Goal: Task Accomplishment & Management: Manage account settings

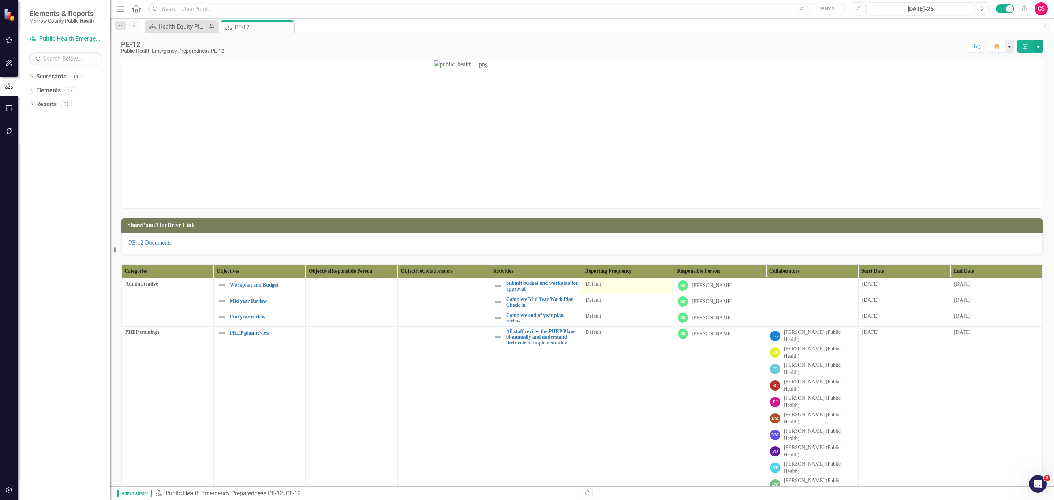
click at [637, 289] on div "Default" at bounding box center [628, 284] width 85 height 9
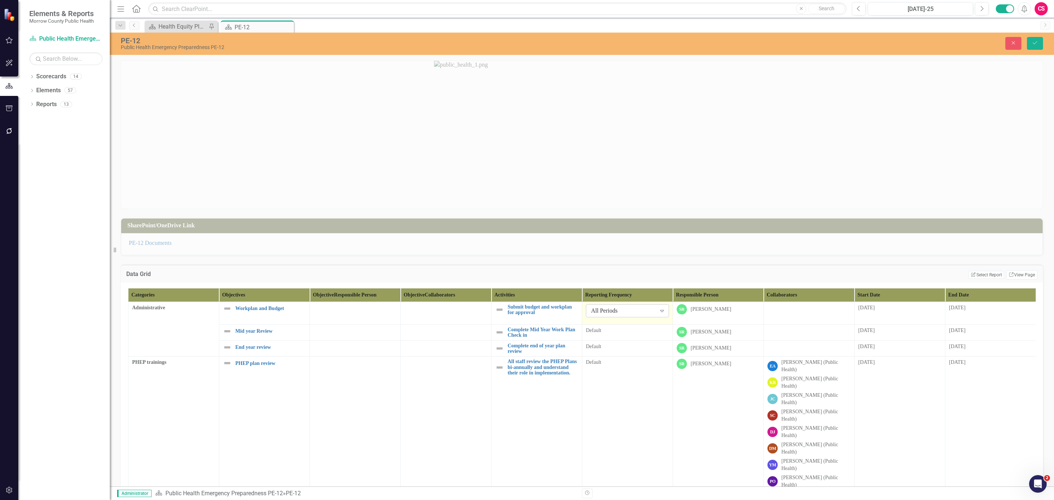
click at [634, 312] on div "All Periods" at bounding box center [623, 311] width 65 height 8
click at [1032, 44] on icon "Save" at bounding box center [1035, 42] width 7 height 5
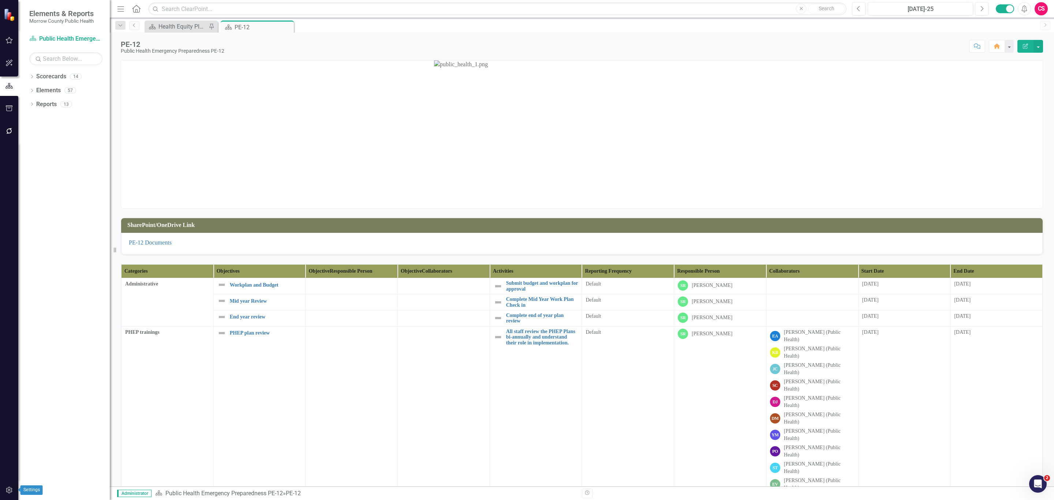
click at [9, 489] on icon "button" at bounding box center [9, 490] width 6 height 7
click at [71, 172] on link "System Setup" at bounding box center [65, 169] width 73 height 8
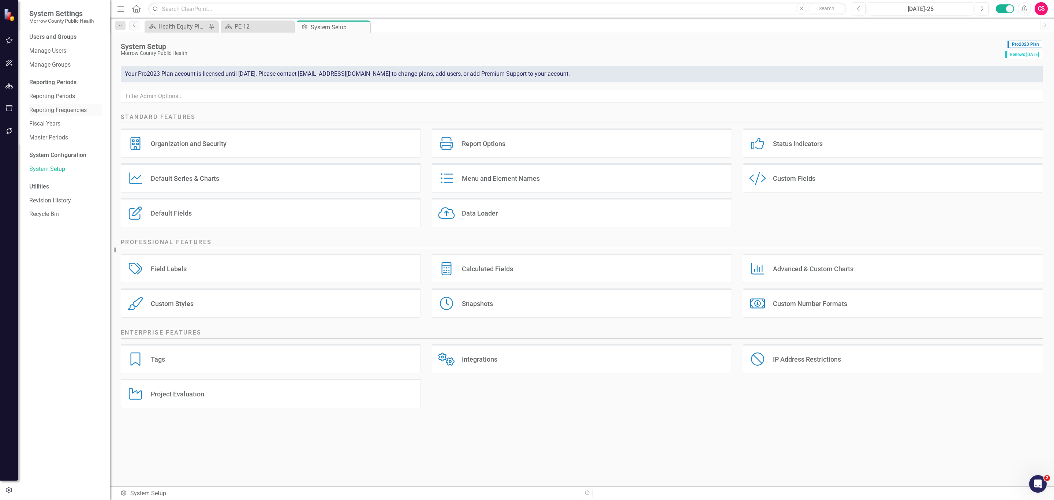
click at [70, 109] on link "Reporting Frequencies" at bounding box center [65, 110] width 73 height 8
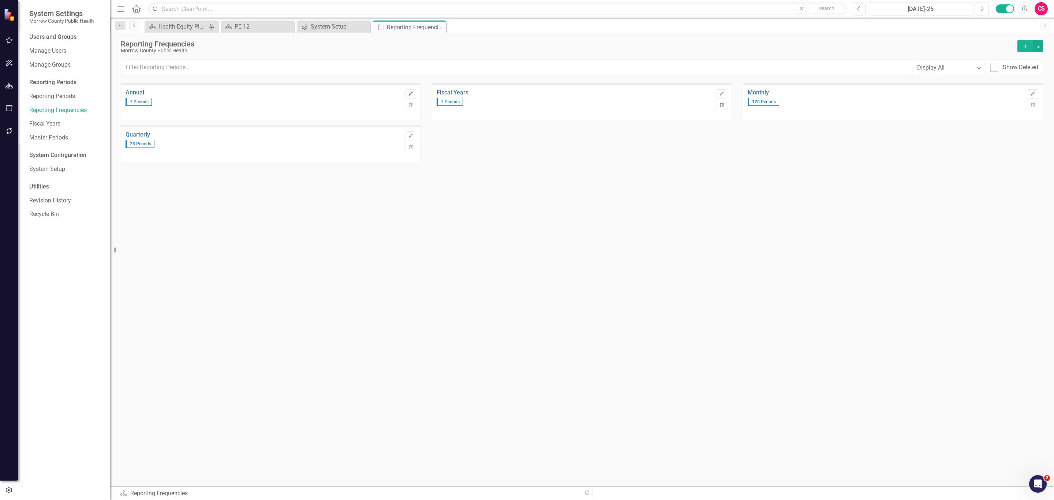
click at [406, 93] on button "Edit" at bounding box center [411, 94] width 11 height 10
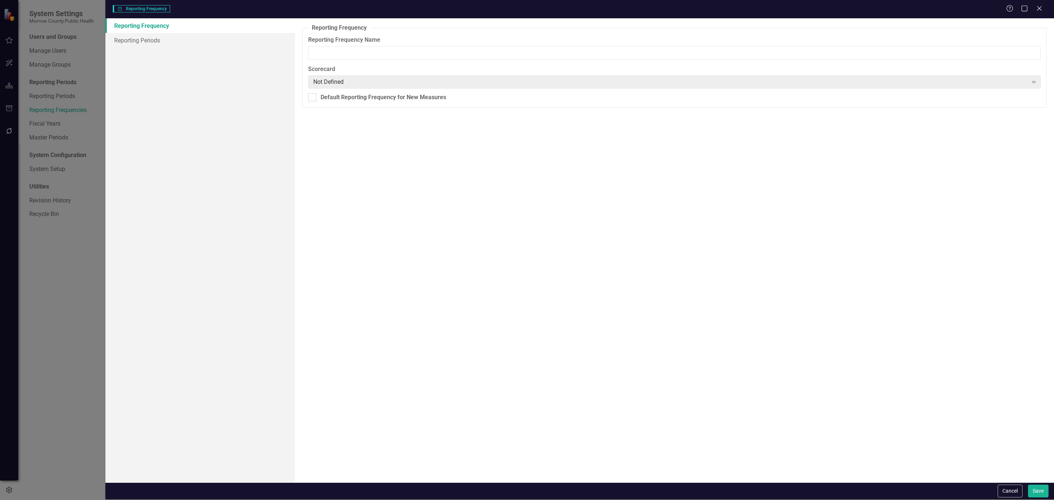
type input "Annual"
click at [155, 38] on link "Reporting Periods" at bounding box center [200, 40] width 190 height 15
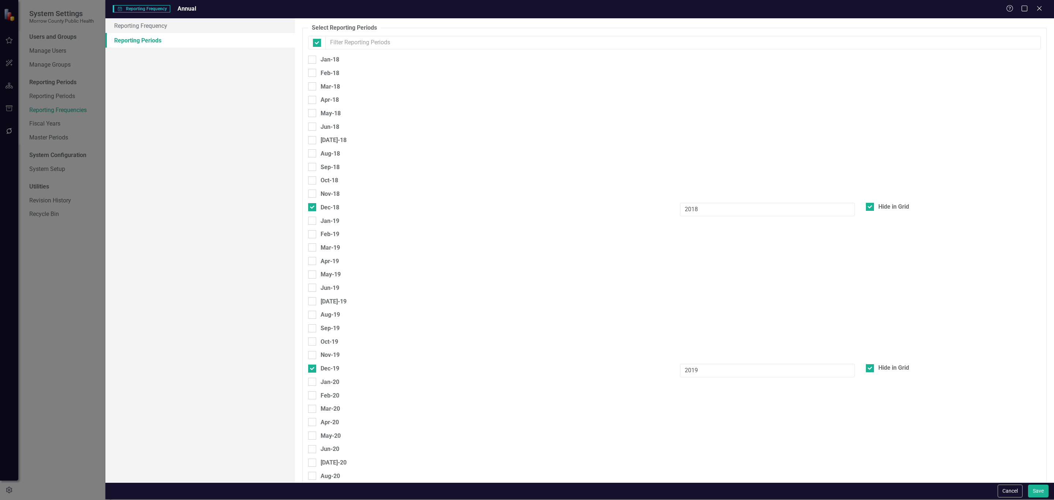
checkbox input "false"
click at [175, 24] on link "Reporting Frequency" at bounding box center [200, 25] width 190 height 15
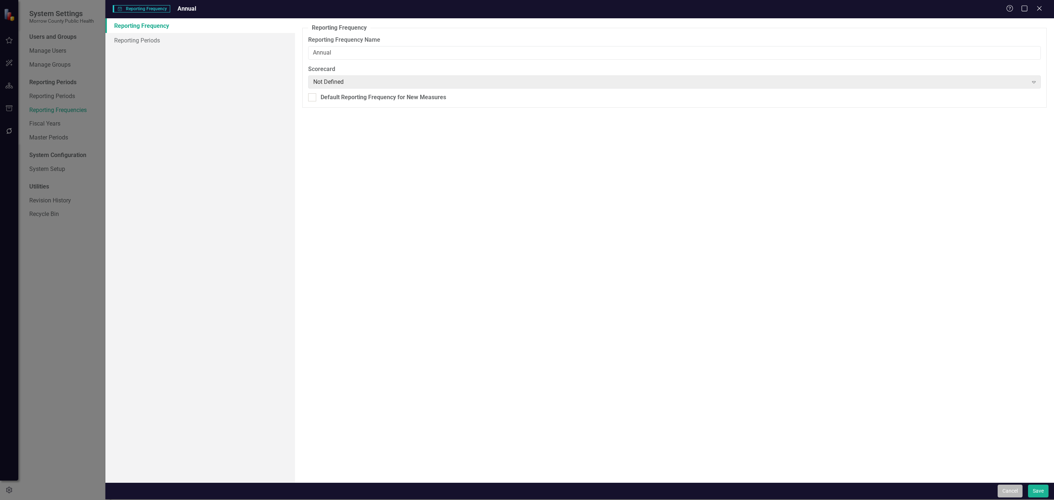
click at [1014, 495] on button "Cancel" at bounding box center [1010, 491] width 25 height 13
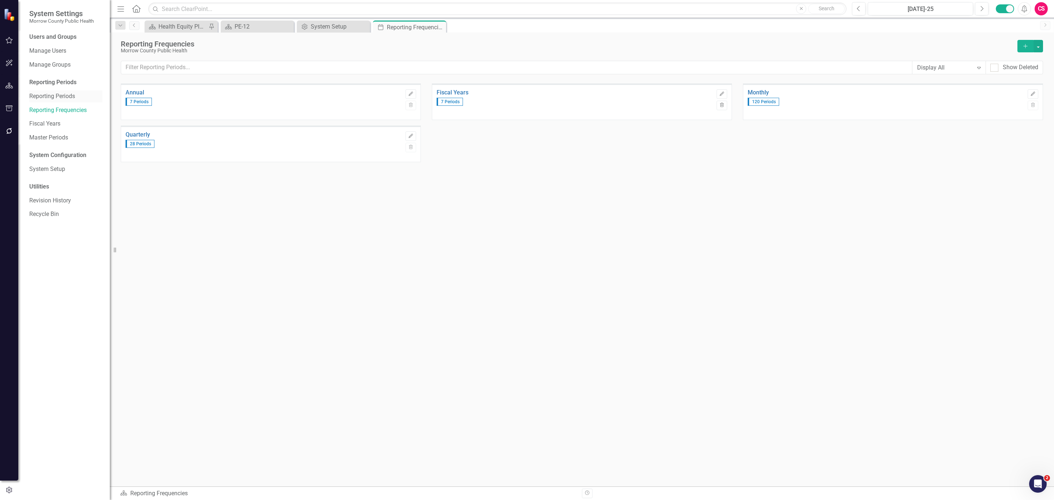
click at [60, 96] on link "Reporting Periods" at bounding box center [65, 96] width 73 height 8
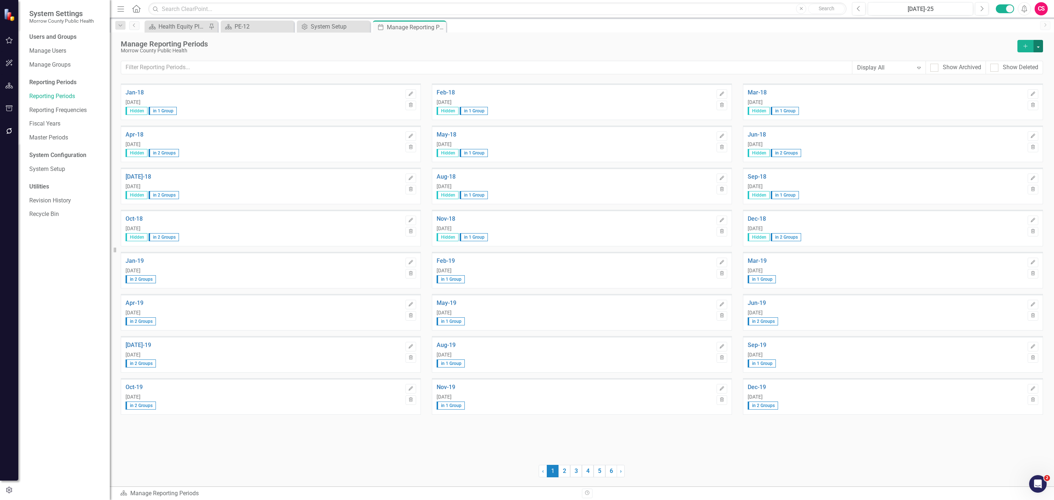
click at [1039, 48] on button "button" at bounding box center [1039, 46] width 10 height 12
click at [1012, 70] on link "Add Multiple Add Multiple" at bounding box center [1007, 74] width 72 height 14
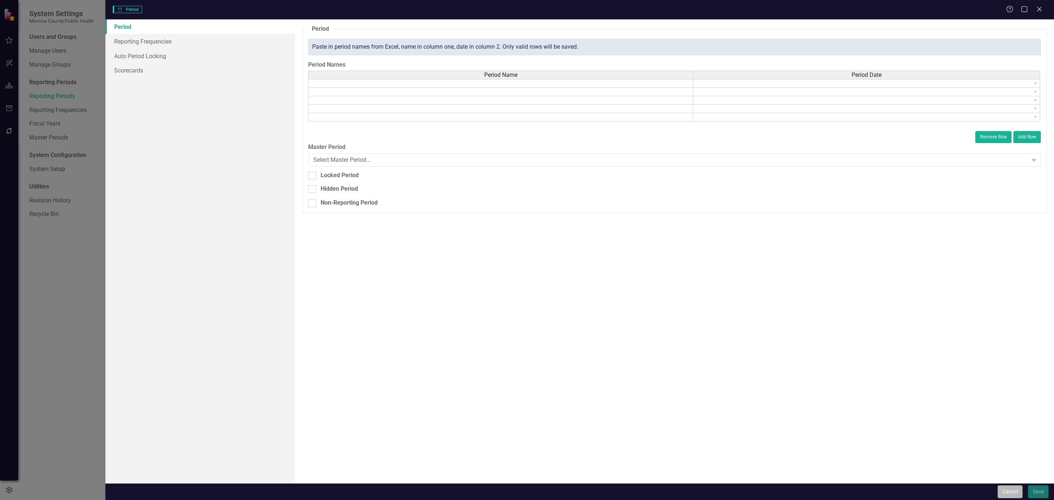
click at [999, 489] on button "Cancel" at bounding box center [1010, 491] width 25 height 13
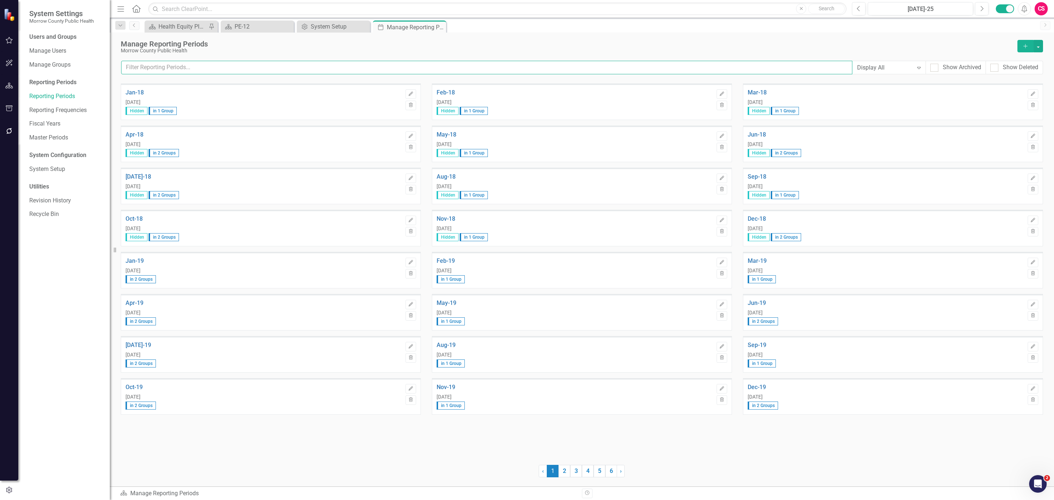
click at [321, 70] on input "text" at bounding box center [486, 68] width 731 height 14
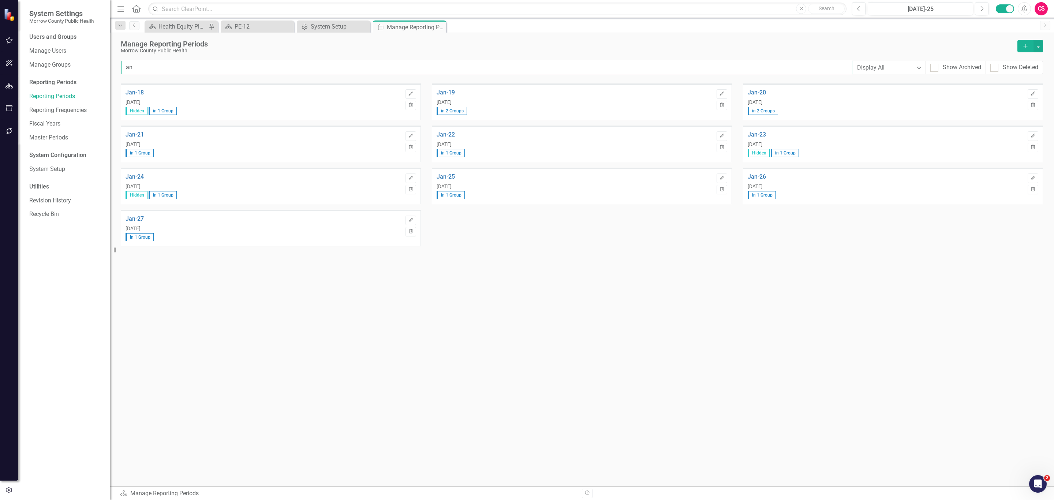
type input "a"
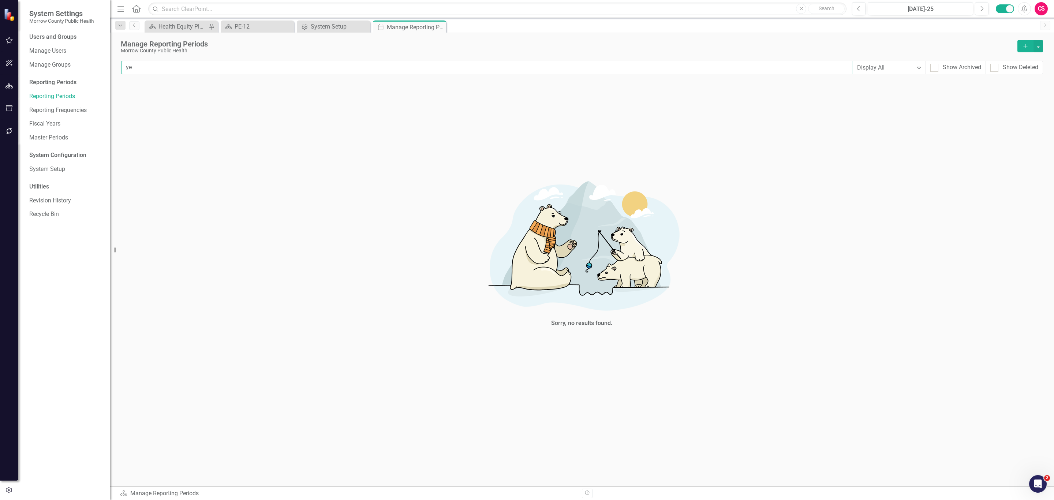
type input "y"
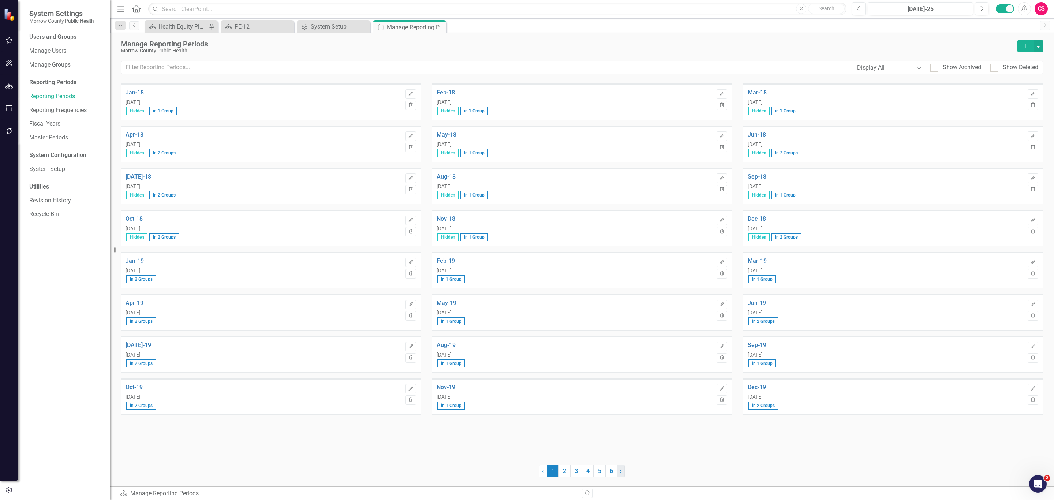
click at [621, 468] on span "›" at bounding box center [621, 470] width 2 height 7
click at [623, 468] on link "› Next" at bounding box center [621, 471] width 8 height 12
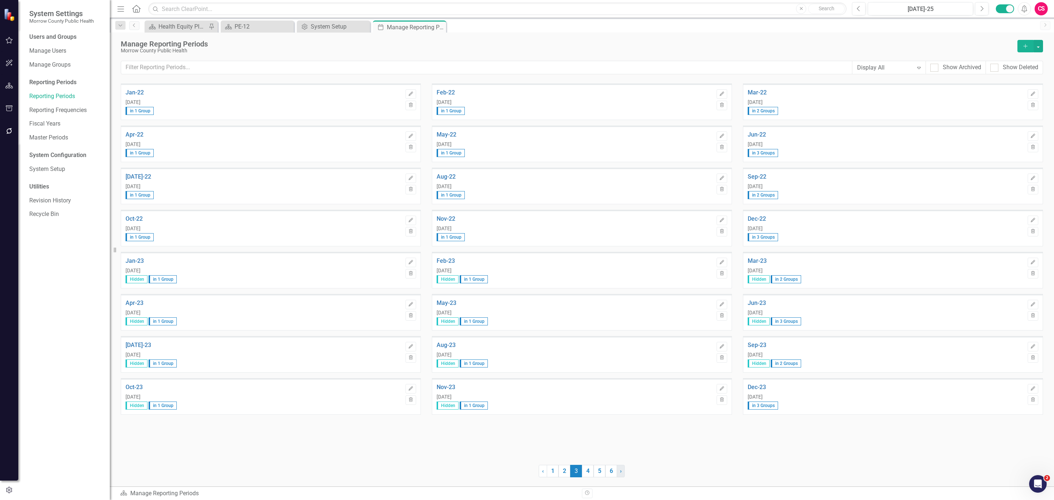
click at [623, 468] on link "› Next" at bounding box center [621, 471] width 8 height 12
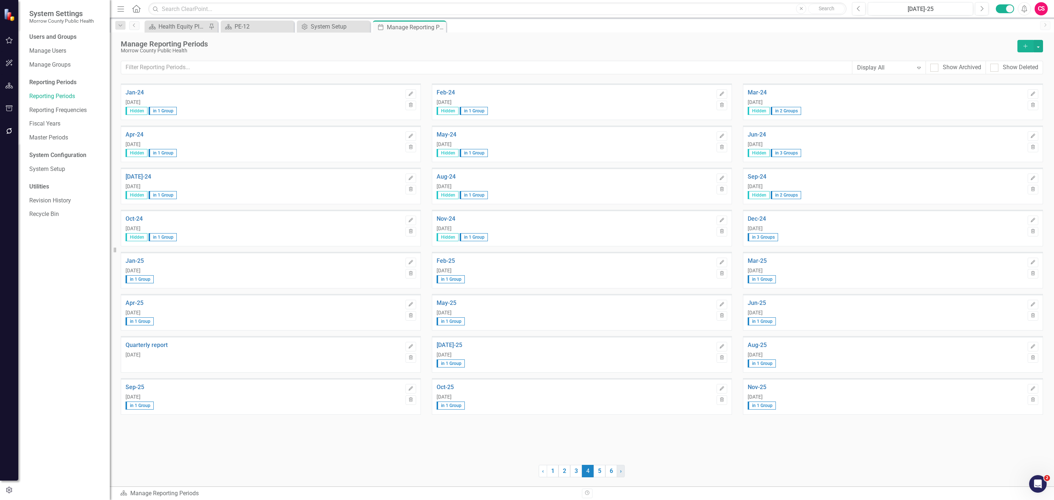
click at [623, 468] on link "› Next" at bounding box center [621, 471] width 8 height 12
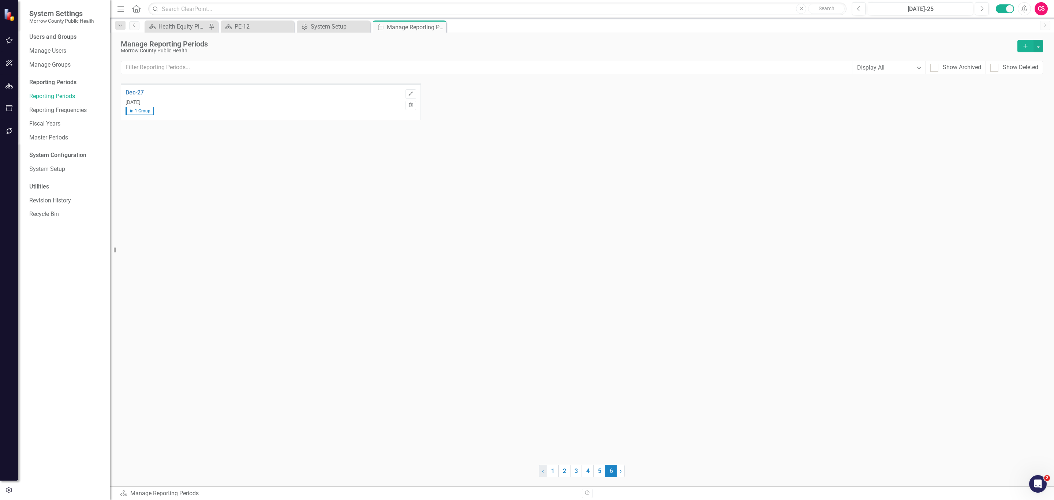
click at [543, 470] on span "‹" at bounding box center [543, 470] width 2 height 7
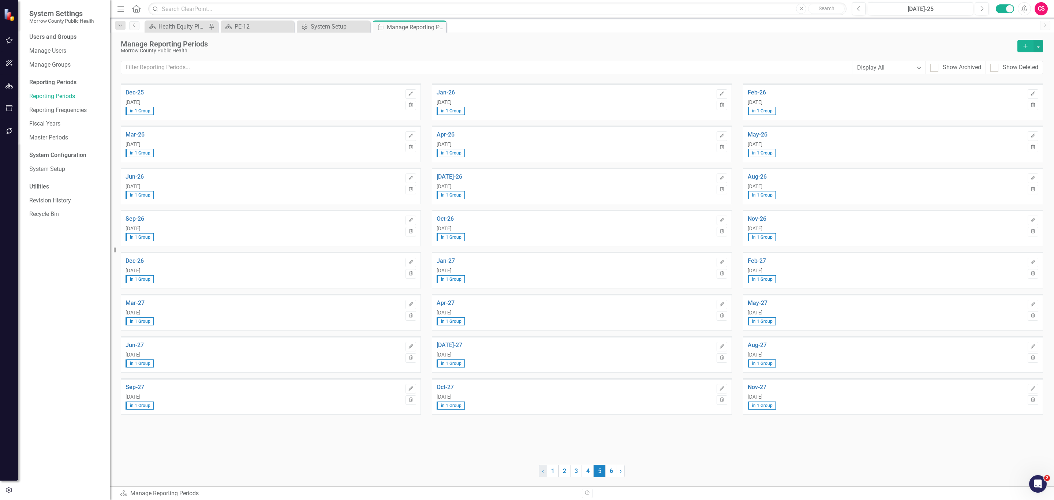
click at [543, 470] on span "‹" at bounding box center [543, 470] width 2 height 7
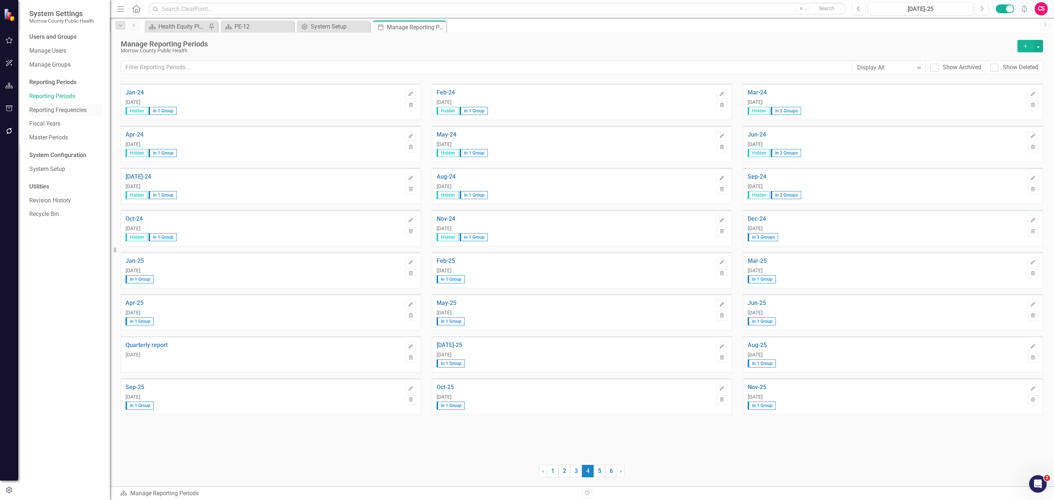
click at [45, 112] on link "Reporting Frequencies" at bounding box center [65, 110] width 73 height 8
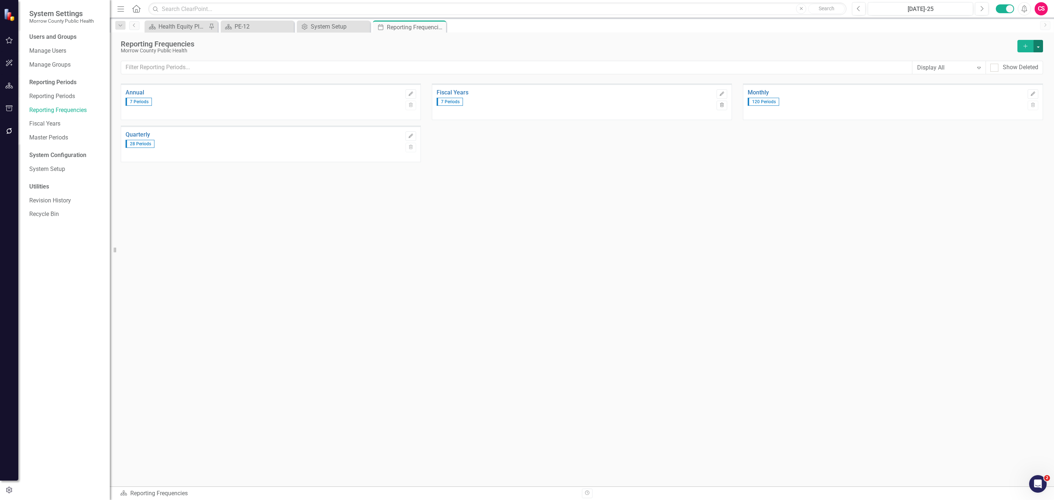
click at [1040, 44] on button "button" at bounding box center [1039, 46] width 10 height 12
click at [1027, 60] on link "Add Add Reporting Frequency" at bounding box center [1002, 60] width 82 height 14
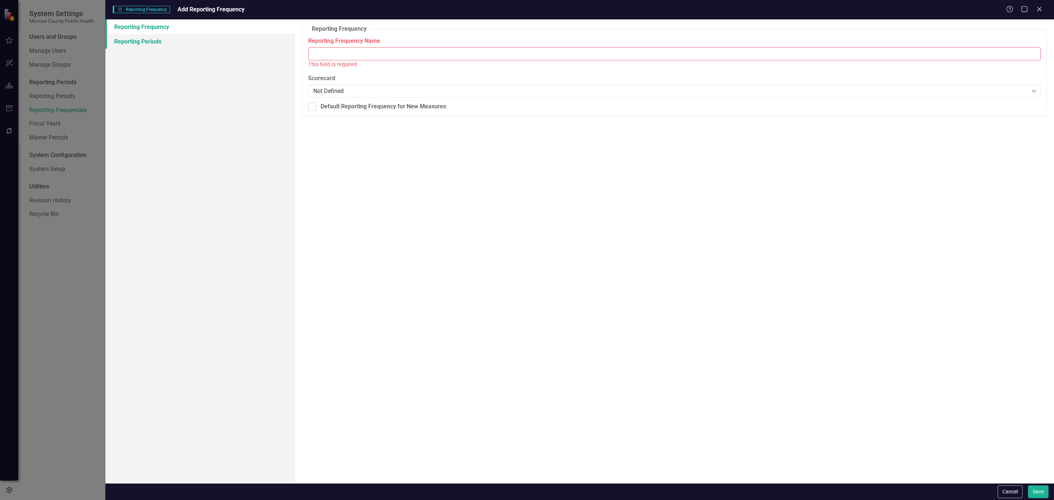
click at [164, 44] on link "Reporting Periods" at bounding box center [200, 41] width 190 height 15
click at [338, 52] on input "Reporting Frequency Name" at bounding box center [674, 54] width 733 height 14
type input "Annual 12/1"
click at [182, 45] on link "Reporting Periods" at bounding box center [200, 41] width 190 height 15
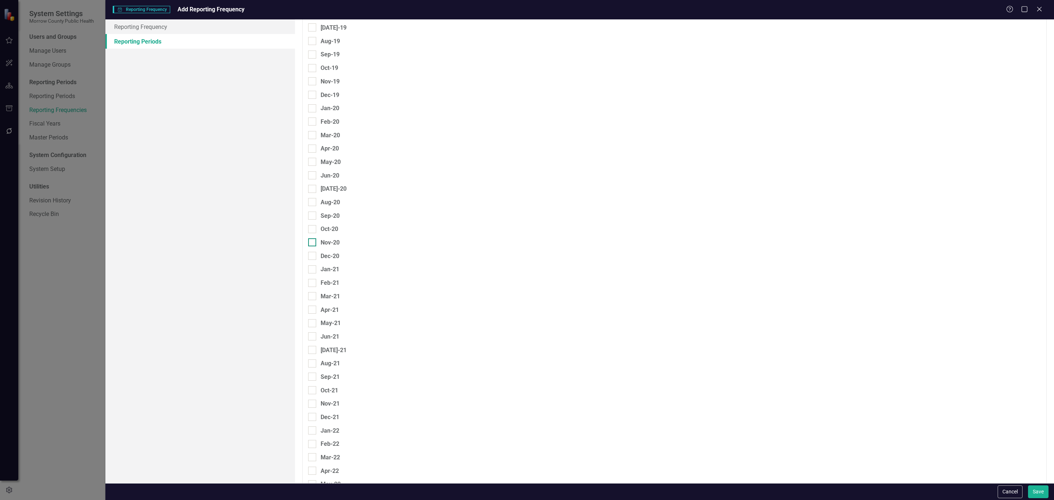
scroll to position [549, 0]
click at [1001, 487] on button "Cancel" at bounding box center [1010, 491] width 25 height 13
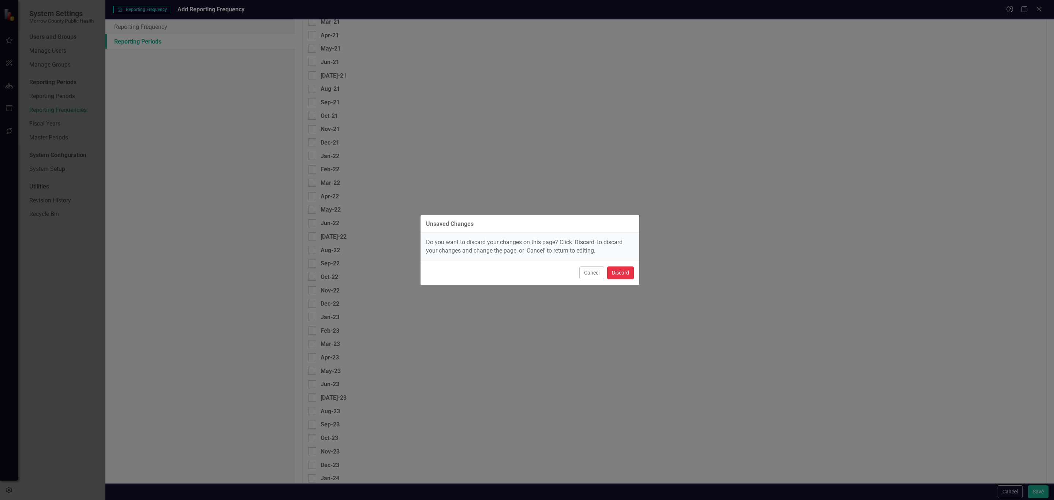
click at [615, 271] on button "Discard" at bounding box center [620, 273] width 27 height 13
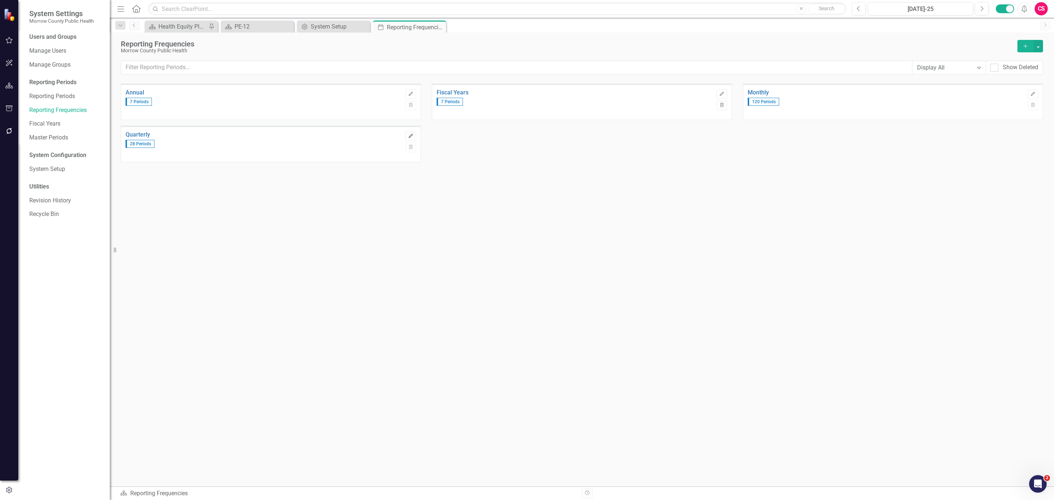
click at [414, 137] on button "Edit" at bounding box center [411, 136] width 11 height 10
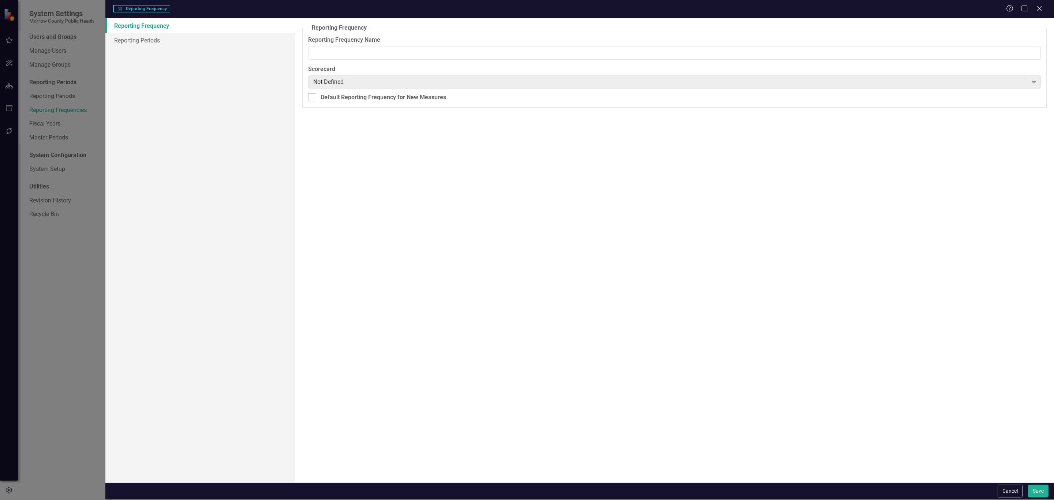
type input "Quarterly"
click at [1000, 485] on button "Cancel" at bounding box center [1010, 491] width 25 height 13
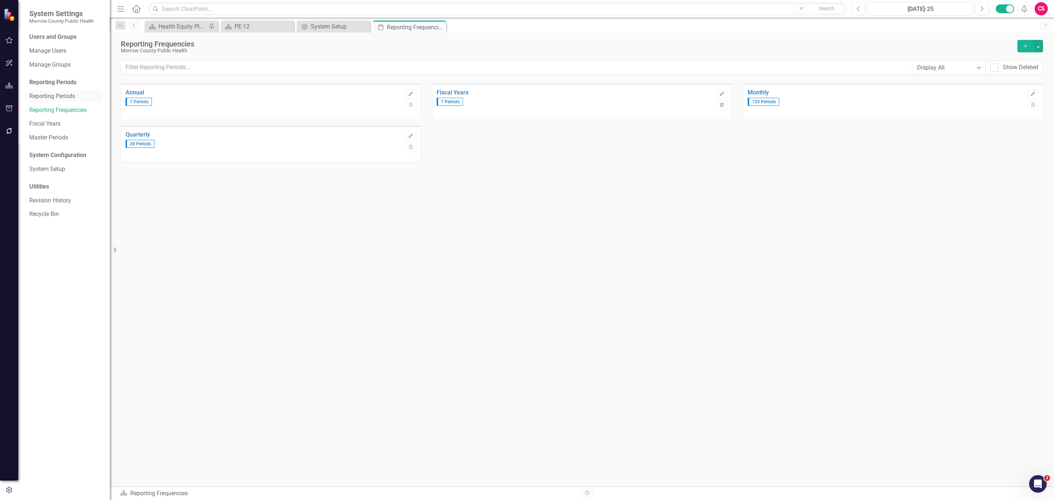
click at [66, 98] on link "Reporting Periods" at bounding box center [65, 96] width 73 height 8
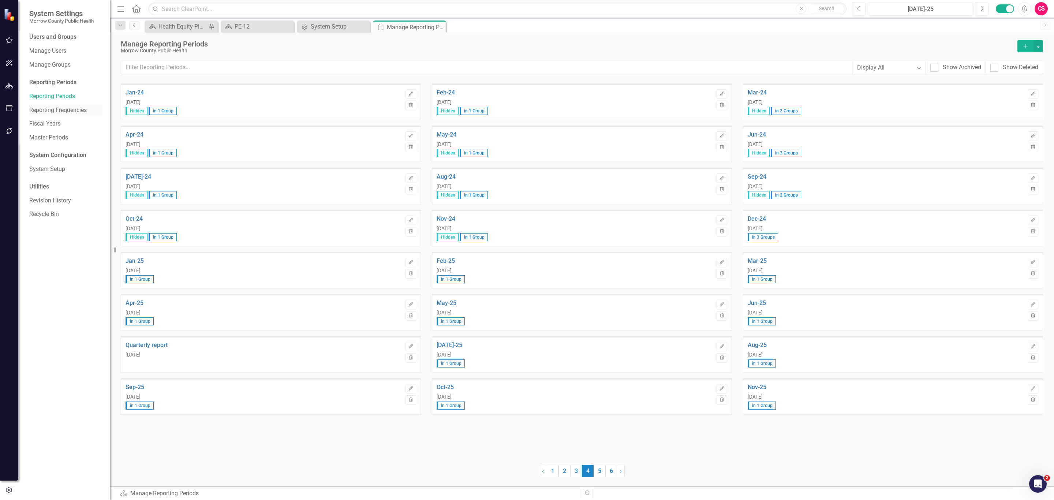
click at [64, 111] on link "Reporting Frequencies" at bounding box center [65, 110] width 73 height 8
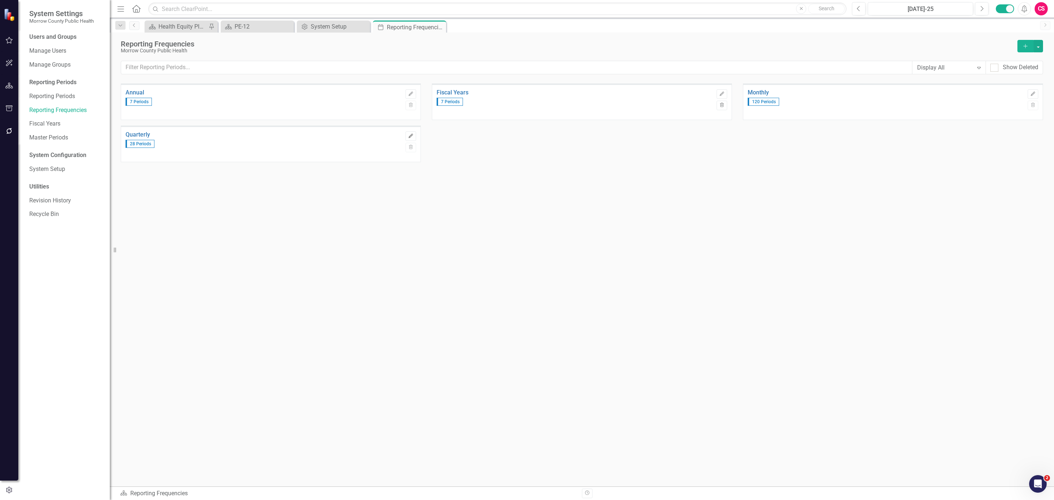
click at [414, 136] on button "Edit" at bounding box center [411, 136] width 11 height 10
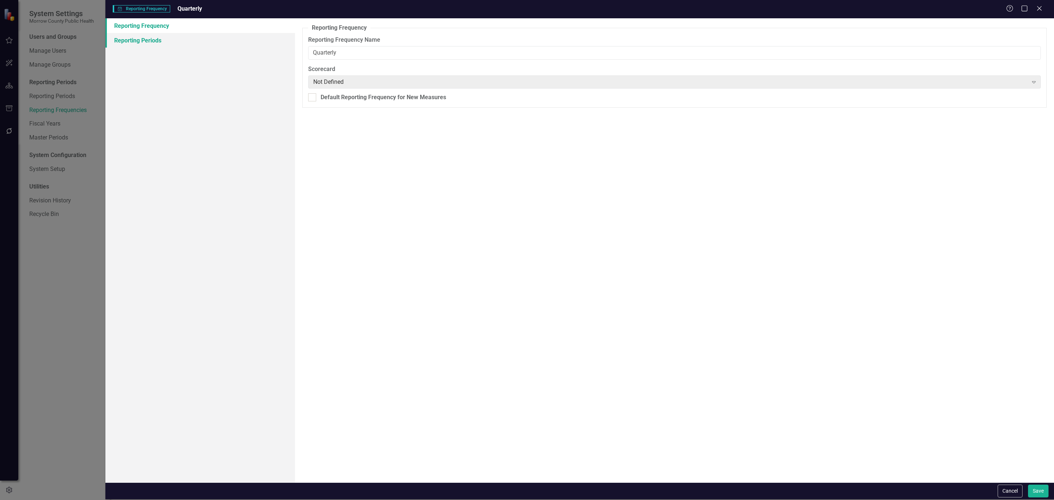
click at [185, 42] on link "Reporting Periods" at bounding box center [200, 40] width 190 height 15
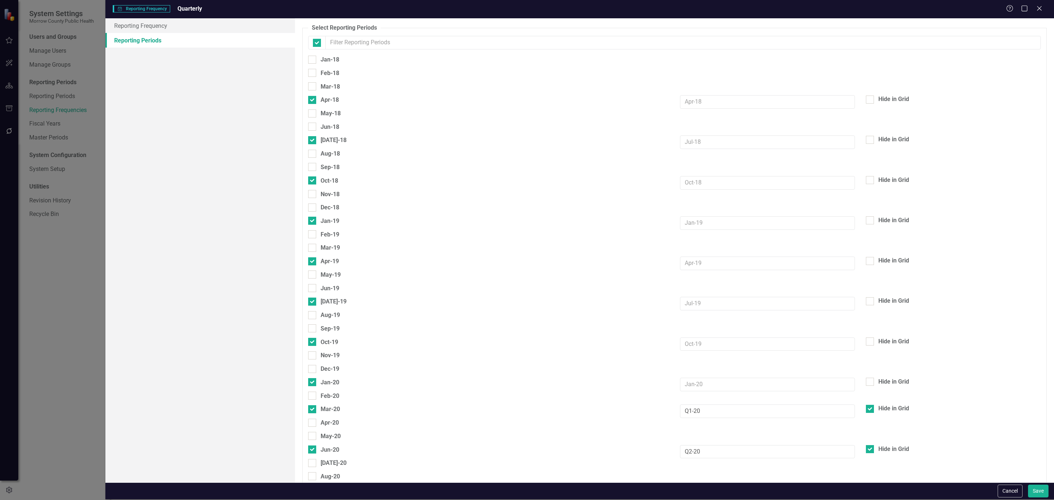
checkbox input "false"
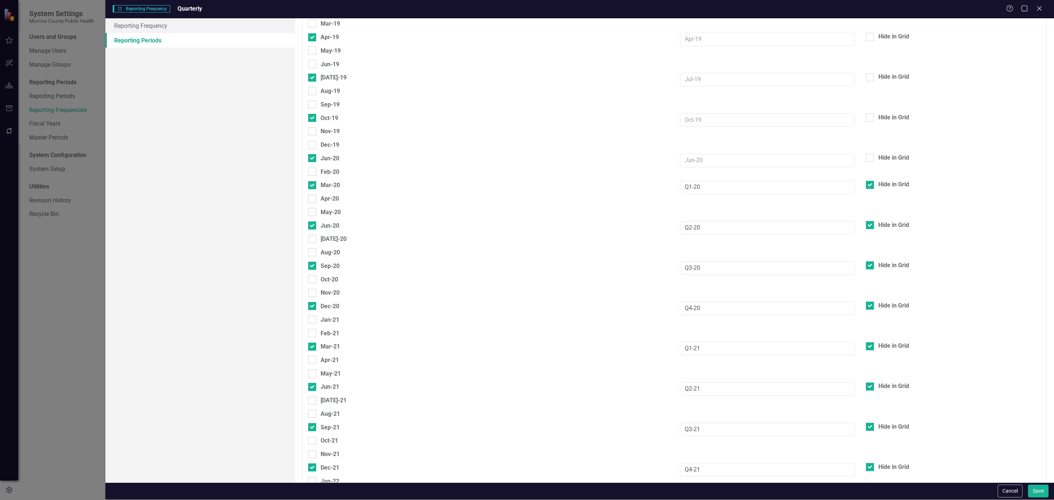
scroll to position [100, 0]
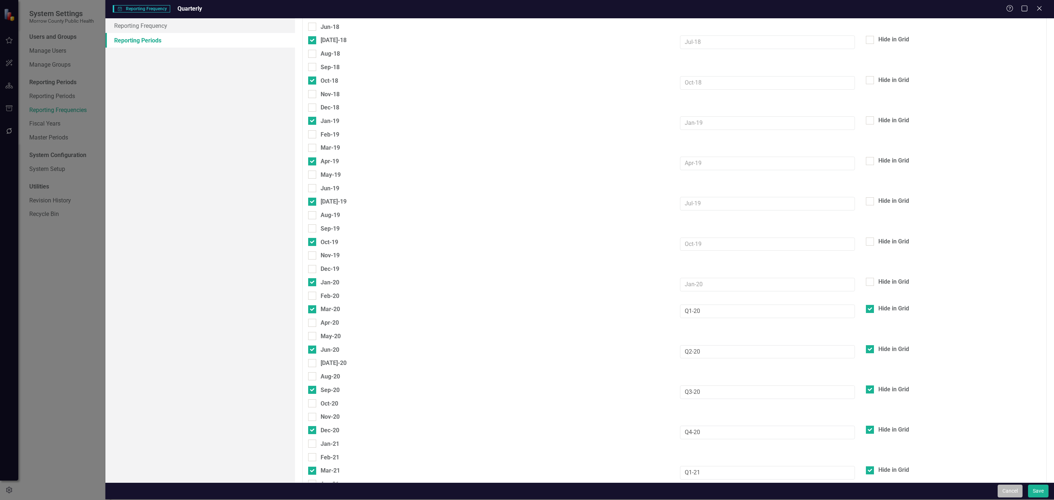
click at [1007, 488] on button "Cancel" at bounding box center [1010, 491] width 25 height 13
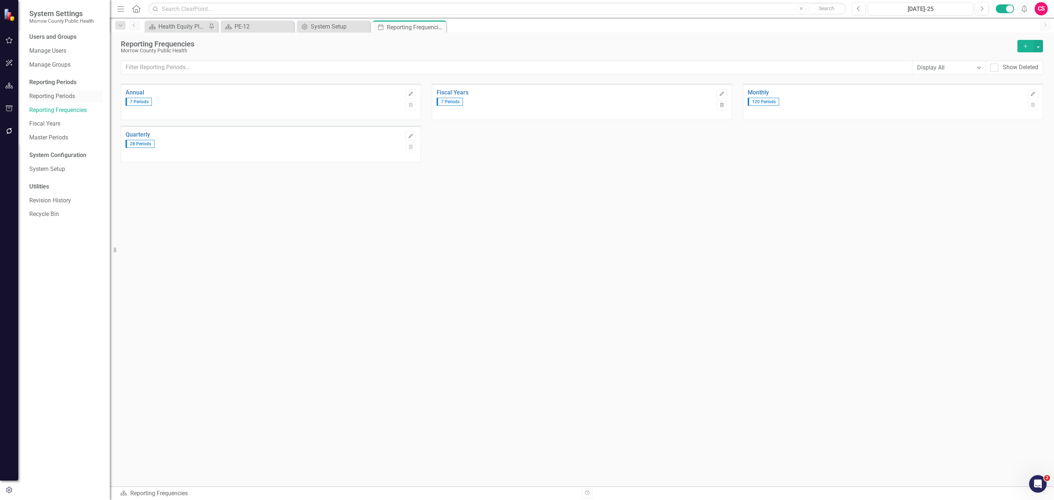
click at [44, 90] on div "Reporting Periods" at bounding box center [65, 96] width 73 height 12
click at [72, 94] on link "Reporting Periods" at bounding box center [65, 96] width 73 height 8
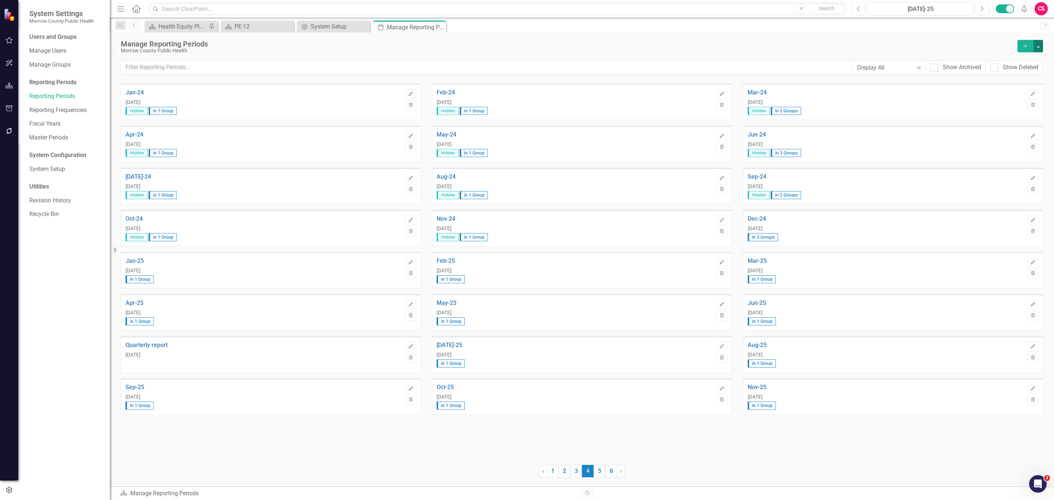
click at [1036, 45] on button "button" at bounding box center [1039, 46] width 10 height 12
click at [1007, 73] on link "Add Multiple Add Multiple" at bounding box center [1007, 74] width 72 height 14
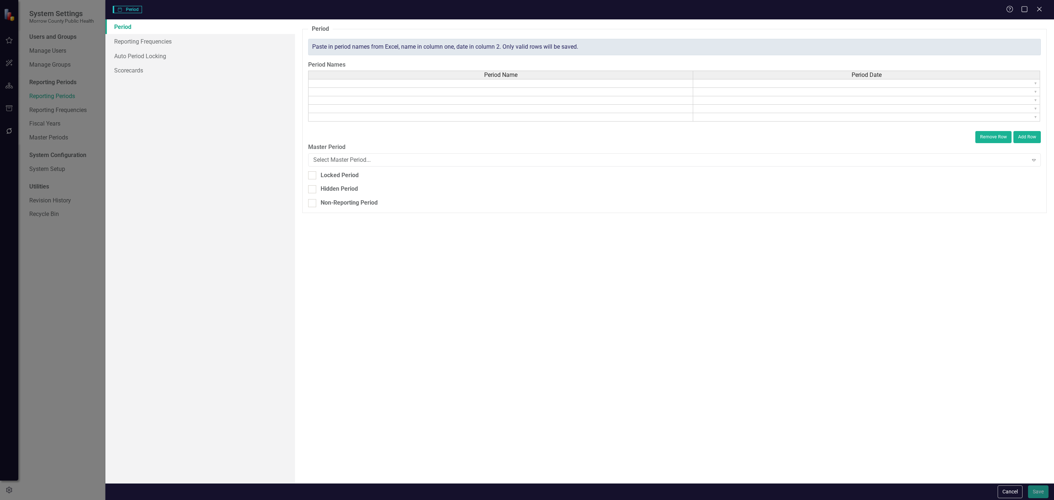
click at [631, 89] on td at bounding box center [500, 92] width 385 height 8
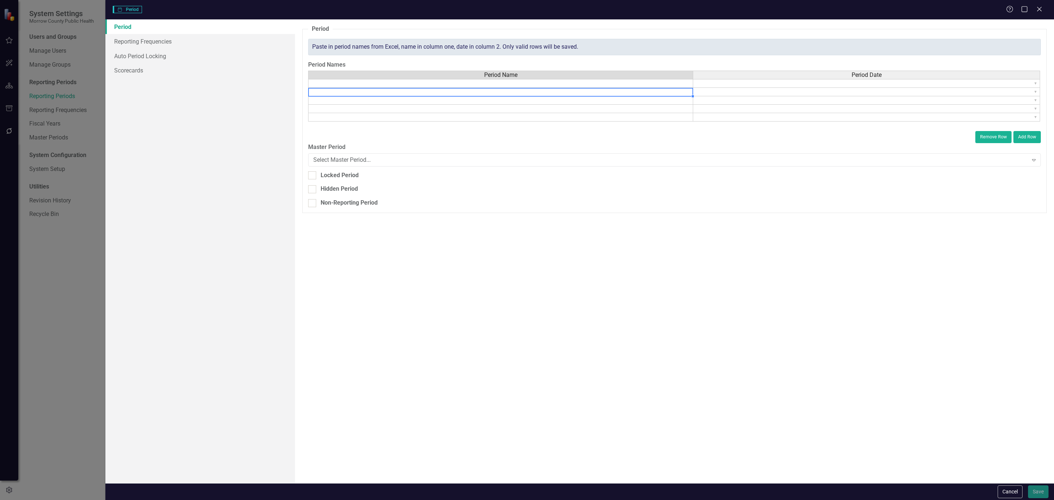
click at [632, 86] on td at bounding box center [500, 83] width 385 height 9
click at [1040, 14] on div "Reporting Period Period Help Maximize Close" at bounding box center [579, 9] width 949 height 19
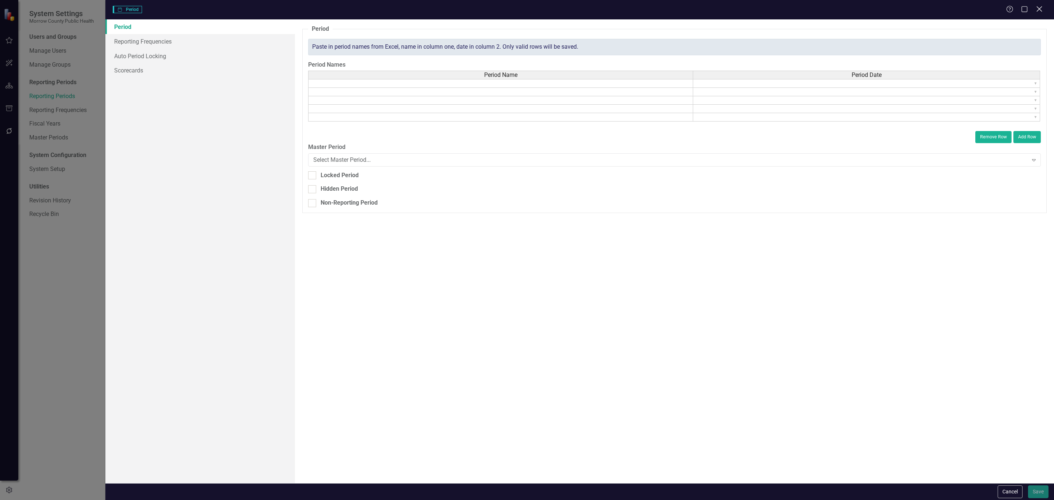
click at [1040, 10] on icon at bounding box center [1039, 8] width 5 height 5
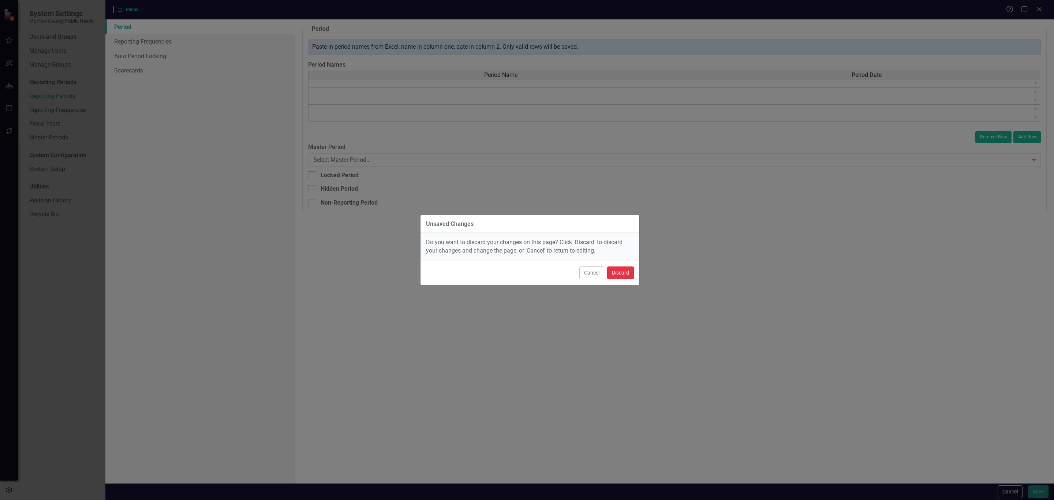
click at [618, 272] on button "Discard" at bounding box center [620, 273] width 27 height 13
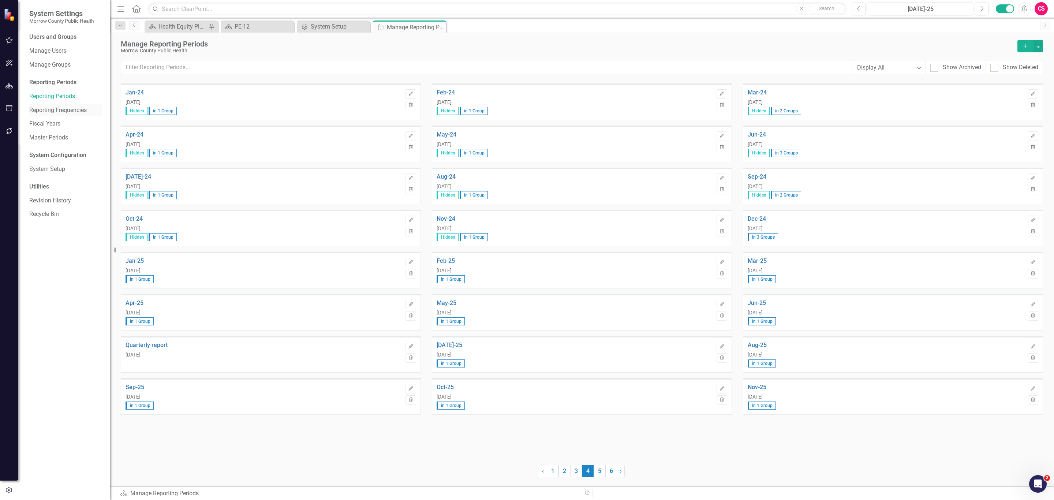
click at [68, 109] on link "Reporting Frequencies" at bounding box center [65, 110] width 73 height 8
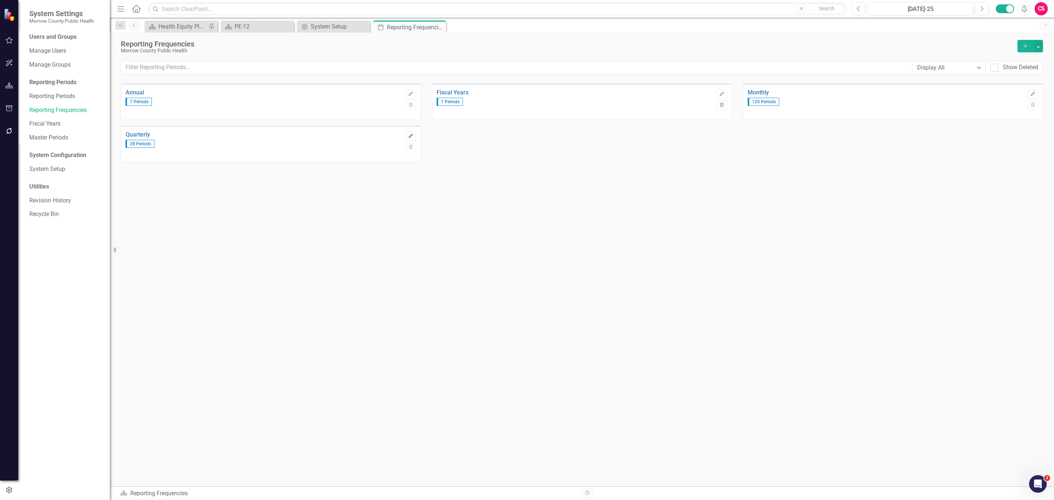
click at [409, 138] on icon "Edit" at bounding box center [410, 136] width 5 height 4
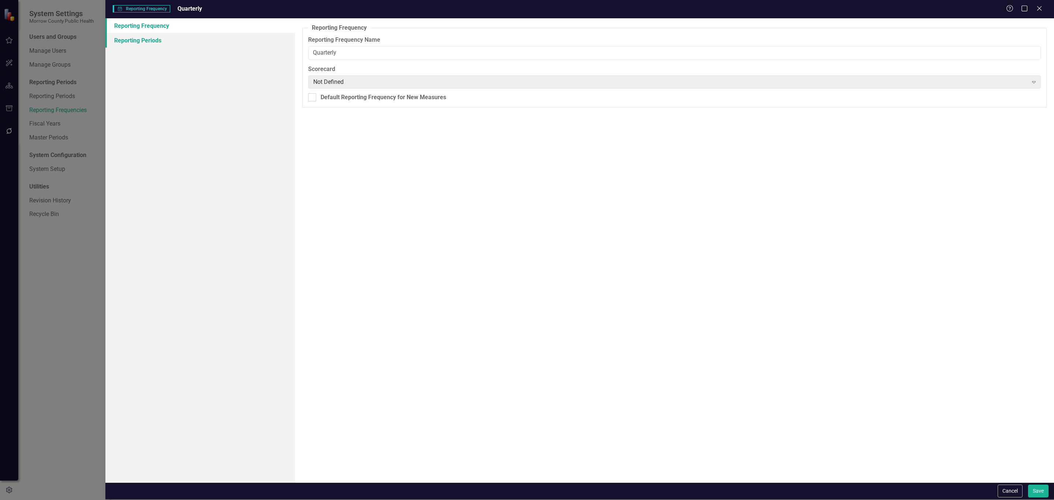
click at [166, 39] on link "Reporting Periods" at bounding box center [200, 40] width 190 height 15
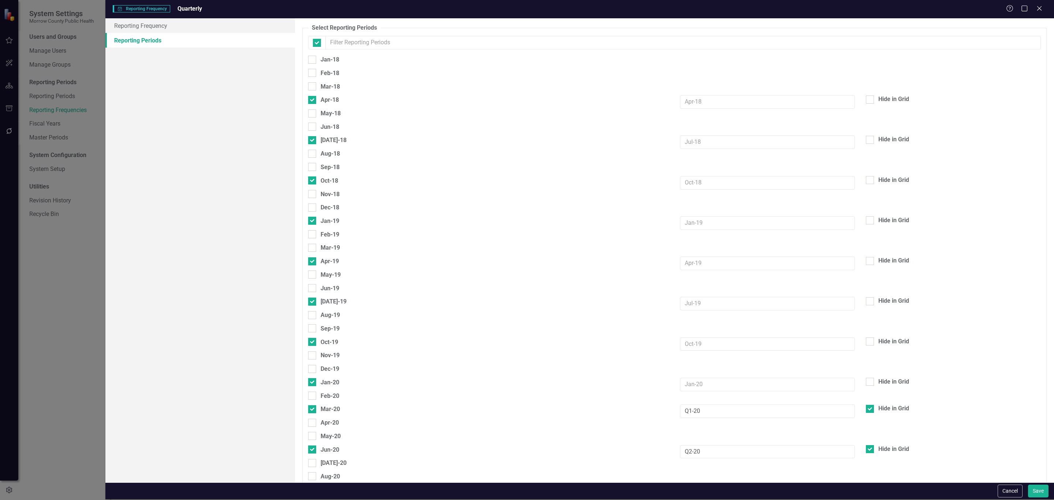
checkbox input "false"
click at [312, 85] on input "Mar-18" at bounding box center [310, 84] width 5 height 5
checkbox input "true"
click at [312, 130] on div at bounding box center [312, 127] width 8 height 8
click at [312, 127] on input "Jun-18" at bounding box center [310, 125] width 5 height 5
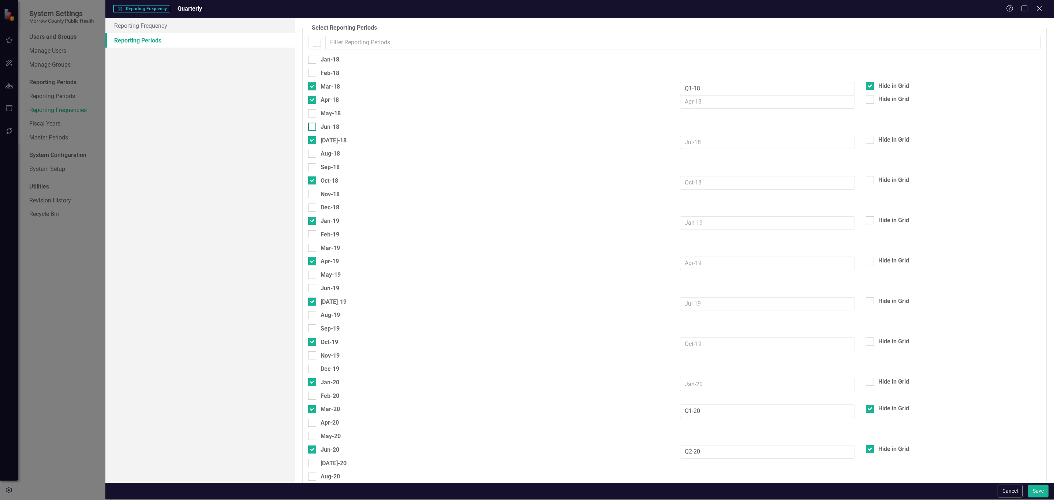
checkbox input "true"
click at [312, 168] on input "Sep-18" at bounding box center [310, 165] width 5 height 5
checkbox input "true"
click at [309, 212] on div at bounding box center [312, 208] width 8 height 8
click at [309, 208] on input "Dec-18" at bounding box center [310, 206] width 5 height 5
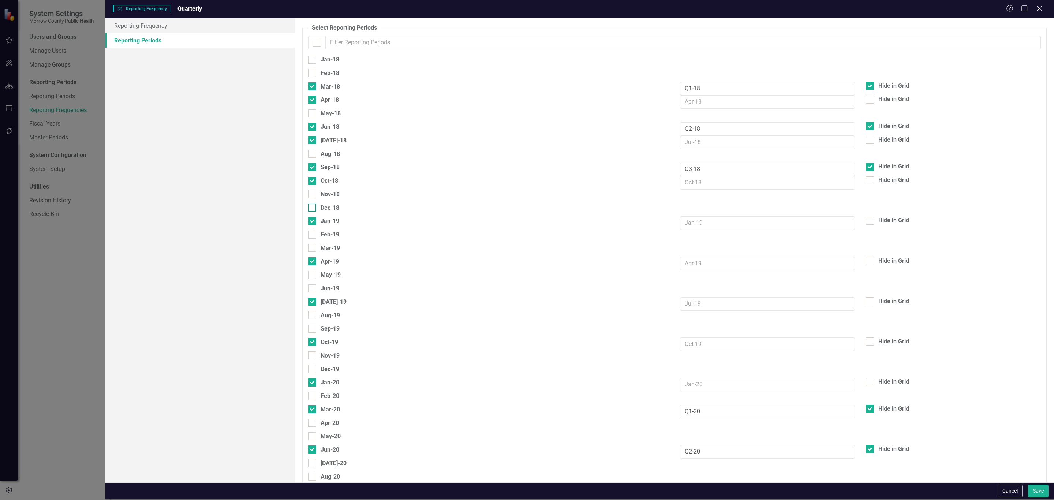
checkbox input "true"
click at [310, 252] on div at bounding box center [312, 248] width 8 height 8
click at [310, 249] on input "Mar-19" at bounding box center [310, 246] width 5 height 5
checkbox input "true"
click at [313, 289] on input "Jun-19" at bounding box center [310, 286] width 5 height 5
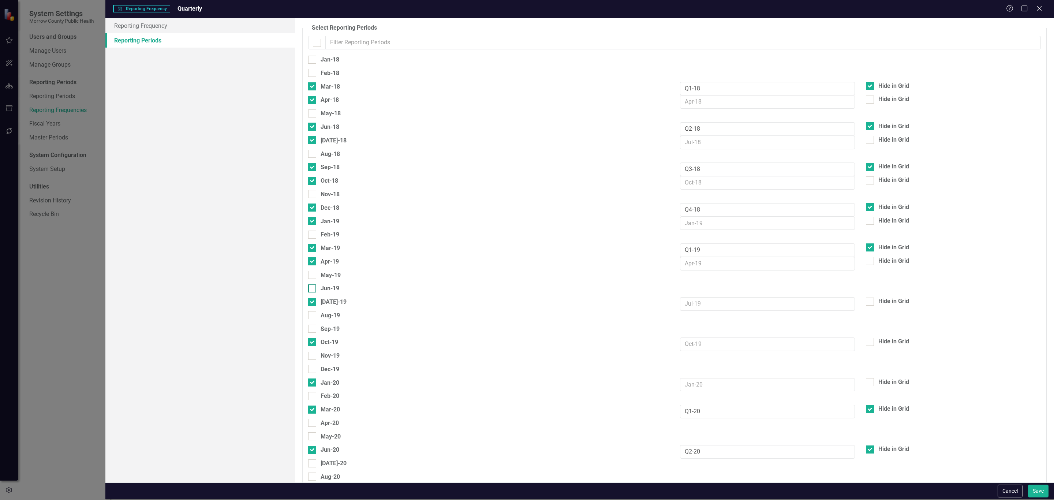
checkbox input "true"
click at [313, 329] on input "Sep-19" at bounding box center [310, 327] width 5 height 5
checkbox input "true"
click at [313, 373] on div at bounding box center [312, 369] width 8 height 8
click at [313, 370] on input "Dec-19" at bounding box center [310, 367] width 5 height 5
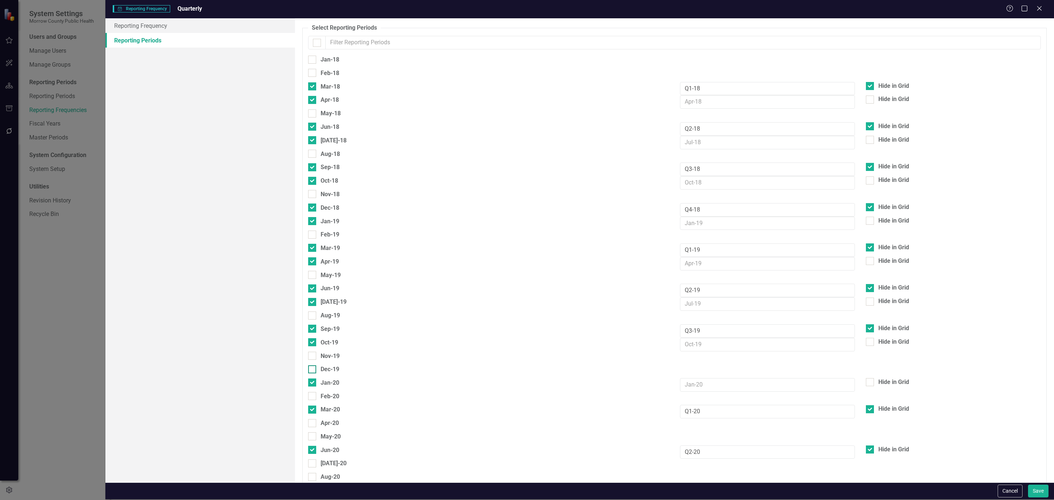
checkbox input "true"
click at [313, 102] on div at bounding box center [312, 100] width 8 height 8
click at [313, 101] on input "Apr-18" at bounding box center [310, 98] width 5 height 5
checkbox input "false"
click at [312, 138] on input "[DATE]-18" at bounding box center [310, 138] width 5 height 5
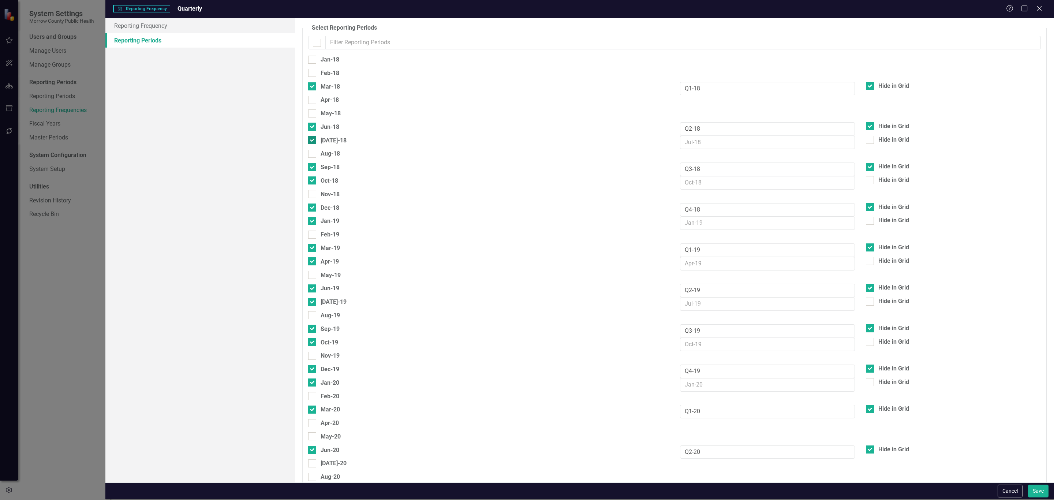
checkbox input "false"
click at [311, 178] on input "Oct-18" at bounding box center [310, 178] width 5 height 5
checkbox input "false"
click at [313, 224] on div at bounding box center [312, 221] width 8 height 8
click at [313, 221] on input "Jan-19" at bounding box center [310, 219] width 5 height 5
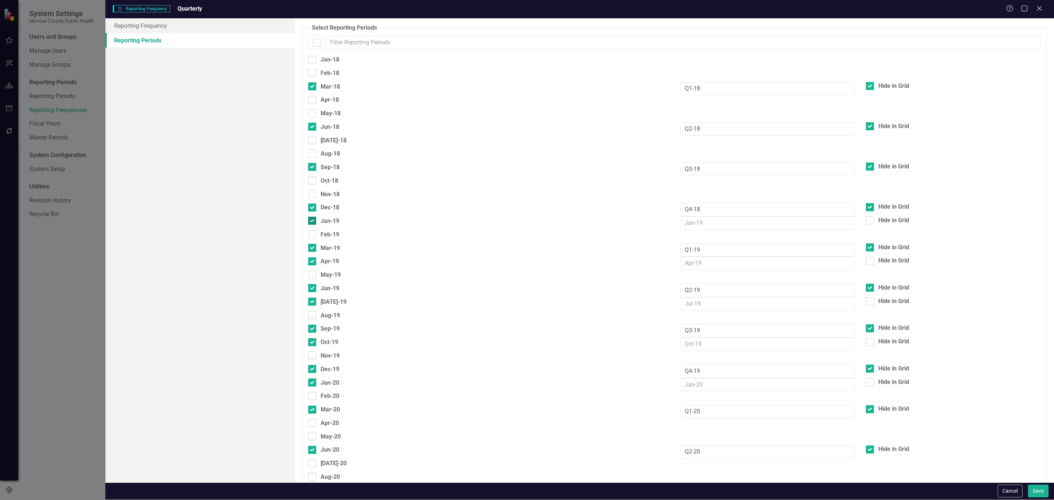
checkbox input "false"
click at [313, 257] on input "Apr-19" at bounding box center [310, 259] width 5 height 5
checkbox input "false"
click at [311, 305] on div at bounding box center [312, 302] width 8 height 8
click at [311, 302] on input "[DATE]-19" at bounding box center [310, 300] width 5 height 5
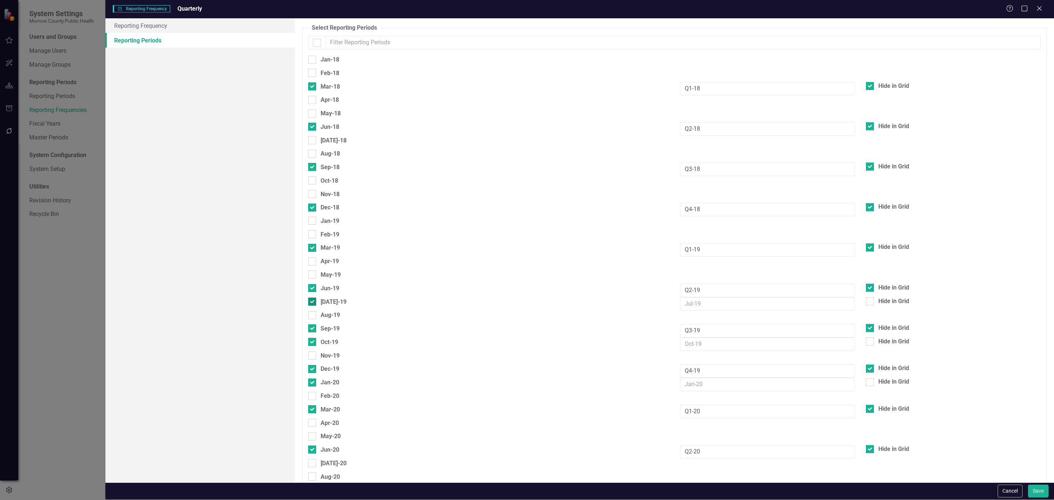
checkbox input "false"
click at [313, 344] on div at bounding box center [312, 342] width 8 height 8
click at [313, 343] on input "Oct-19" at bounding box center [310, 340] width 5 height 5
checkbox input "false"
click at [315, 381] on div at bounding box center [312, 382] width 8 height 8
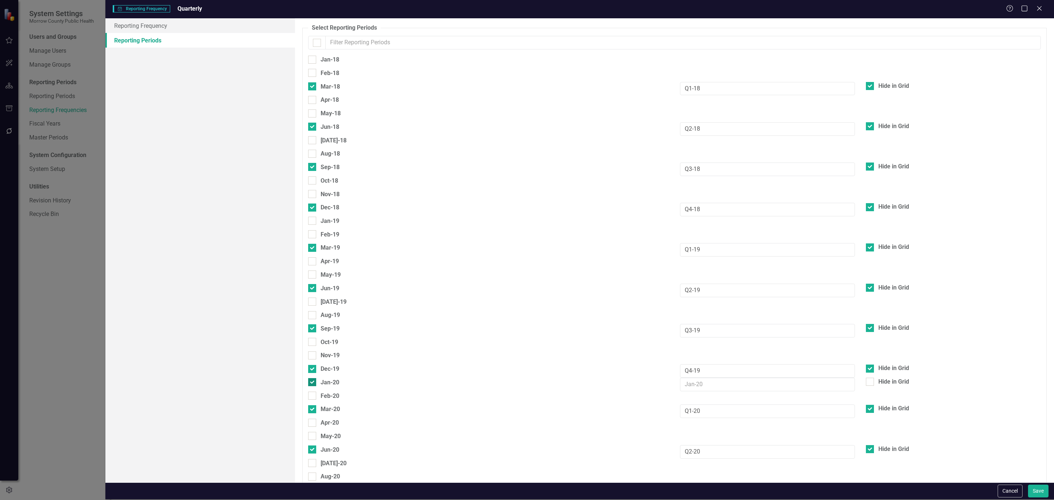
click at [313, 381] on input "Jan-20" at bounding box center [310, 380] width 5 height 5
checkbox input "false"
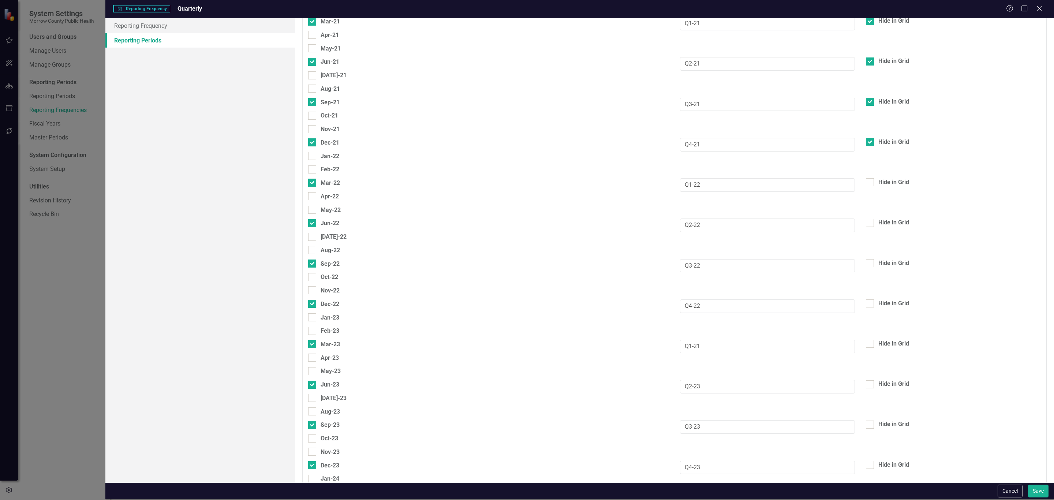
scroll to position [824, 0]
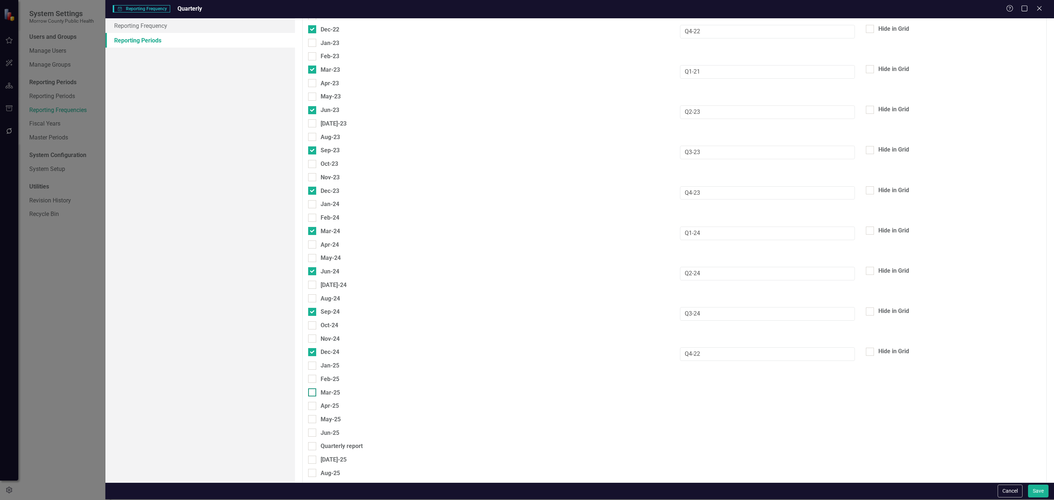
click at [313, 393] on div at bounding box center [312, 392] width 8 height 8
click at [313, 393] on input "Mar-25" at bounding box center [310, 390] width 5 height 5
checkbox input "true"
click at [313, 429] on input "Jun-25" at bounding box center [310, 431] width 5 height 5
checkbox input "true"
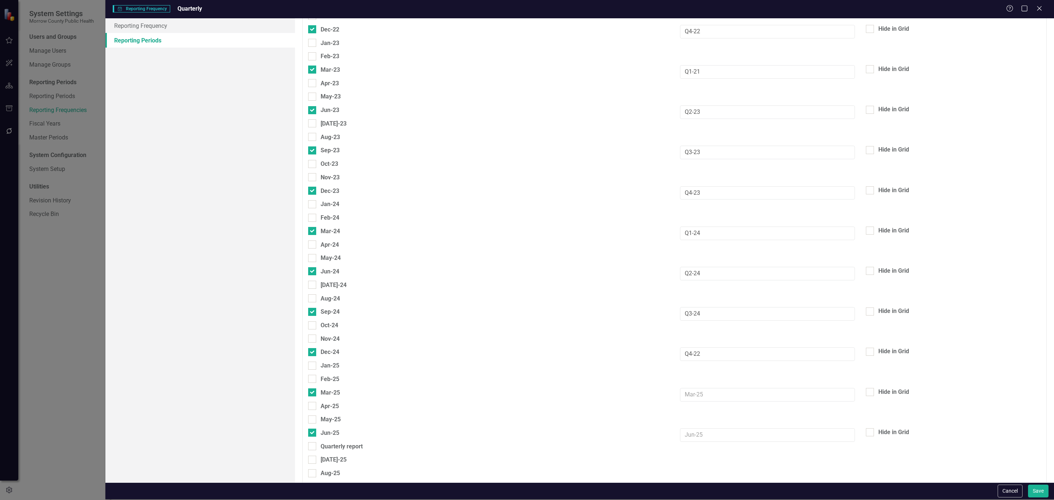
scroll to position [1098, 0]
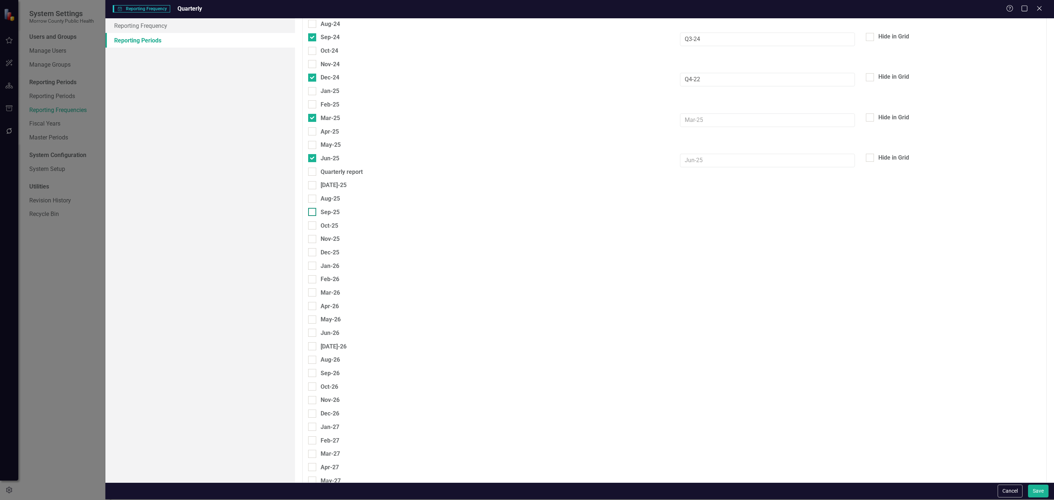
click at [312, 210] on input "Sep-25" at bounding box center [310, 210] width 5 height 5
checkbox input "true"
click at [312, 252] on input "Dec-25" at bounding box center [310, 250] width 5 height 5
checkbox input "true"
click at [311, 289] on input "Mar-26" at bounding box center [310, 291] width 5 height 5
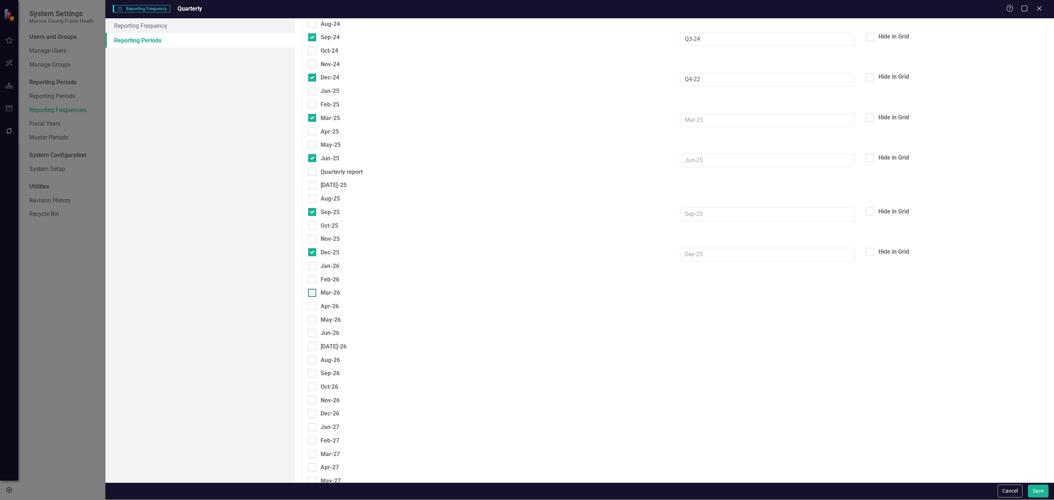
checkbox input "true"
click at [312, 332] on input "Jun-26" at bounding box center [310, 331] width 5 height 5
checkbox input "true"
click at [310, 372] on input "Sep-26" at bounding box center [310, 371] width 5 height 5
checkbox input "true"
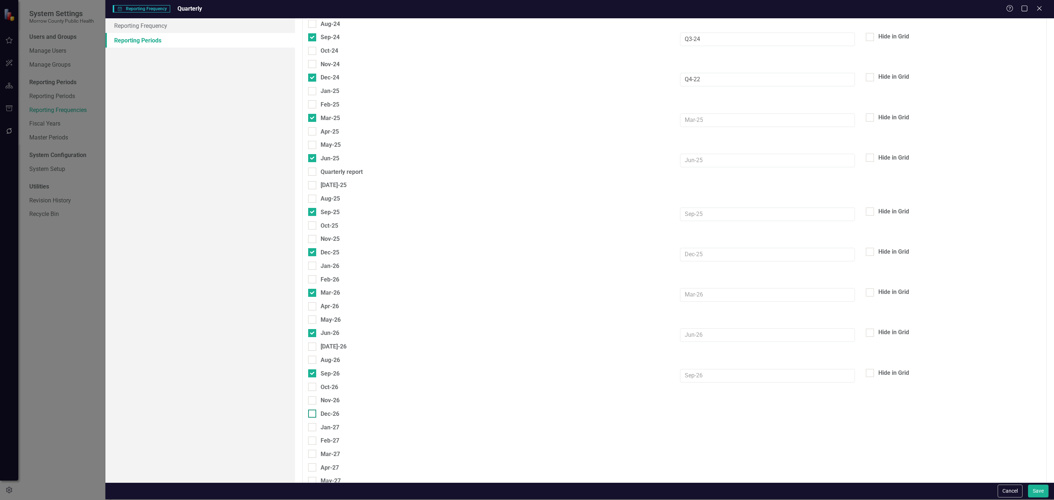
click at [312, 413] on input "Dec-26" at bounding box center [310, 412] width 5 height 5
checkbox input "true"
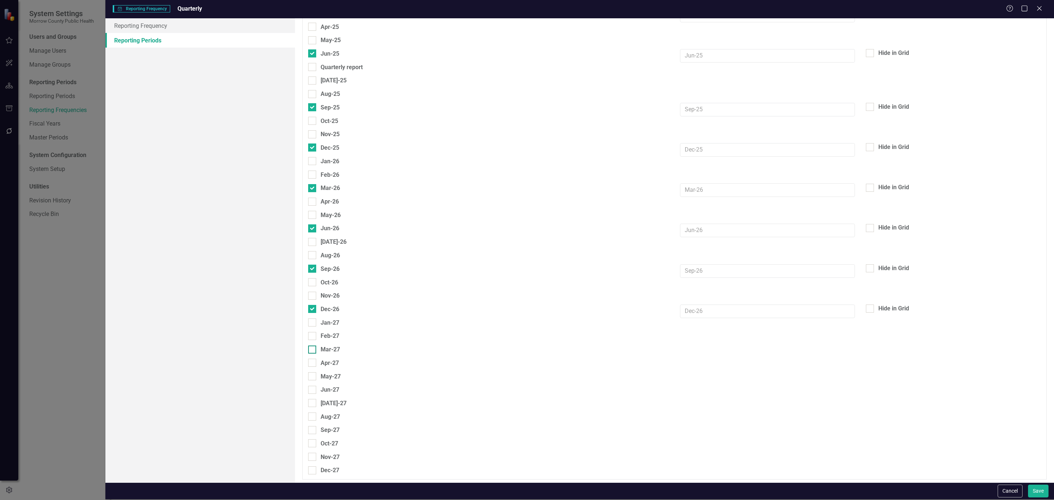
click at [316, 349] on div at bounding box center [312, 350] width 8 height 8
click at [313, 349] on input "Mar-27" at bounding box center [310, 348] width 5 height 5
checkbox input "true"
click at [313, 392] on div at bounding box center [312, 390] width 8 height 8
click at [313, 391] on input "Jun-27" at bounding box center [310, 388] width 5 height 5
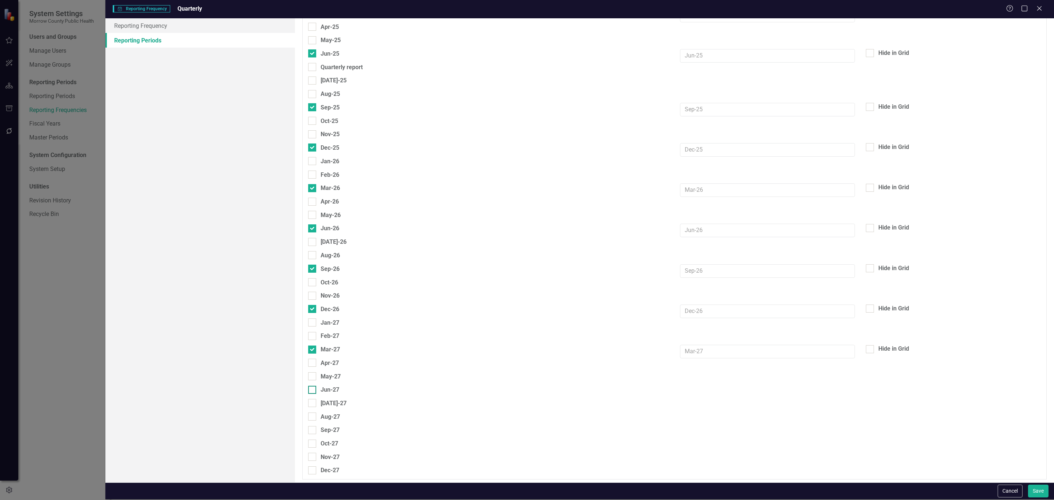
checkbox input "true"
click at [315, 426] on div "Sep-27" at bounding box center [323, 430] width 31 height 9
click at [313, 426] on input "Sep-27" at bounding box center [310, 428] width 5 height 5
checkbox input "true"
click at [310, 469] on input "Dec-27" at bounding box center [310, 468] width 5 height 5
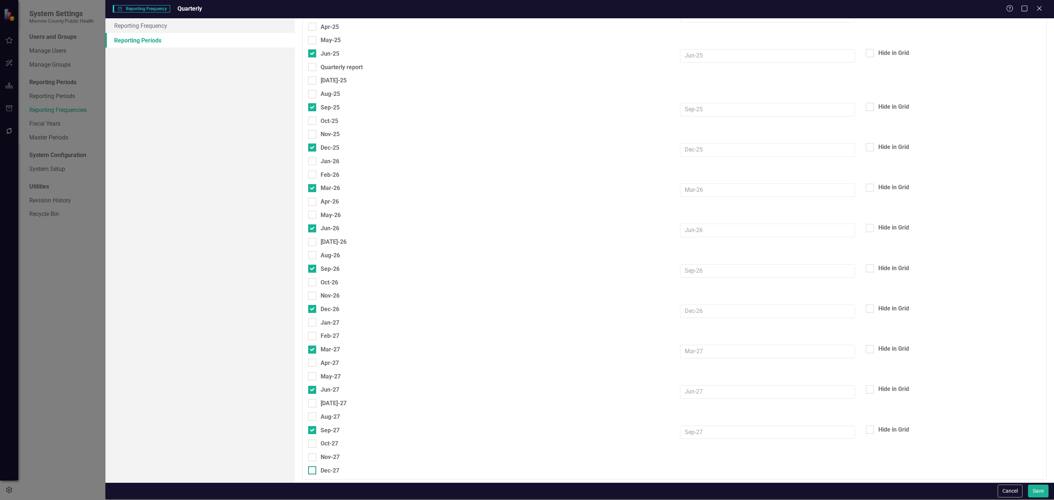
checkbox input "true"
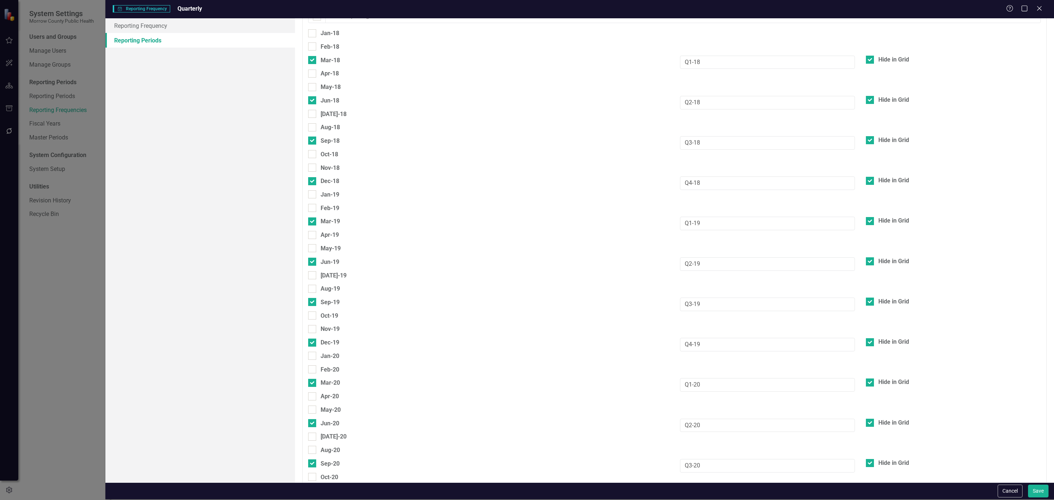
scroll to position [0, 0]
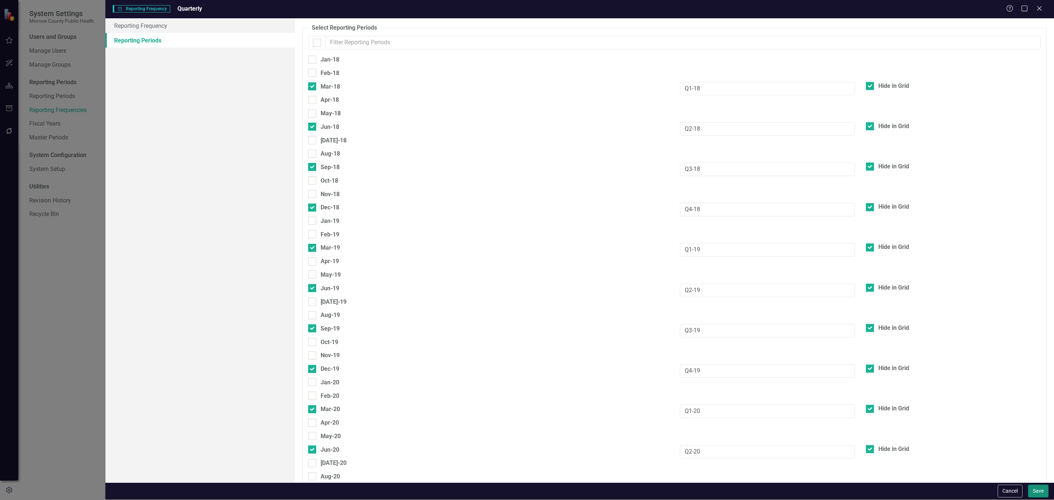
click at [1035, 490] on button "Save" at bounding box center [1038, 491] width 21 height 13
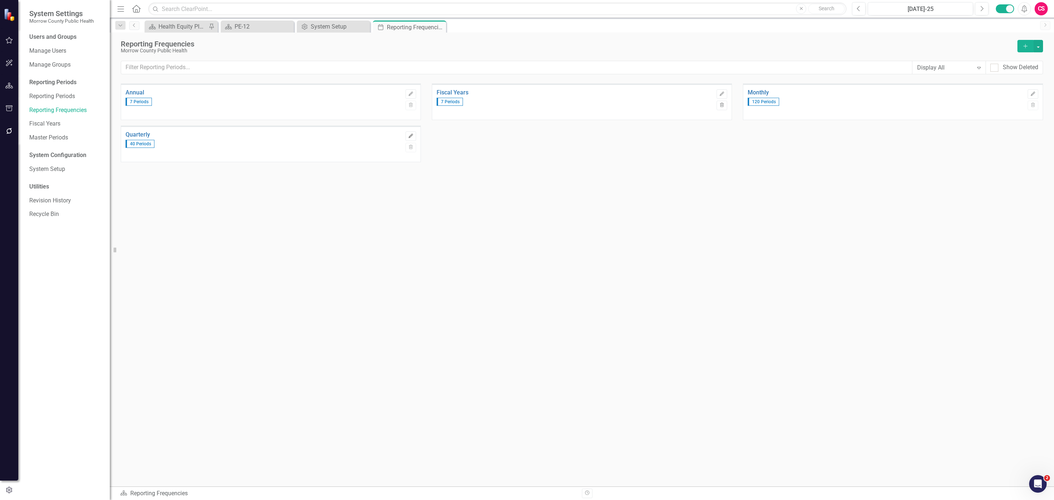
click at [408, 135] on icon "Edit" at bounding box center [410, 136] width 5 height 4
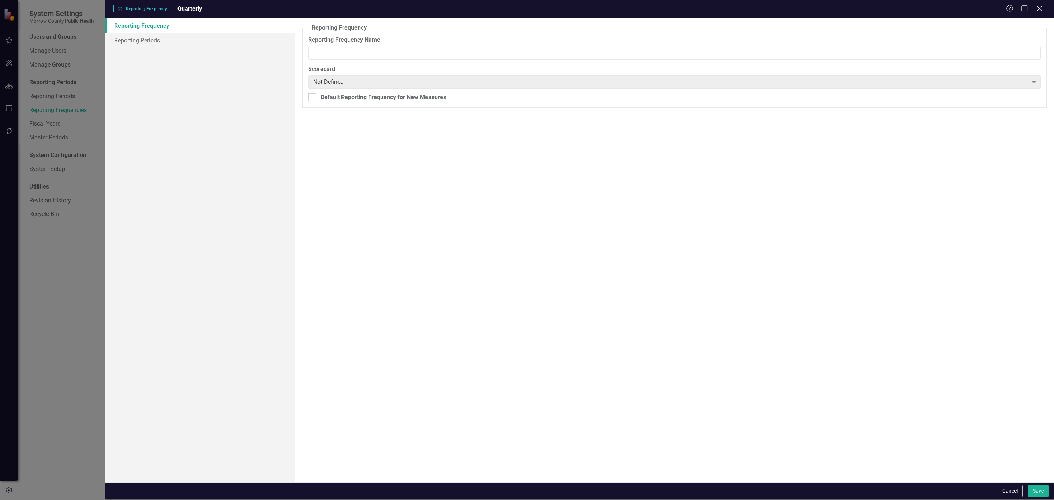
type input "Quarterly"
click at [185, 34] on link "Reporting Periods" at bounding box center [200, 40] width 190 height 15
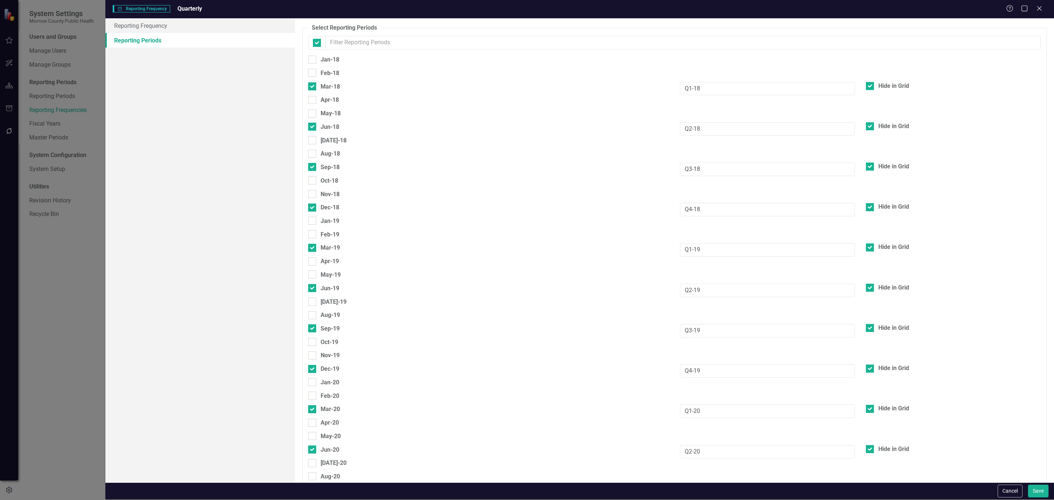
checkbox input "false"
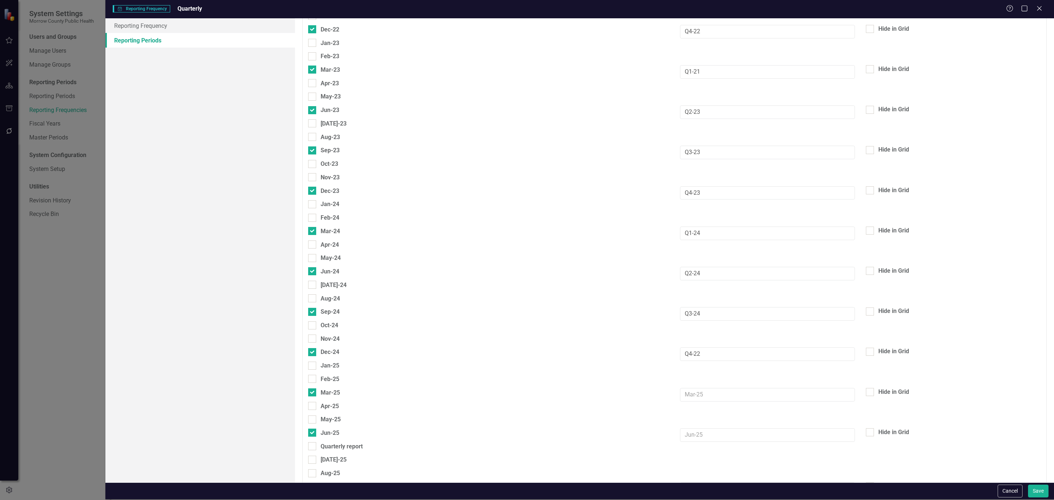
scroll to position [1206, 0]
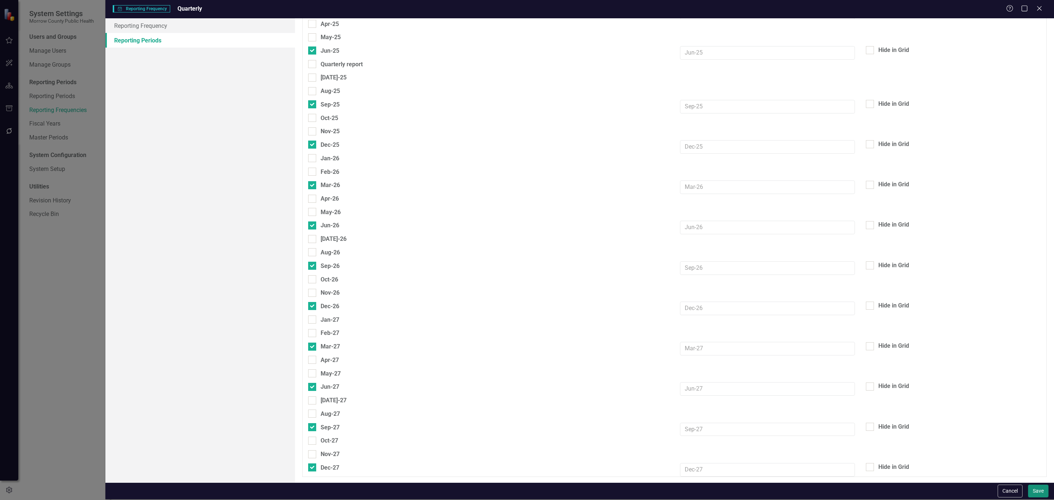
click at [1032, 487] on button "Save" at bounding box center [1038, 491] width 21 height 13
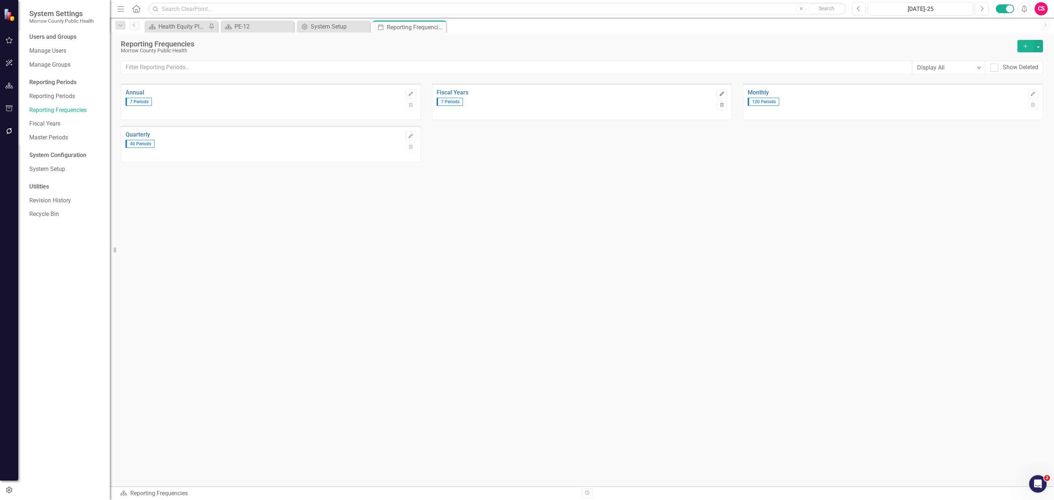
click at [720, 94] on icon "Edit" at bounding box center [721, 94] width 5 height 4
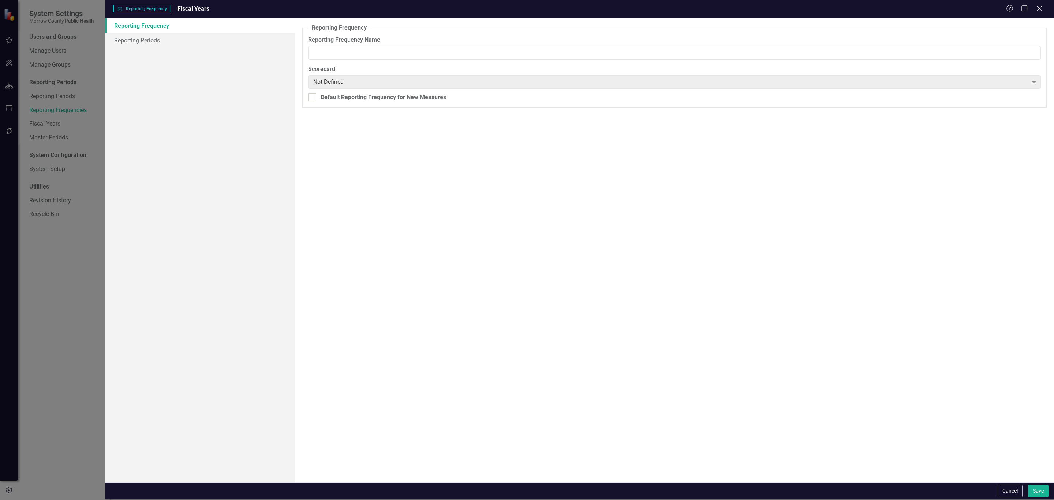
type input "Fiscal Years"
click at [197, 43] on link "Reporting Periods" at bounding box center [200, 40] width 190 height 15
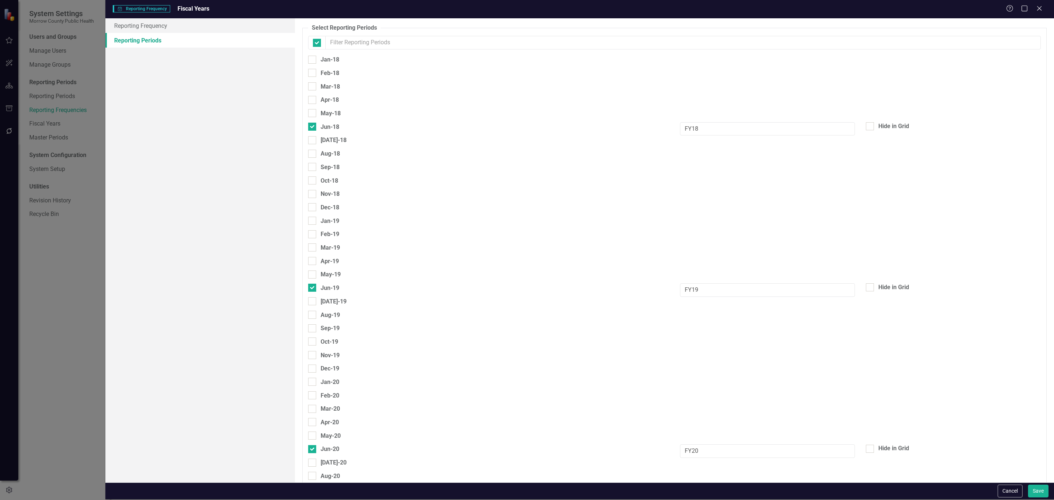
checkbox input "false"
click at [1007, 488] on button "Cancel" at bounding box center [1010, 491] width 25 height 13
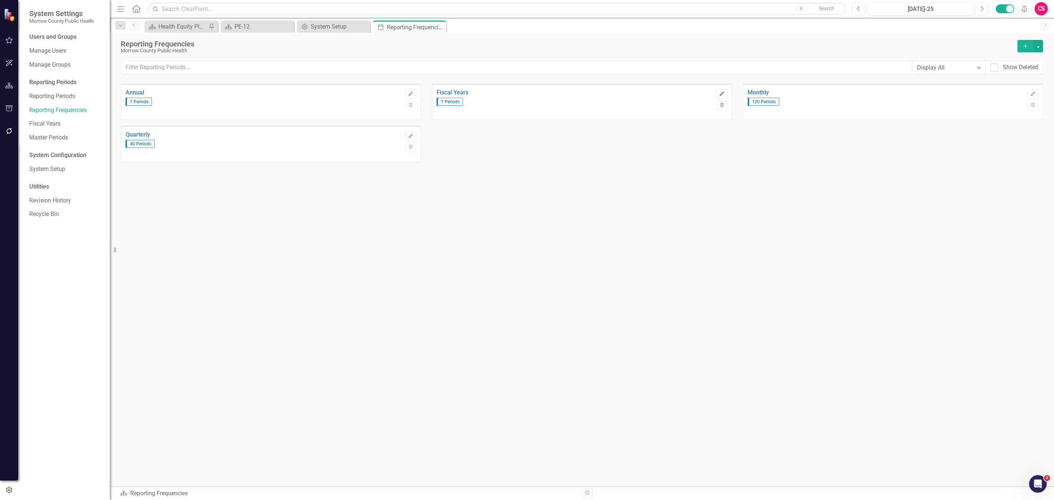
click at [724, 96] on icon "Edit" at bounding box center [721, 94] width 5 height 4
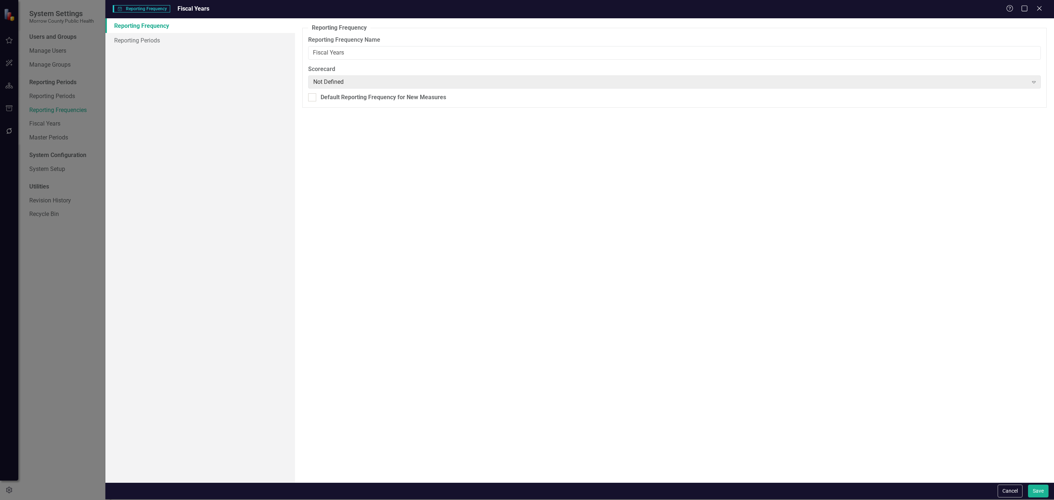
click at [145, 49] on div "Reporting Frequency Reporting Periods" at bounding box center [200, 250] width 190 height 464
click at [153, 45] on link "Reporting Periods" at bounding box center [200, 40] width 190 height 15
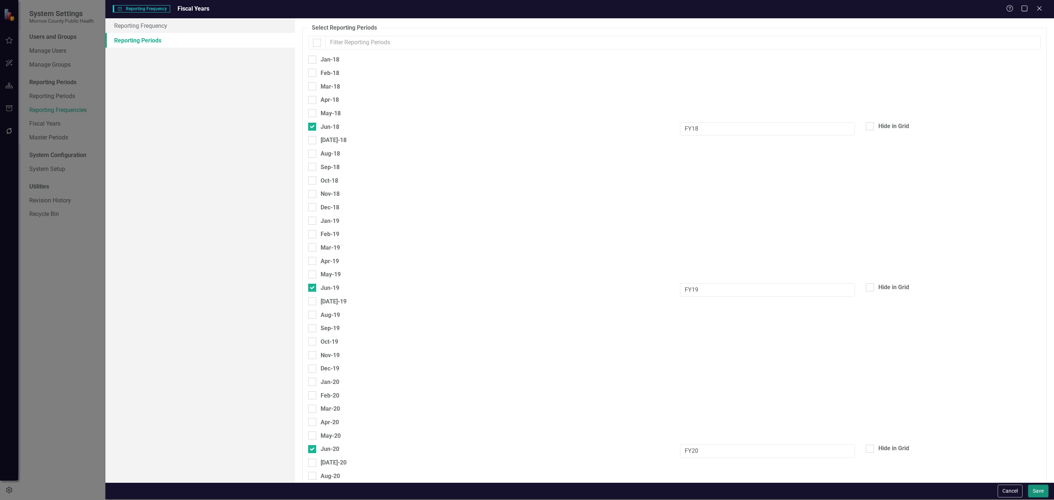
click at [1032, 487] on button "Save" at bounding box center [1038, 491] width 21 height 13
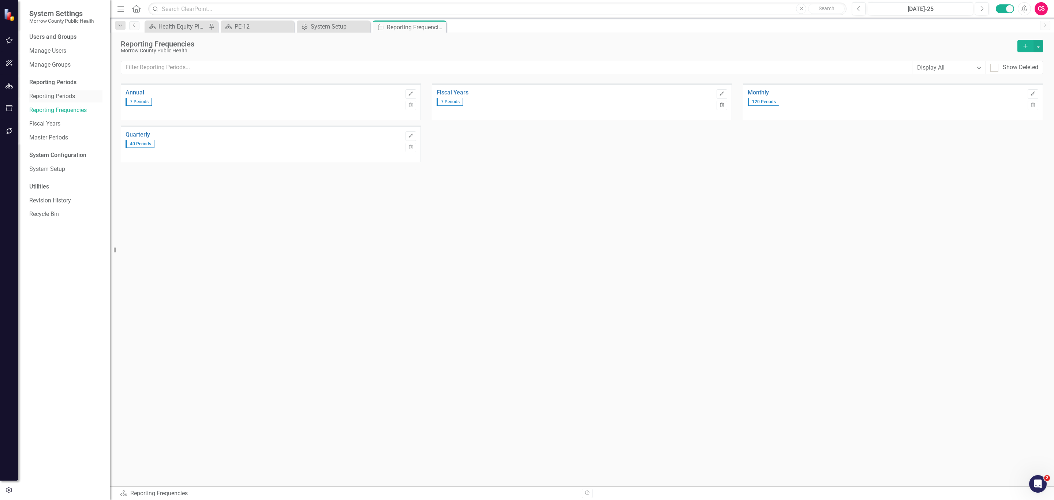
click at [56, 93] on link "Reporting Periods" at bounding box center [65, 96] width 73 height 8
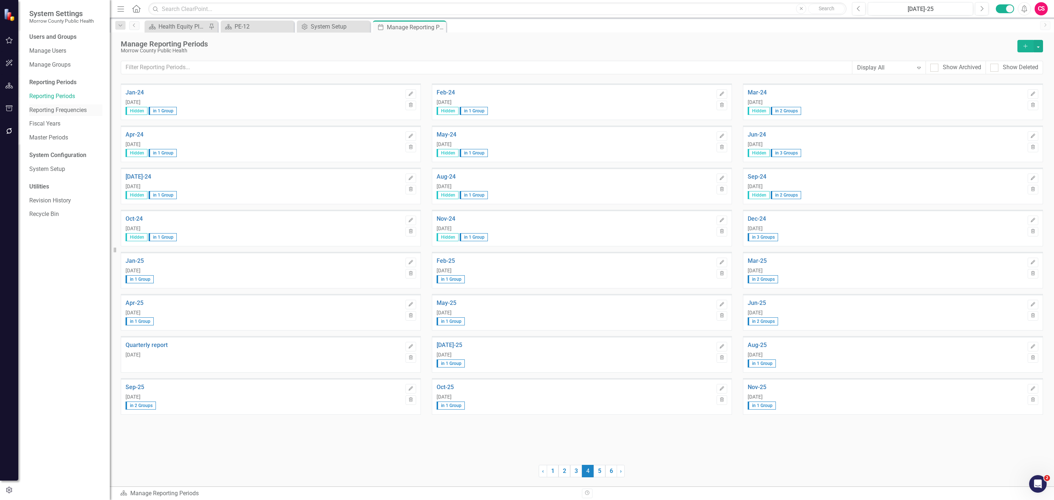
click at [77, 110] on link "Reporting Frequencies" at bounding box center [65, 110] width 73 height 8
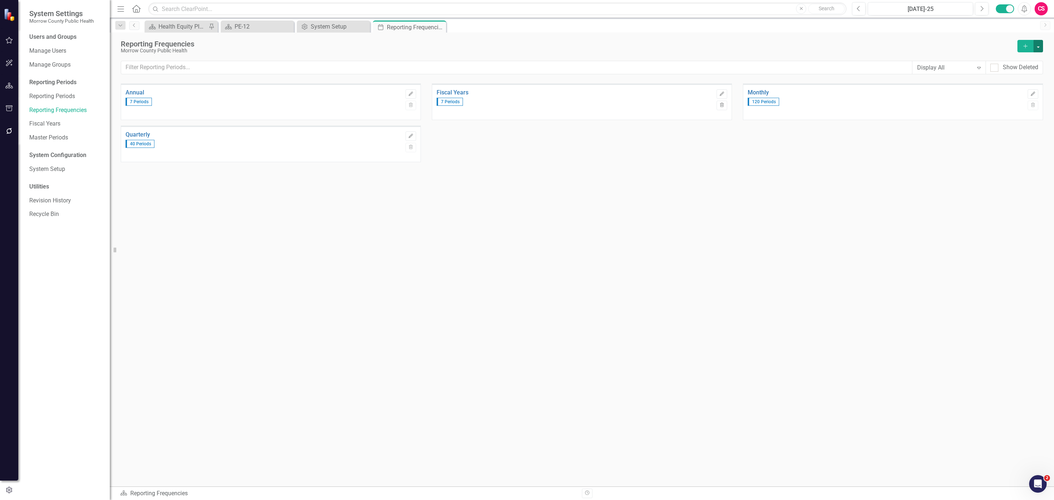
click at [1039, 43] on button "button" at bounding box center [1039, 46] width 10 height 12
click at [1009, 64] on link "Add Add Reporting Frequency" at bounding box center [1002, 60] width 82 height 14
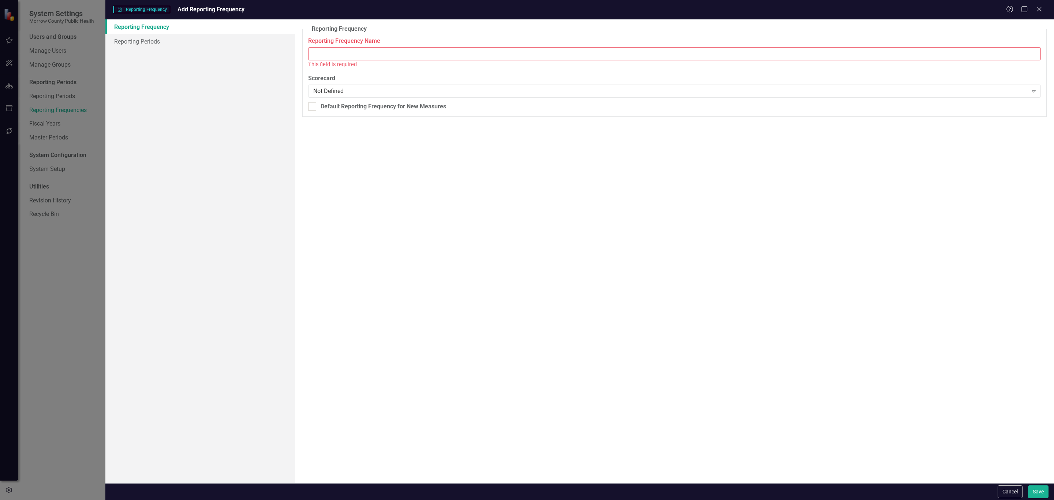
click at [425, 48] on input "Reporting Frequency Name" at bounding box center [674, 54] width 733 height 14
type input "FY Quarterly"
click at [187, 46] on link "Reporting Periods" at bounding box center [200, 41] width 190 height 15
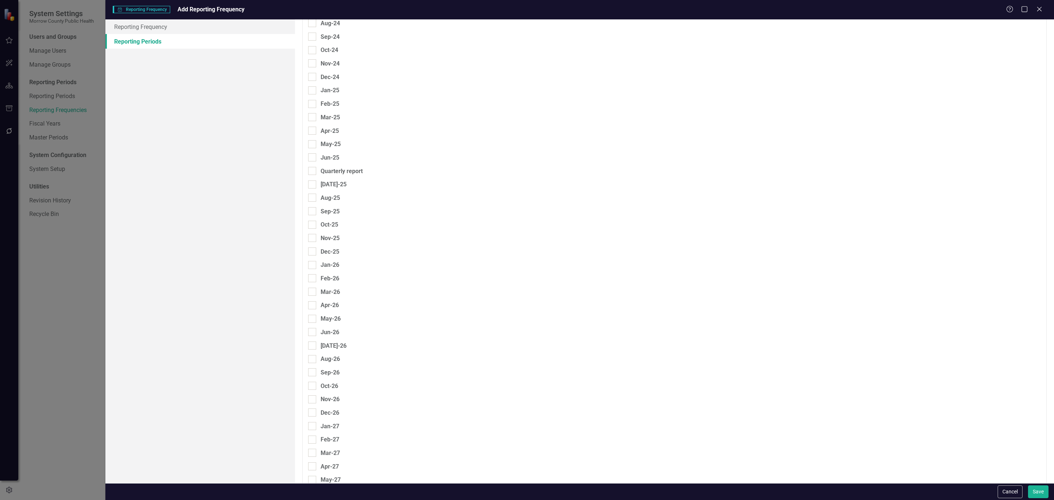
scroll to position [824, 0]
click at [312, 307] on input "Sep-24" at bounding box center [310, 309] width 5 height 5
checkbox input "true"
click at [686, 307] on input "text" at bounding box center [767, 314] width 175 height 14
click at [689, 307] on input "Qu-FY" at bounding box center [767, 314] width 175 height 14
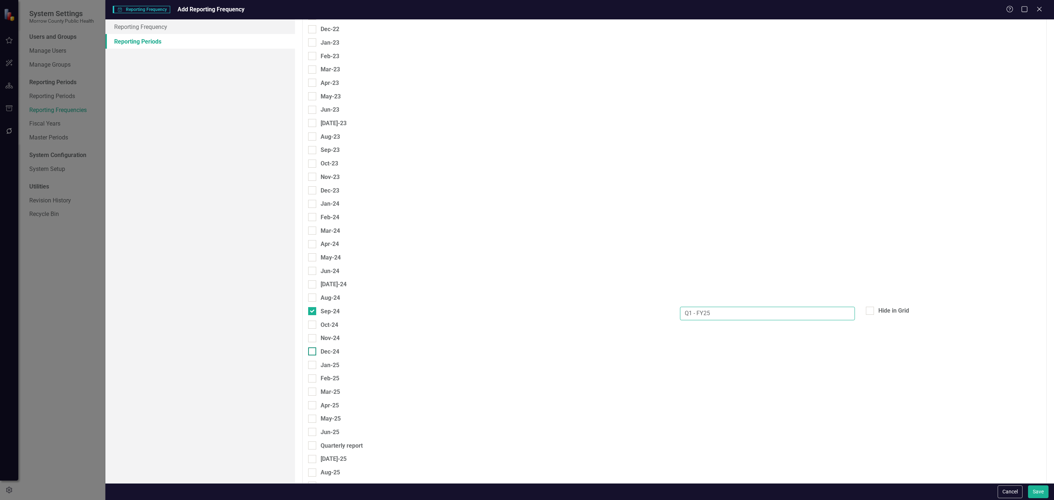
type input "Q1 - FY25"
click at [313, 347] on div at bounding box center [312, 351] width 8 height 8
click at [313, 347] on input "Dec-24" at bounding box center [310, 349] width 5 height 5
checkbox input "true"
click at [689, 347] on input "text" at bounding box center [767, 354] width 175 height 14
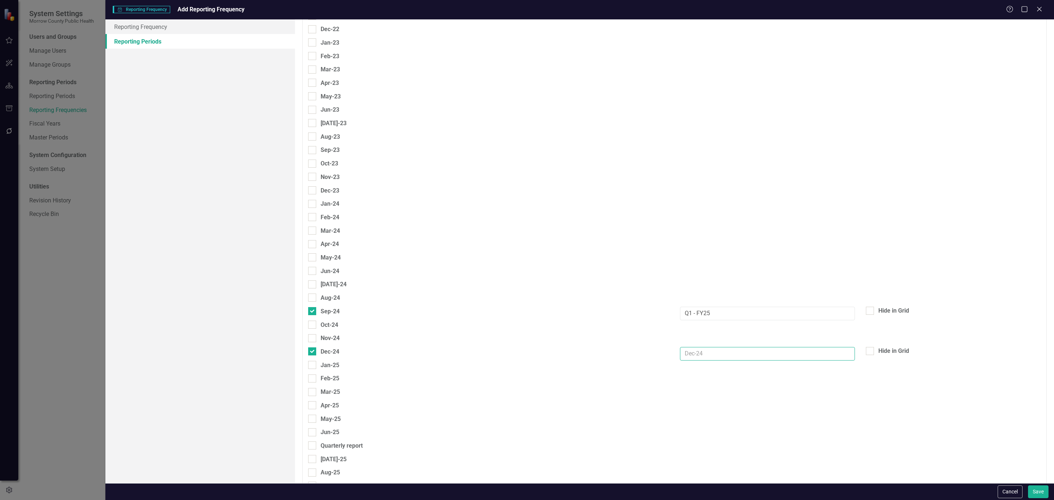
click at [689, 347] on input "text" at bounding box center [767, 354] width 175 height 14
type input "Q2 - FY25"
click at [311, 388] on div at bounding box center [312, 392] width 8 height 8
click at [311, 388] on input "Mar-25" at bounding box center [310, 390] width 5 height 5
checkbox input "true"
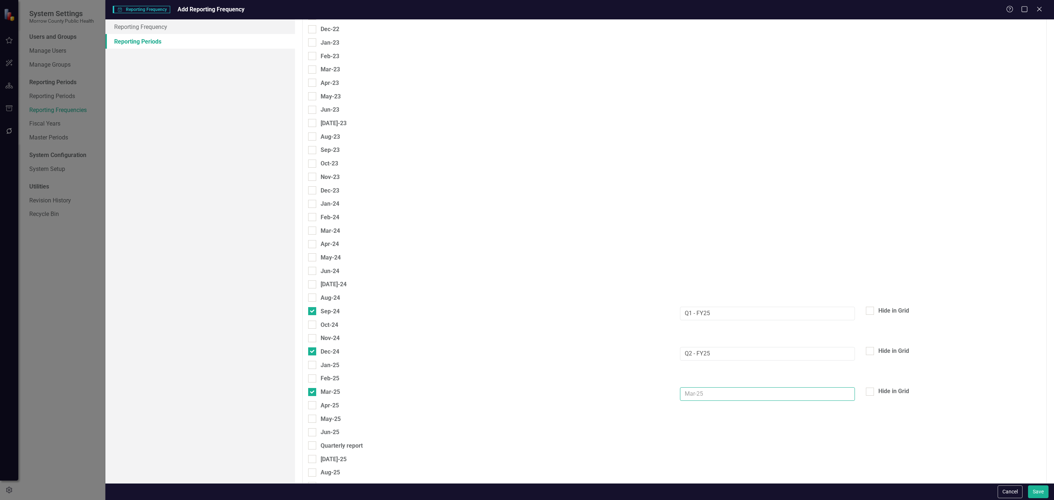
click at [711, 387] on input "text" at bounding box center [767, 394] width 175 height 14
type input "A"
type input "Q3 - FY25"
click at [314, 428] on div at bounding box center [312, 432] width 8 height 8
click at [313, 428] on input "Jun-25" at bounding box center [310, 430] width 5 height 5
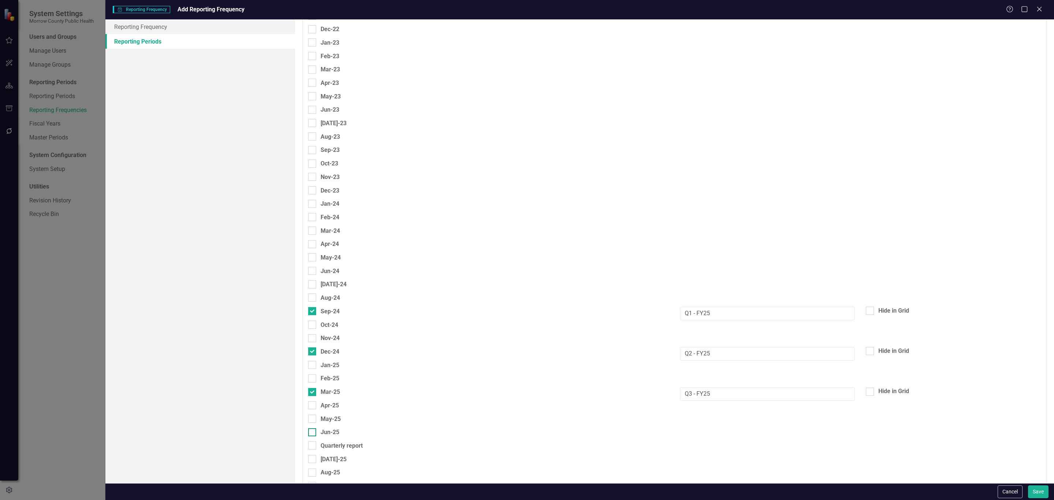
checkbox input "true"
click at [724, 428] on input "text" at bounding box center [767, 435] width 175 height 14
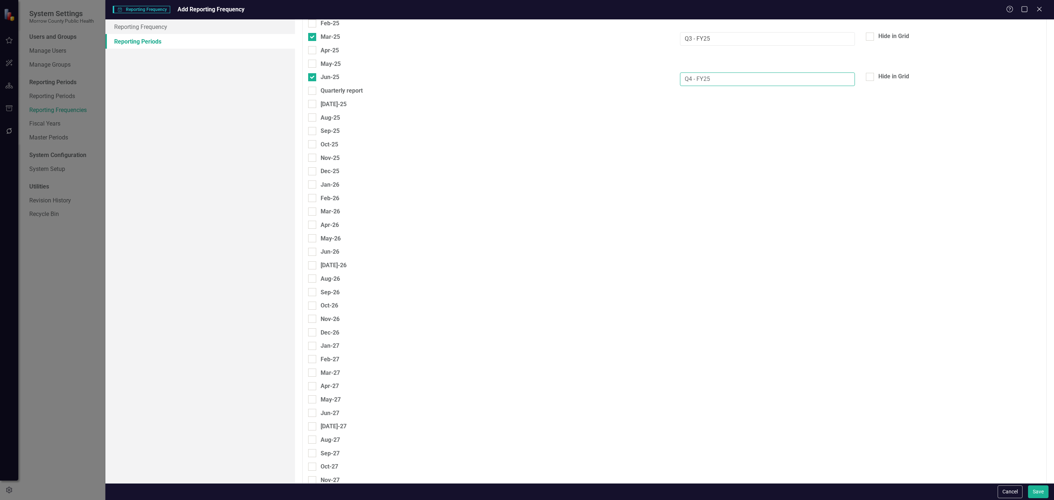
scroll to position [1184, 0]
type input "Q4 - FY25"
click at [314, 122] on div at bounding box center [312, 126] width 8 height 8
click at [313, 122] on input "Sep-25" at bounding box center [310, 124] width 5 height 5
checkbox input "true"
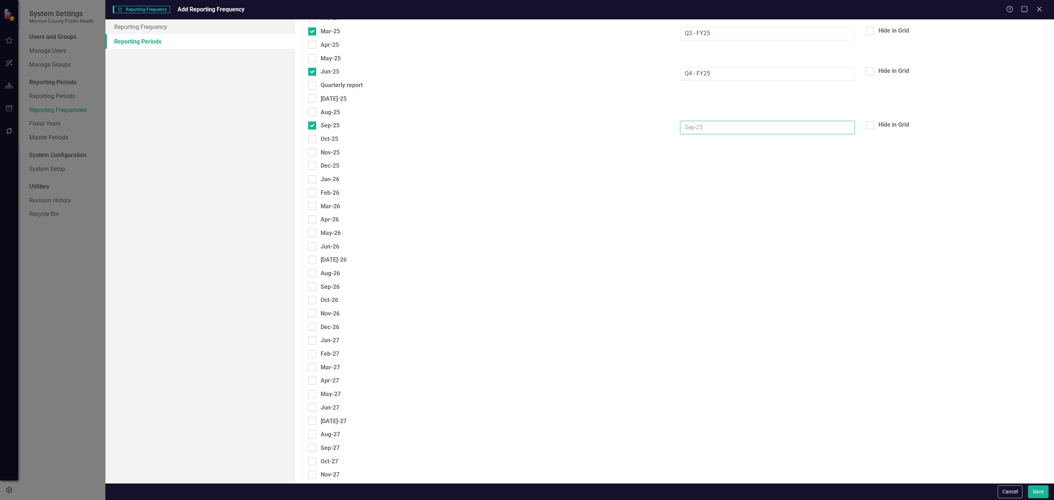
click at [707, 121] on input "text" at bounding box center [767, 128] width 175 height 14
type input "Q1 - FY26"
click at [314, 162] on div at bounding box center [312, 166] width 8 height 8
click at [313, 162] on input "Dec-25" at bounding box center [310, 164] width 5 height 5
checkbox input "true"
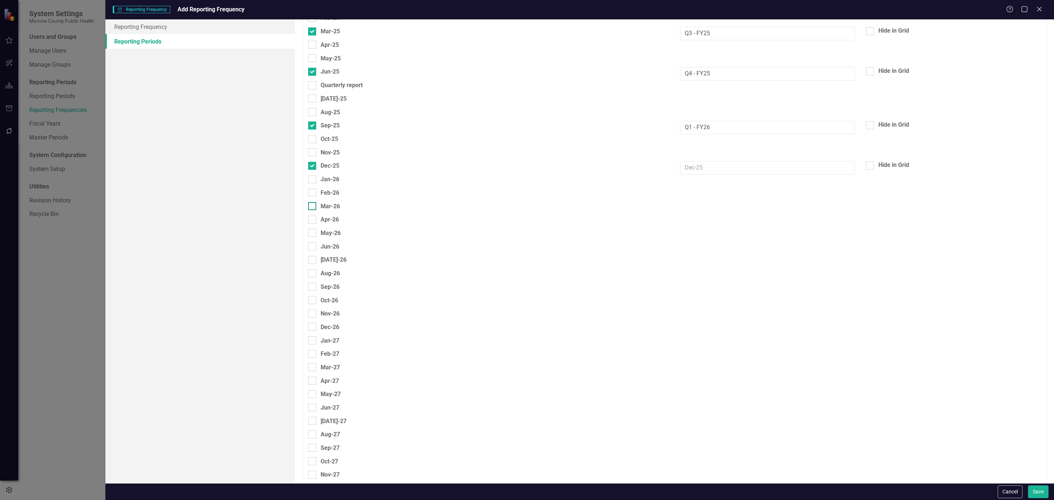
click at [316, 202] on div at bounding box center [312, 206] width 8 height 8
click at [313, 202] on input "Mar-26" at bounding box center [310, 204] width 5 height 5
checkbox input "true"
click at [313, 242] on div at bounding box center [312, 246] width 8 height 8
click at [313, 242] on input "Jun-26" at bounding box center [310, 244] width 5 height 5
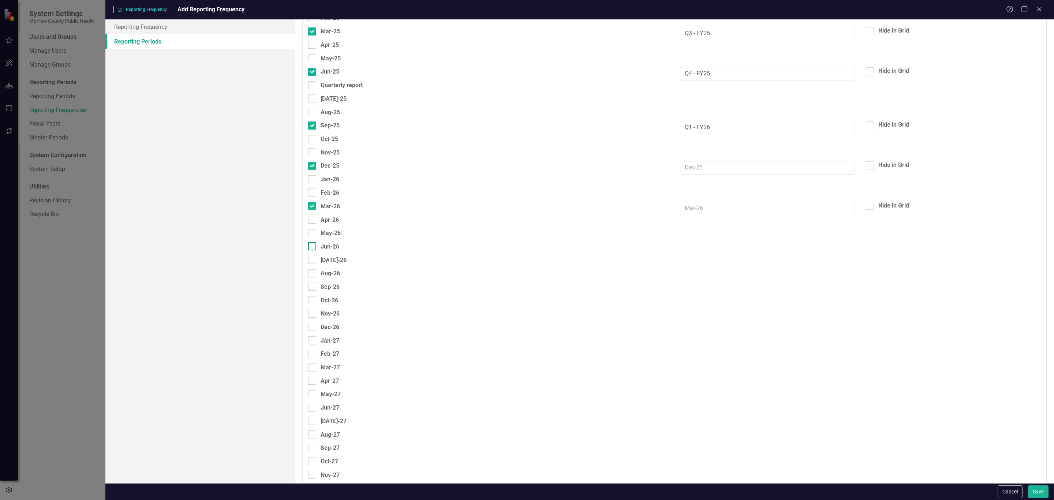
checkbox input "true"
click at [314, 283] on div at bounding box center [312, 287] width 8 height 8
click at [313, 283] on input "Sep-26" at bounding box center [310, 285] width 5 height 5
checkbox input "true"
click at [317, 323] on div "Dec-26" at bounding box center [323, 327] width 31 height 9
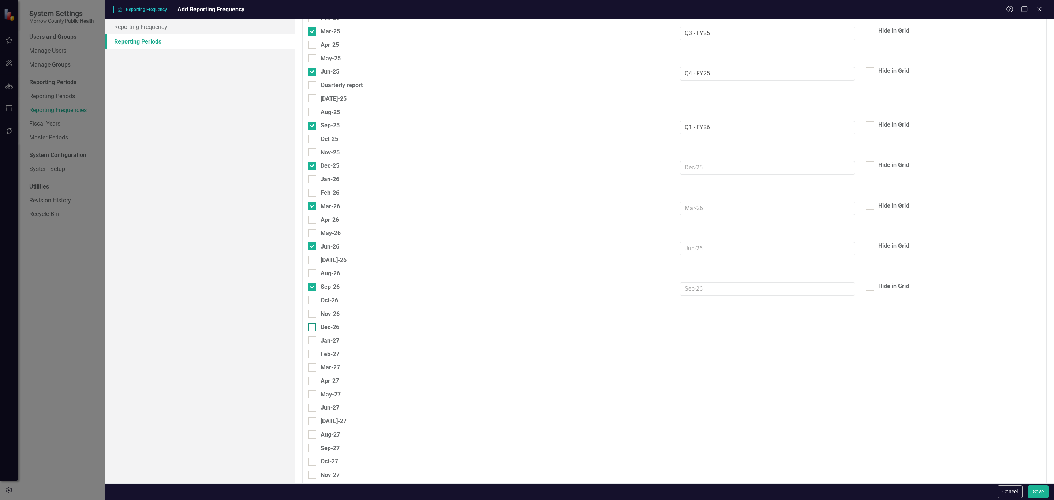
click at [313, 323] on input "Dec-26" at bounding box center [310, 325] width 5 height 5
checkbox input "true"
click at [313, 350] on div "Feb-27" at bounding box center [489, 357] width 372 height 14
click at [313, 364] on div at bounding box center [312, 368] width 8 height 8
click at [313, 364] on input "Mar-27" at bounding box center [310, 366] width 5 height 5
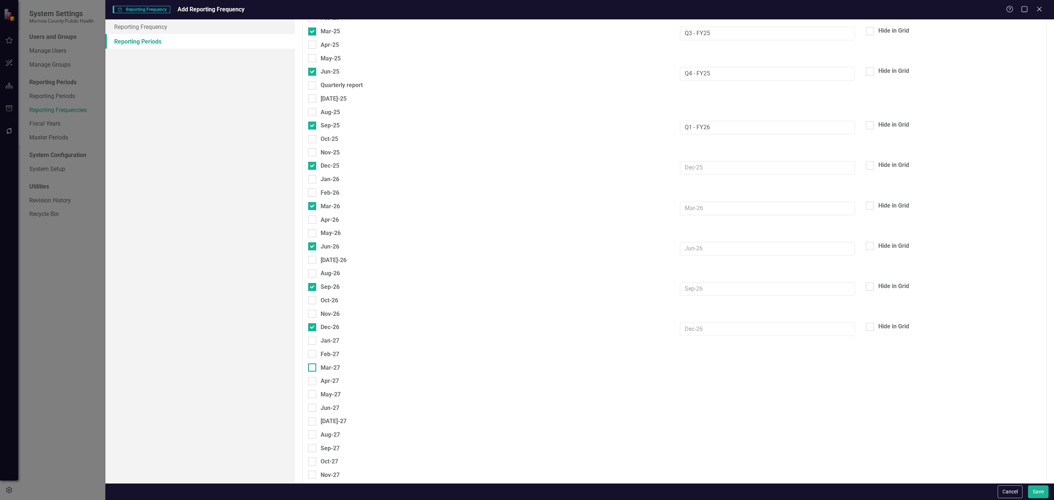
checkbox input "true"
click at [314, 404] on div at bounding box center [312, 408] width 8 height 8
click at [313, 404] on input "Jun-27" at bounding box center [310, 406] width 5 height 5
checkbox input "true"
click at [314, 444] on div at bounding box center [312, 448] width 8 height 8
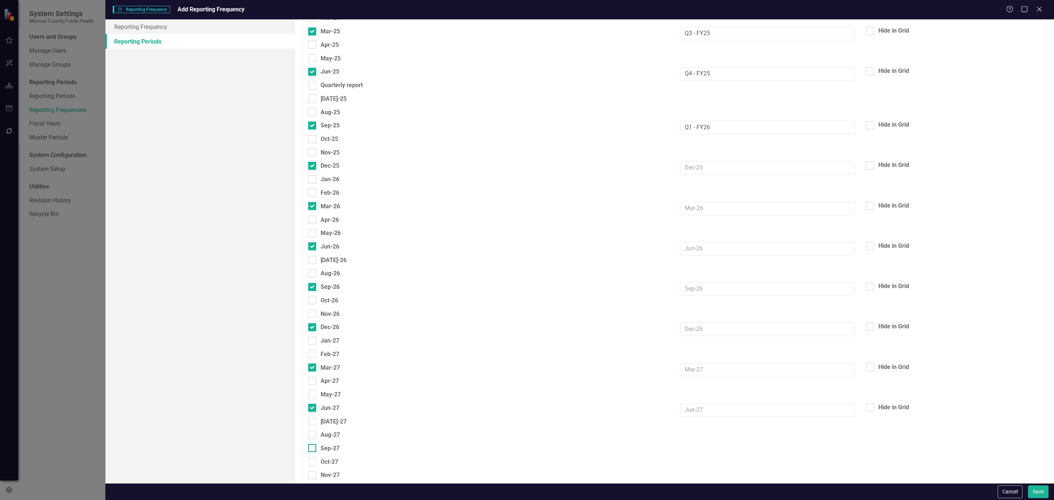
click at [313, 444] on input "Sep-27" at bounding box center [310, 446] width 5 height 5
checkbox input "true"
click at [314, 471] on div "Nov-27" at bounding box center [489, 478] width 372 height 14
click at [314, 485] on div at bounding box center [312, 489] width 8 height 8
click at [313, 485] on input "Dec-27" at bounding box center [310, 487] width 5 height 5
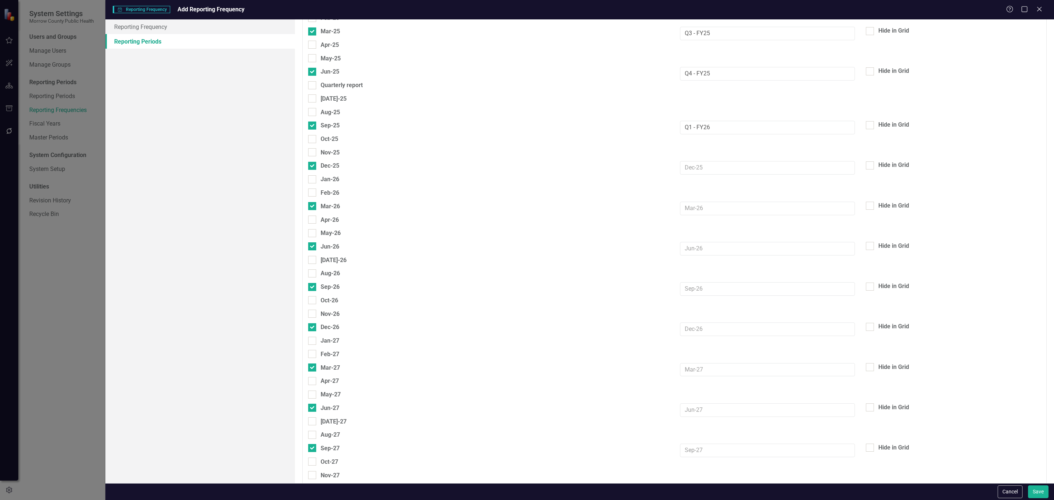
checkbox input "true"
click at [702, 161] on input "text" at bounding box center [767, 168] width 175 height 14
type input "Q2 - FY26"
click at [706, 202] on input "text" at bounding box center [767, 209] width 175 height 14
type input "Q3 - FY26"
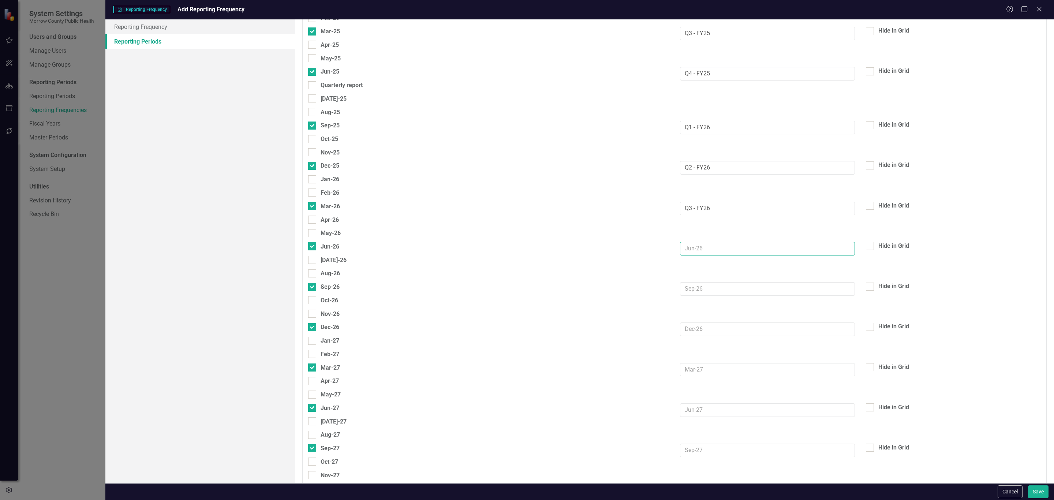
click at [711, 242] on input "text" at bounding box center [767, 249] width 175 height 14
type input "Q4 - FY26"
click at [712, 269] on div "Aug-26" at bounding box center [675, 276] width 744 height 14
click at [711, 282] on input "text" at bounding box center [767, 289] width 175 height 14
type input "Q1 - FY27"
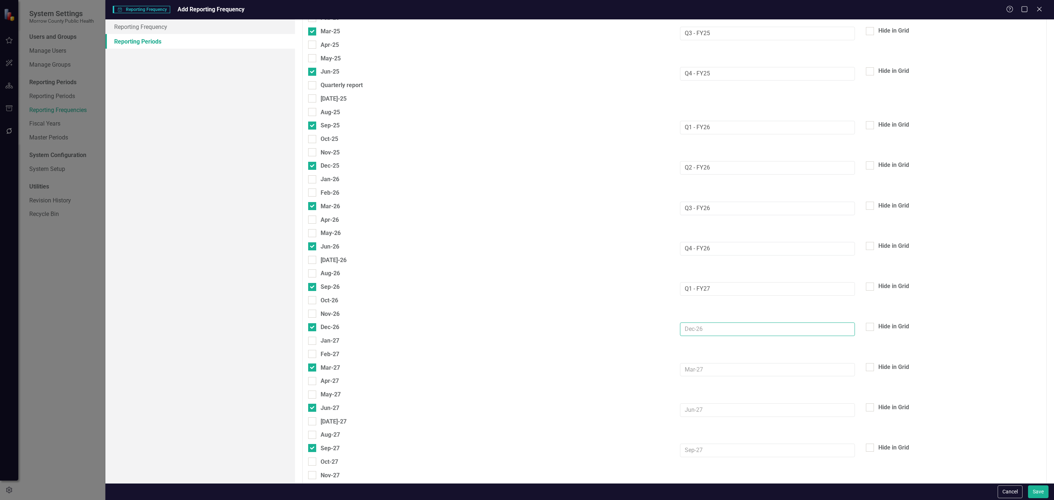
click at [709, 323] on input "text" at bounding box center [767, 330] width 175 height 14
type input "Q2 - FY27"
click at [698, 363] on input "text" at bounding box center [767, 370] width 175 height 14
type input "Q3 - FY26"
click at [700, 403] on input "text" at bounding box center [767, 410] width 175 height 14
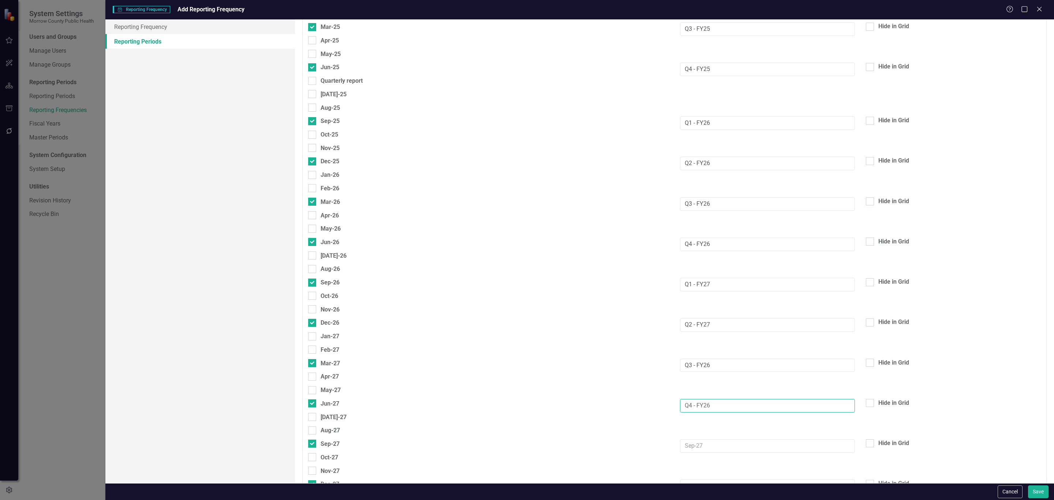
scroll to position [1191, 0]
type input "Q4 - FY26"
click at [688, 437] on input "text" at bounding box center [767, 444] width 175 height 14
type input "Q1 -"
click at [717, 357] on input "Q3 - FY26" at bounding box center [767, 364] width 175 height 14
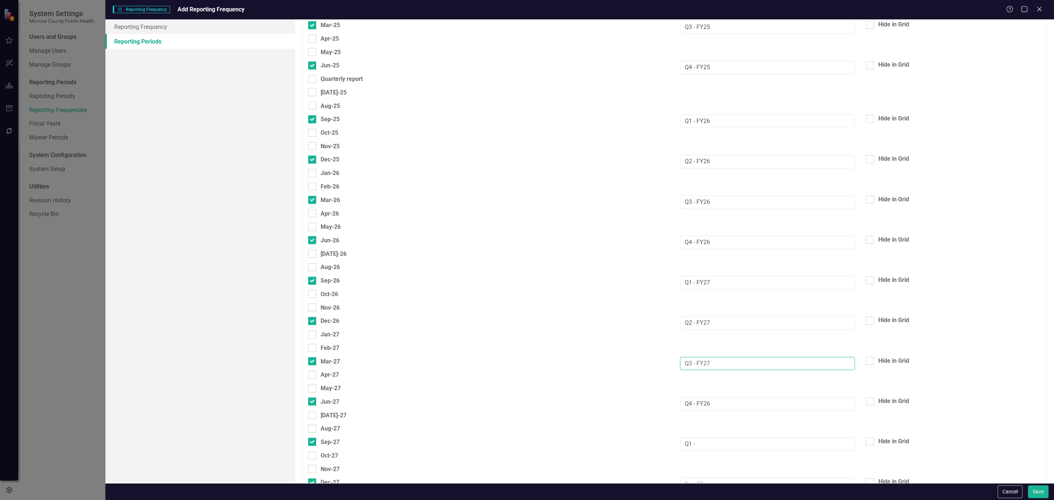
type input "Q3 - FY27"
click at [719, 397] on input "Q4 - FY26" at bounding box center [767, 404] width 175 height 14
type input "Q4 - FY27"
click at [718, 437] on input "Q1 -" at bounding box center [767, 444] width 175 height 14
type input "Q1 - FY28"
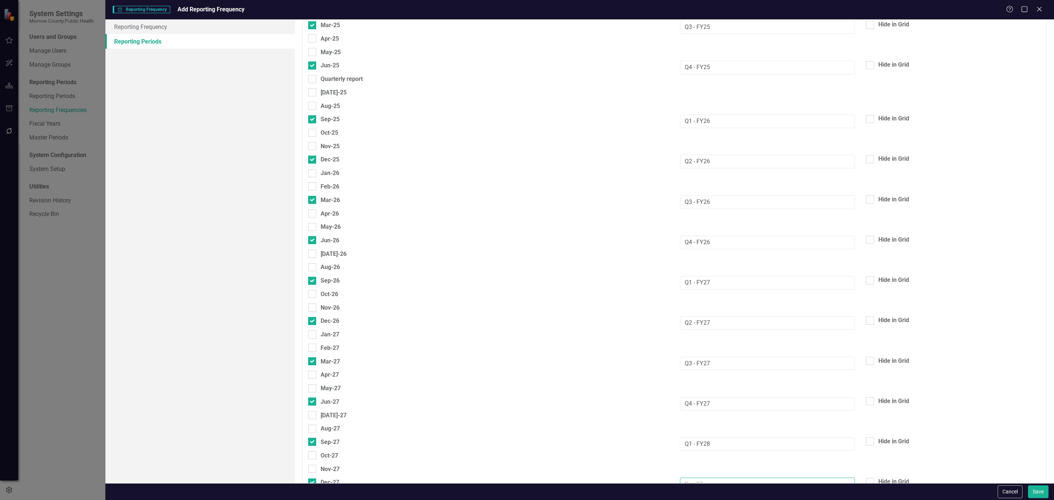
click at [691, 478] on input "text" at bounding box center [767, 485] width 175 height 14
type input "Q1 - FY28"
click at [1033, 489] on button "Save" at bounding box center [1038, 491] width 21 height 13
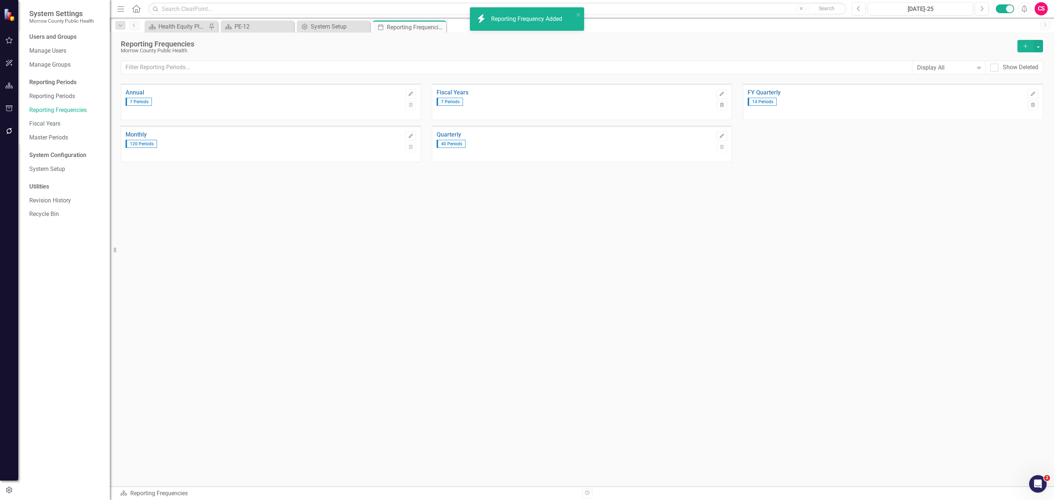
click at [1025, 45] on icon "button" at bounding box center [1026, 46] width 4 height 4
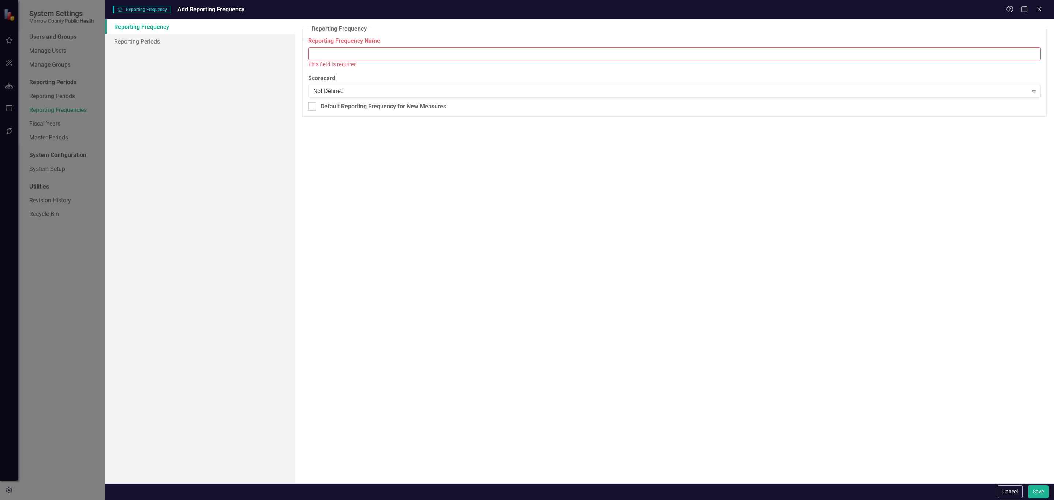
click at [750, 49] on input "Reporting Frequency Name" at bounding box center [674, 54] width 733 height 14
type input "FY Annual"
click at [178, 40] on link "Reporting Periods" at bounding box center [200, 41] width 190 height 15
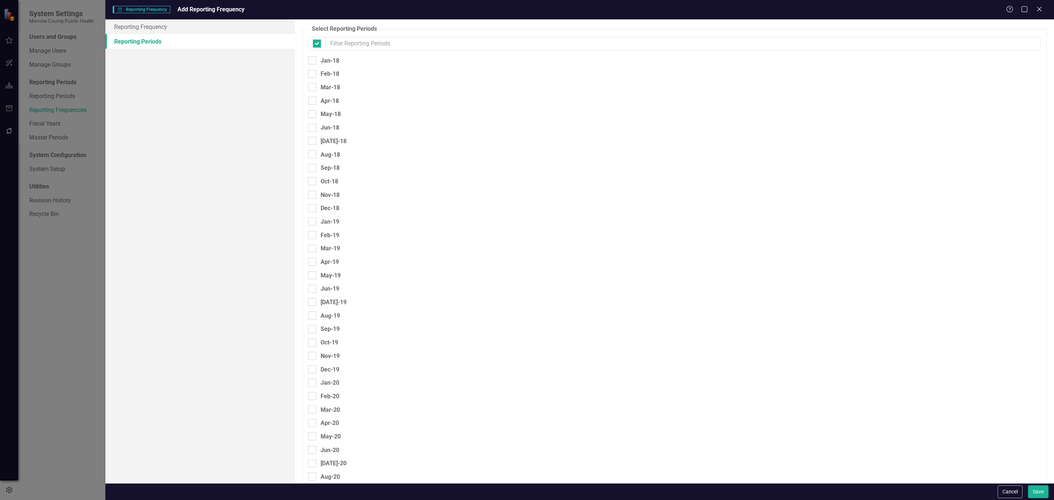
checkbox input "false"
drag, startPoint x: 314, startPoint y: 284, endPoint x: 314, endPoint y: 280, distance: 4.0
click at [314, 285] on div at bounding box center [312, 289] width 8 height 8
click at [313, 285] on input "Jun-19" at bounding box center [310, 287] width 5 height 5
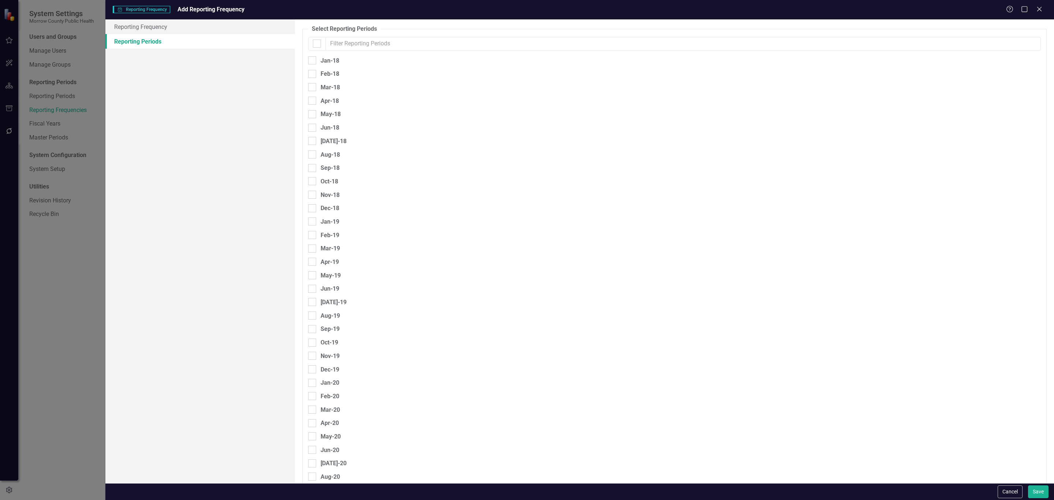
checkbox input "true"
click at [311, 130] on div at bounding box center [312, 128] width 8 height 8
click at [311, 128] on input "Jun-18" at bounding box center [310, 126] width 5 height 5
checkbox input "true"
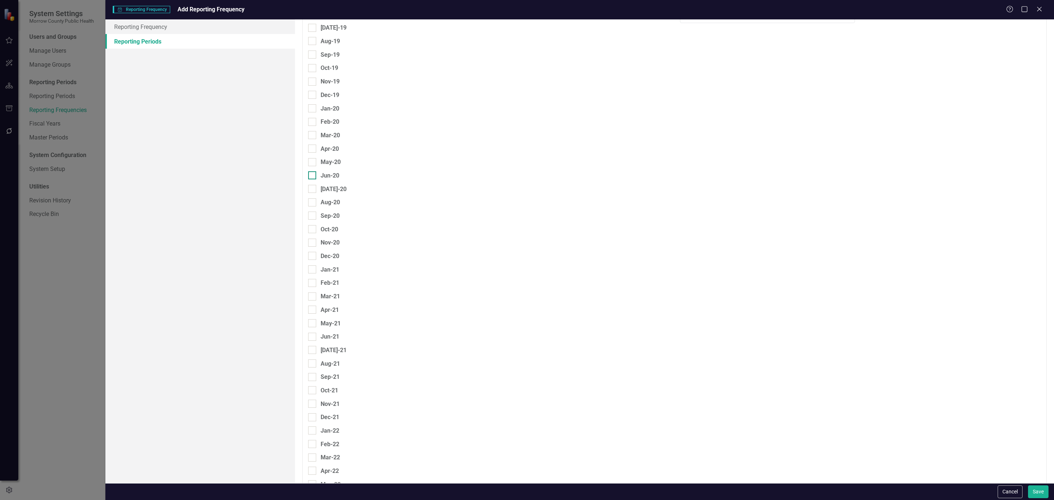
click at [313, 171] on div at bounding box center [312, 175] width 8 height 8
click at [313, 171] on input "Jun-20" at bounding box center [310, 173] width 5 height 5
checkbox input "true"
click at [310, 333] on input "Jun-21" at bounding box center [310, 335] width 5 height 5
checkbox input "true"
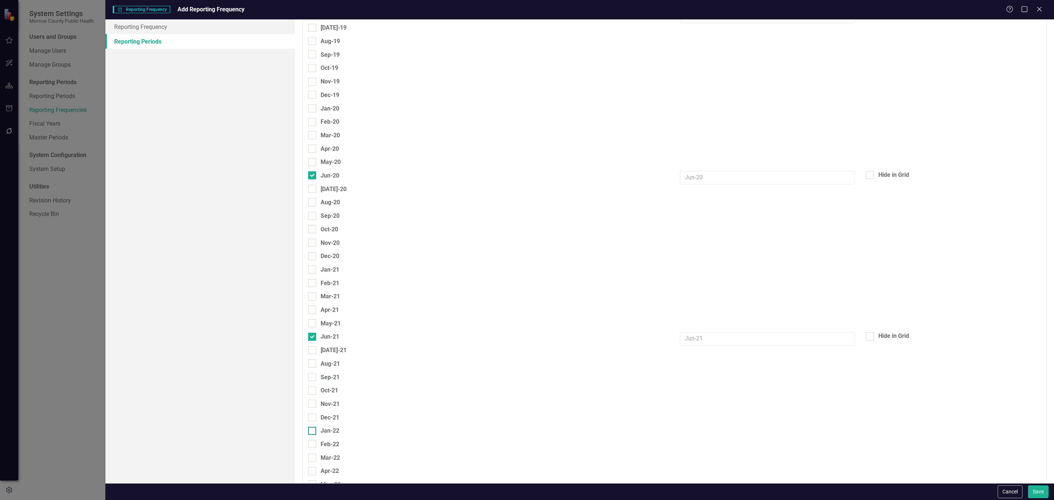
scroll to position [549, 0]
click at [311, 219] on input "Jun-22" at bounding box center [310, 221] width 5 height 5
checkbox input "true"
click at [312, 381] on div at bounding box center [312, 385] width 8 height 8
click at [312, 381] on input "Jun-23" at bounding box center [310, 383] width 5 height 5
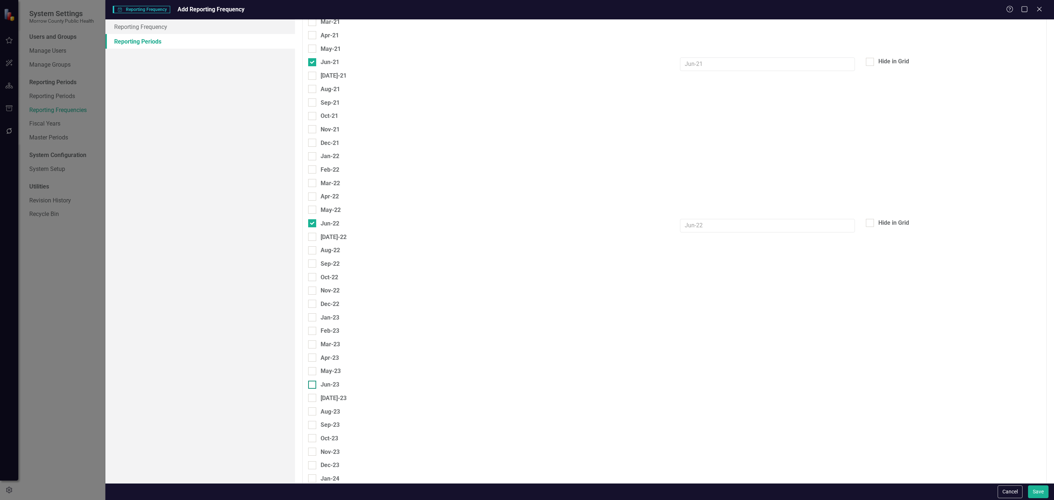
checkbox input "true"
click at [312, 267] on input "Jun-24" at bounding box center [310, 269] width 5 height 5
checkbox input "true"
click at [309, 428] on div at bounding box center [312, 432] width 8 height 8
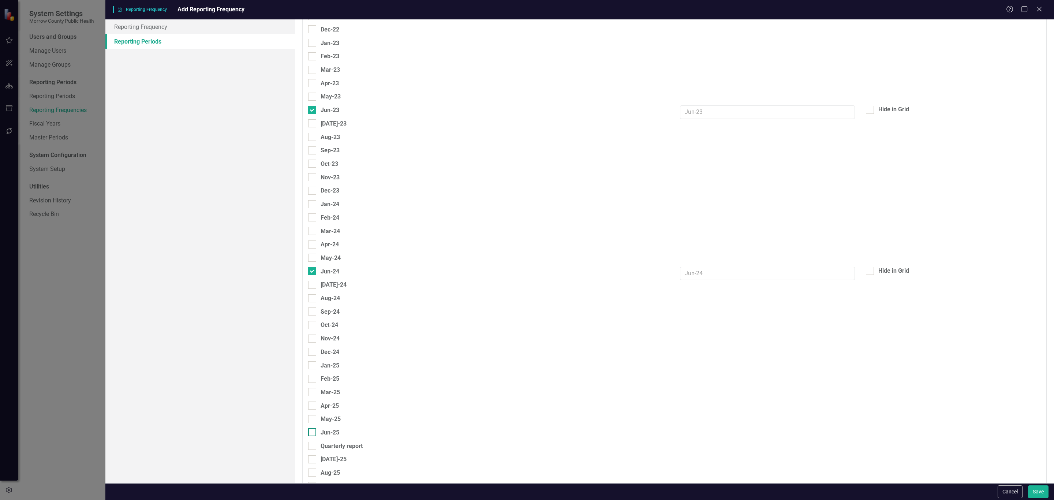
click at [309, 428] on input "Jun-25" at bounding box center [310, 430] width 5 height 5
checkbox input "true"
click at [312, 240] on input "Jun-26" at bounding box center [310, 242] width 5 height 5
checkbox input "true"
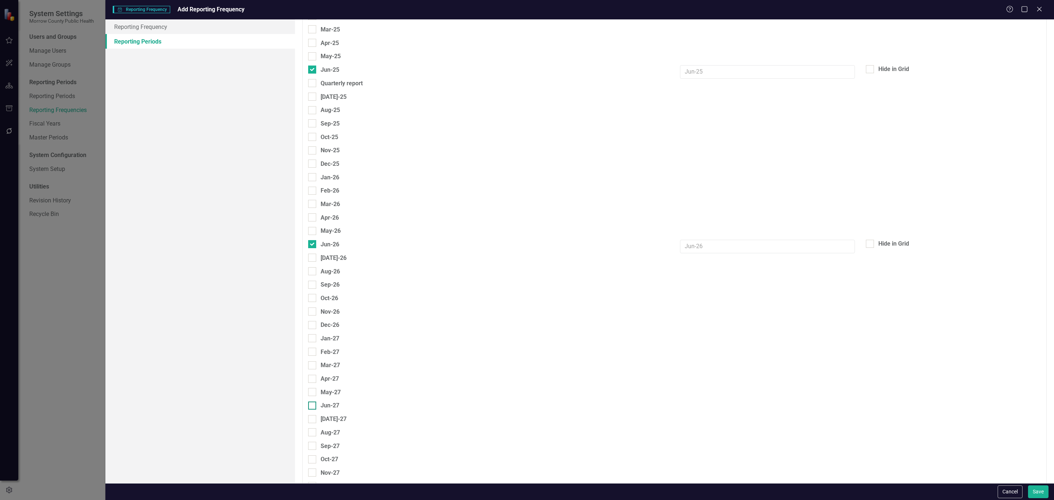
click at [312, 402] on input "Jun-27" at bounding box center [310, 404] width 5 height 5
checkbox input "true"
click at [701, 401] on input "text" at bounding box center [767, 408] width 175 height 14
type input "FY28"
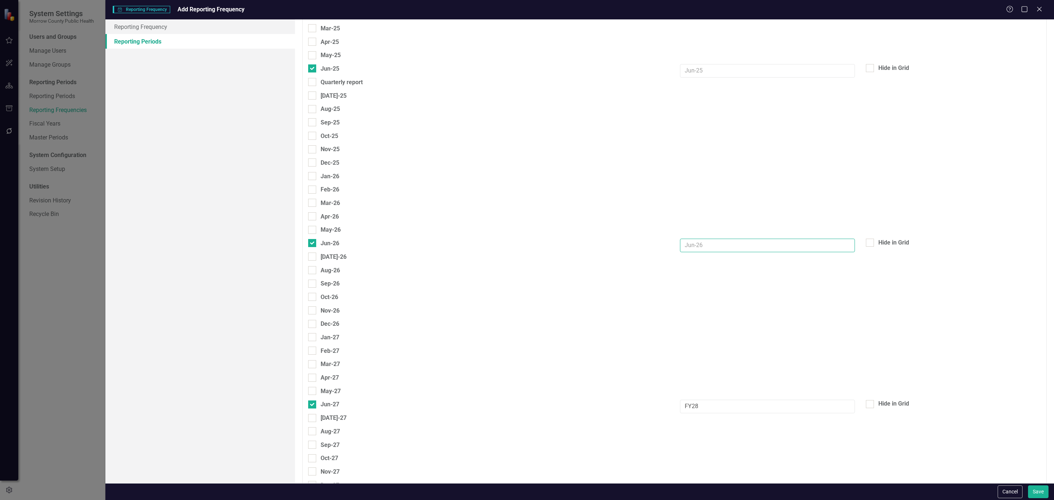
click at [712, 239] on input "text" at bounding box center [767, 246] width 175 height 14
type input "FY27"
click at [722, 64] on input "text" at bounding box center [767, 71] width 175 height 14
type input "FY26"
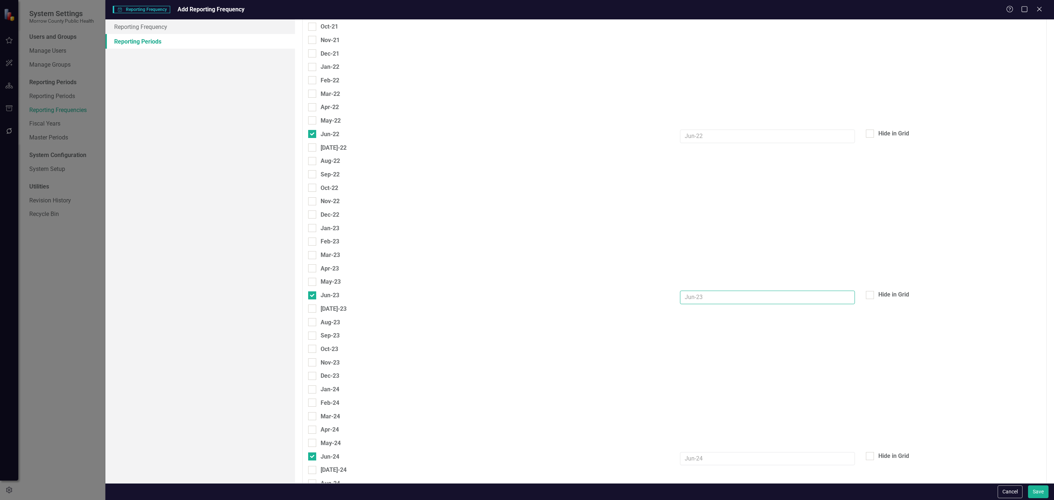
click at [725, 291] on input "text" at bounding box center [767, 298] width 175 height 14
click at [736, 291] on input "FY25" at bounding box center [767, 298] width 175 height 14
type input "FY24"
click at [734, 465] on div "[DATE]-24" at bounding box center [675, 472] width 744 height 14
click at [734, 452] on input "text" at bounding box center [767, 459] width 175 height 14
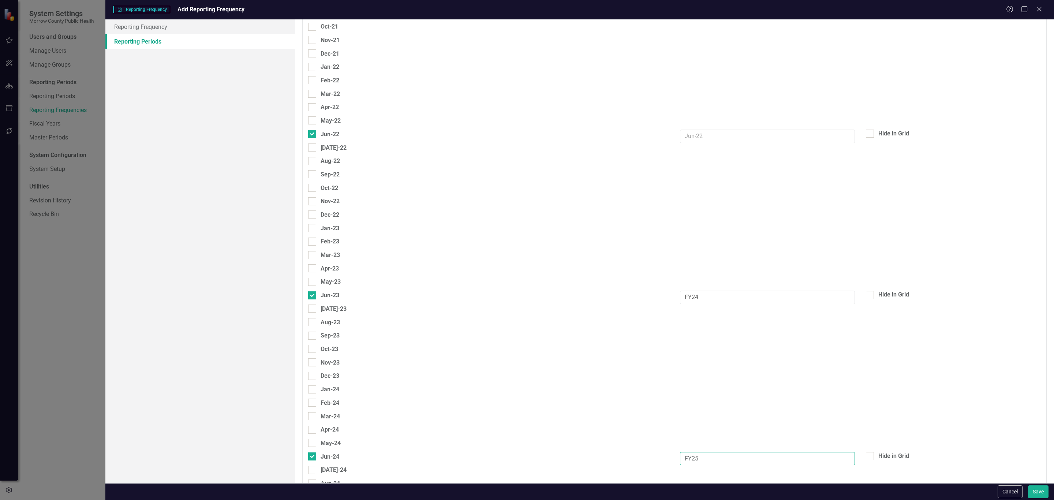
type input "FY25"
click at [708, 130] on input "text" at bounding box center [767, 137] width 175 height 14
type input "FY23"
click at [694, 247] on input "text" at bounding box center [767, 250] width 175 height 14
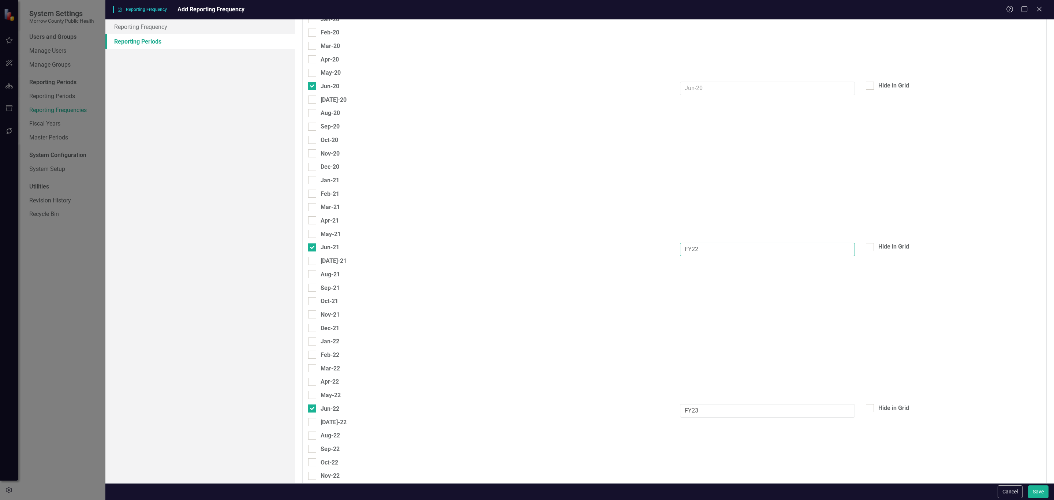
type input "FY22"
click at [688, 86] on input "text" at bounding box center [767, 89] width 175 height 14
type input "FY21"
click at [718, 203] on input "text" at bounding box center [767, 202] width 175 height 14
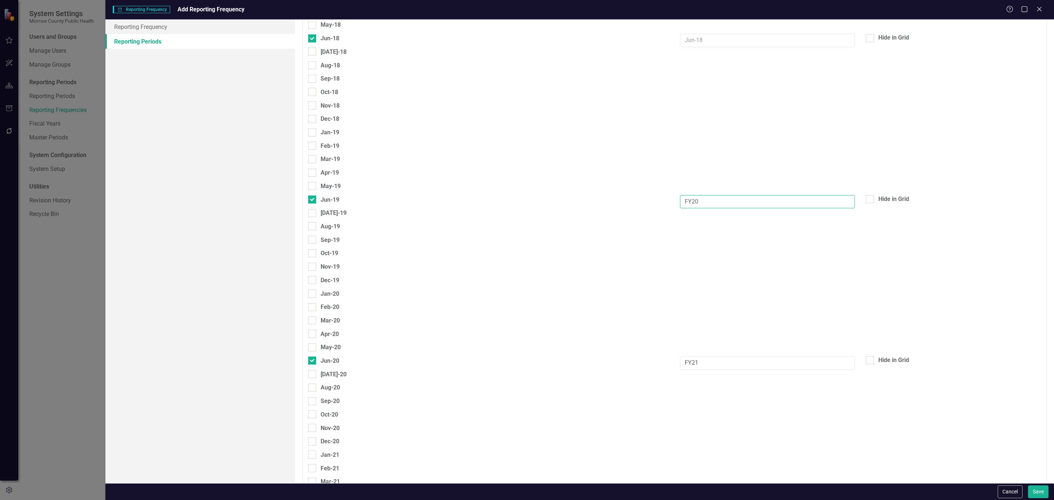
type input "FY20"
click at [713, 43] on input "text" at bounding box center [767, 41] width 175 height 14
type input "FY19"
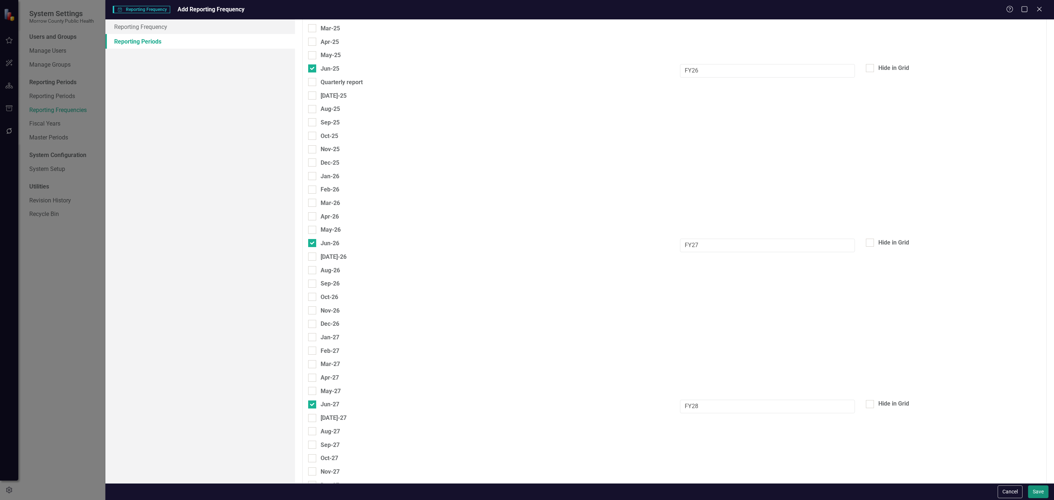
click at [1038, 487] on button "Save" at bounding box center [1038, 491] width 21 height 13
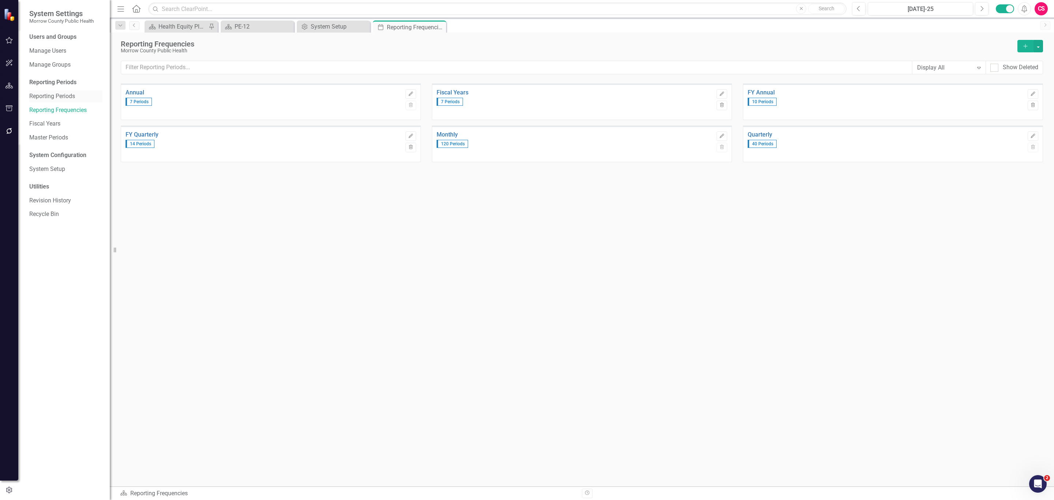
click at [63, 100] on link "Reporting Periods" at bounding box center [65, 96] width 73 height 8
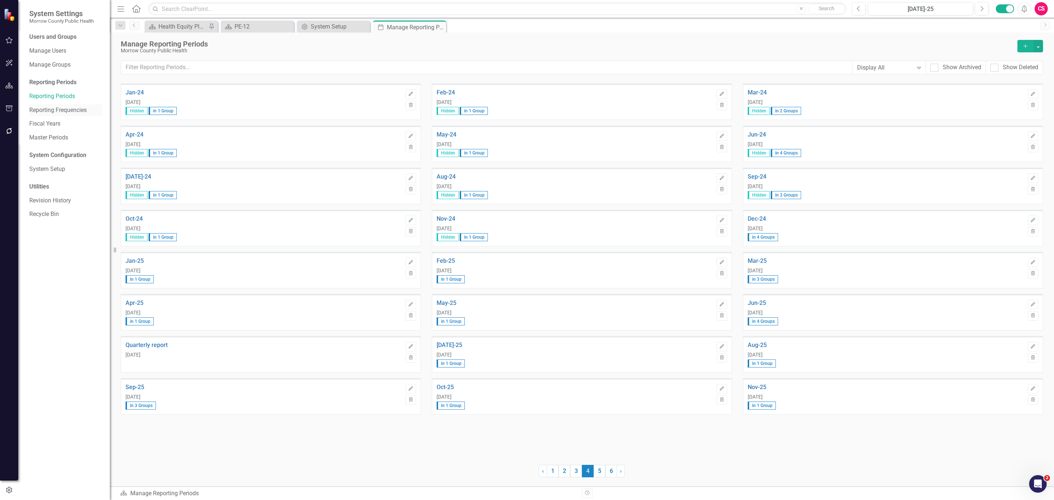
click at [61, 110] on link "Reporting Frequencies" at bounding box center [65, 110] width 73 height 8
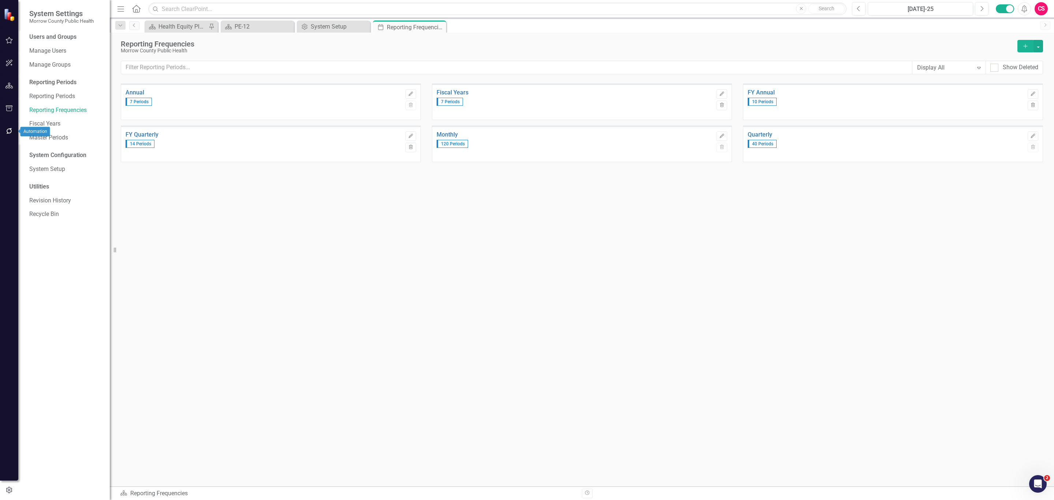
click at [4, 127] on button "button" at bounding box center [9, 131] width 16 height 15
click at [63, 63] on link "Notifications" at bounding box center [65, 61] width 73 height 8
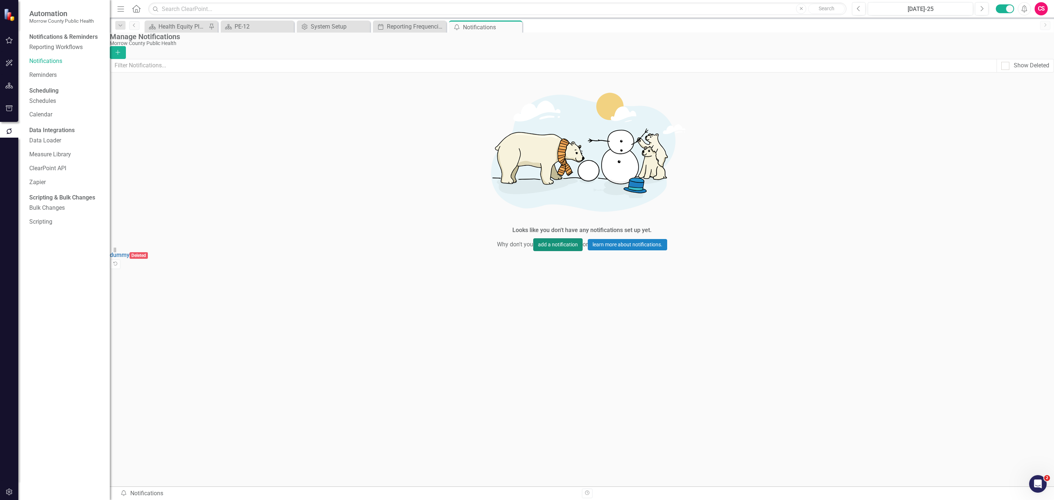
click at [549, 251] on button "add a notification" at bounding box center [557, 244] width 49 height 13
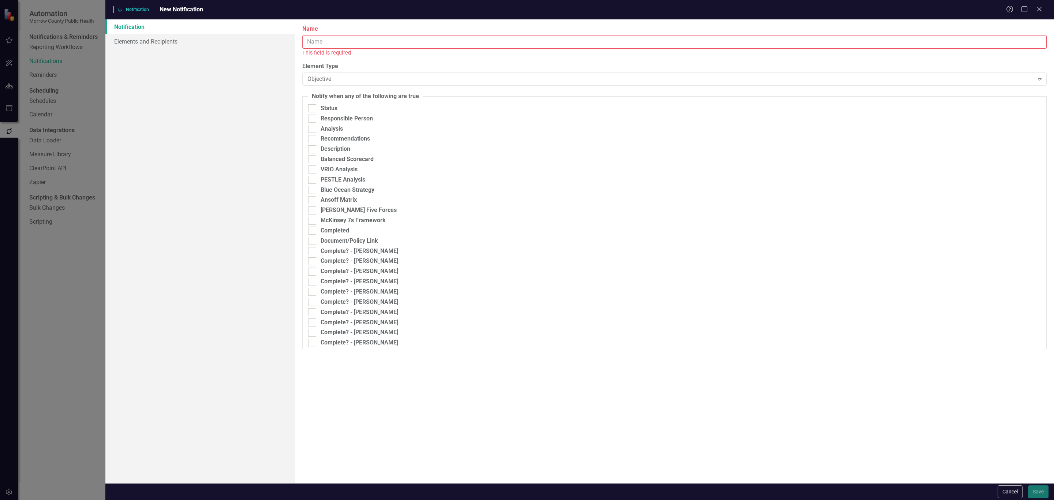
click at [349, 43] on input "Name" at bounding box center [674, 42] width 745 height 14
type input "Yearly 30 Days Before Due Date"
click at [370, 70] on div "Objective" at bounding box center [671, 71] width 726 height 8
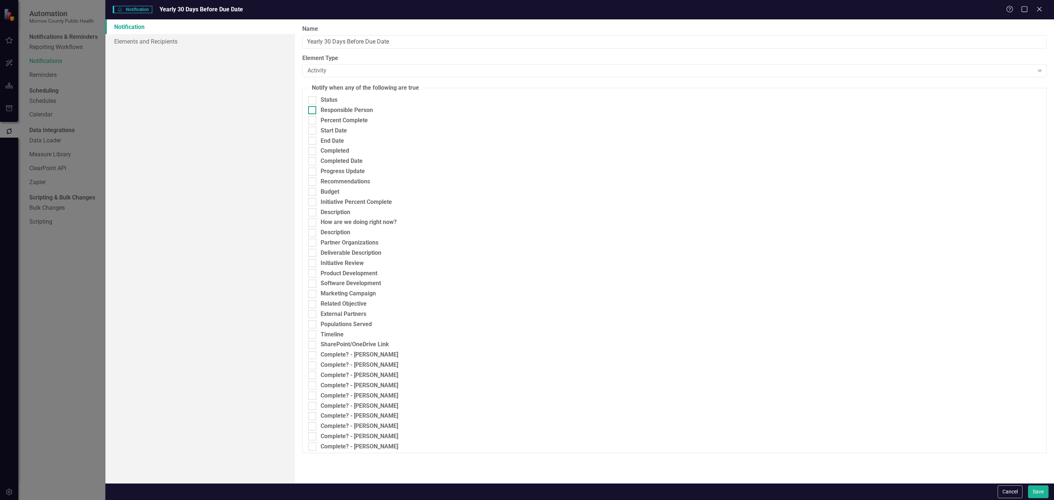
click at [363, 115] on div "Responsible Person" at bounding box center [347, 110] width 52 height 8
click at [313, 111] on input "Responsible Person" at bounding box center [310, 108] width 5 height 5
click at [669, 117] on div "Any Change" at bounding box center [701, 113] width 157 height 8
click at [825, 114] on div "Select User" at bounding box center [918, 113] width 219 height 8
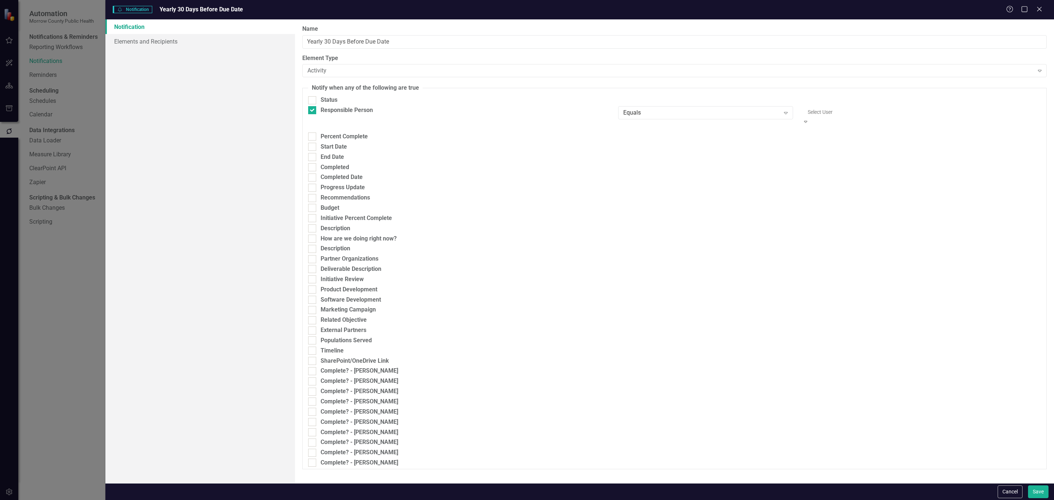
click at [734, 146] on div "Start Date Any Change Expand / / Calendar" at bounding box center [675, 148] width 744 height 10
click at [356, 115] on div "Responsible Person" at bounding box center [347, 110] width 52 height 8
click at [313, 111] on input "Responsible Person" at bounding box center [310, 108] width 5 height 5
checkbox input "false"
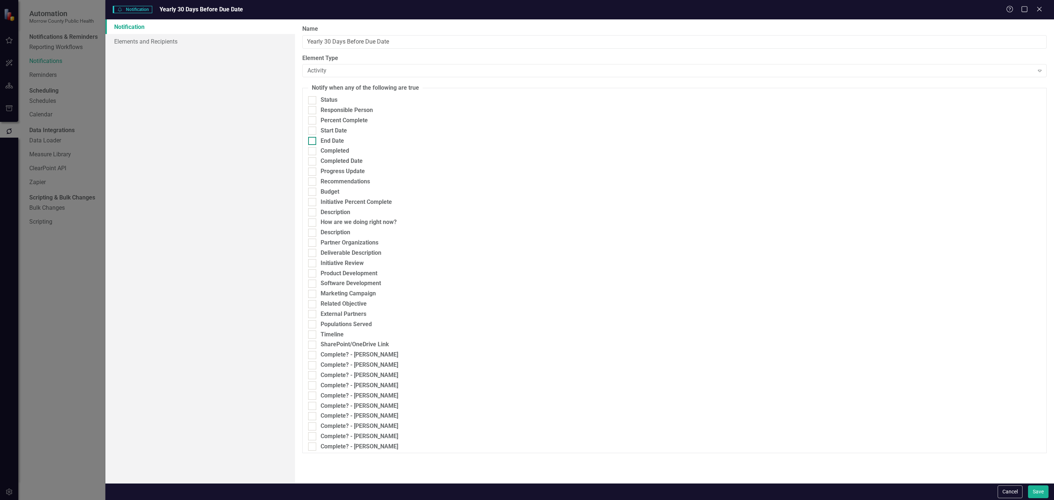
click at [335, 145] on div "End Date" at bounding box center [332, 141] width 23 height 8
click at [313, 142] on input "End Date" at bounding box center [310, 139] width 5 height 5
checkbox input "true"
click at [659, 148] on div "Any Change" at bounding box center [701, 143] width 157 height 8
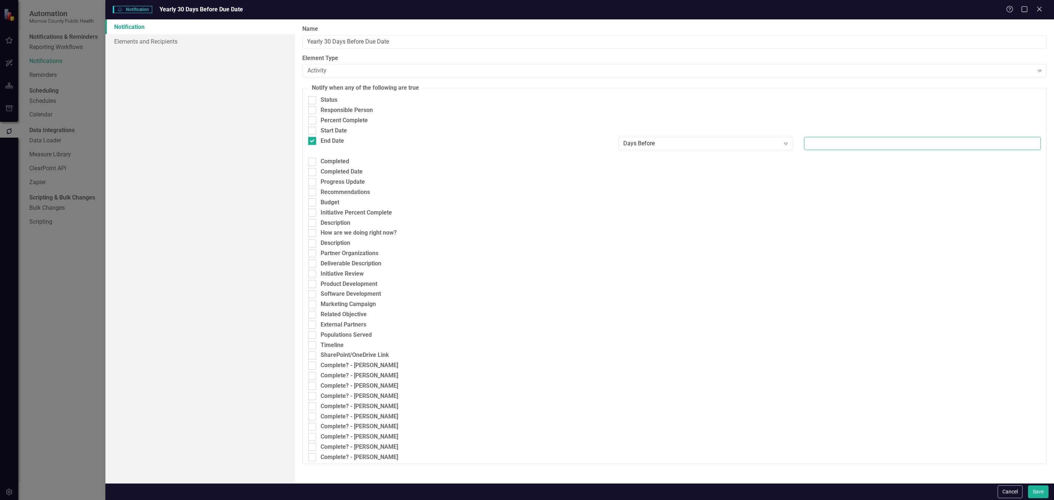
click at [820, 150] on input "number" at bounding box center [922, 144] width 237 height 14
type input "30"
click at [179, 39] on link "Elements and Recipients" at bounding box center [200, 41] width 190 height 15
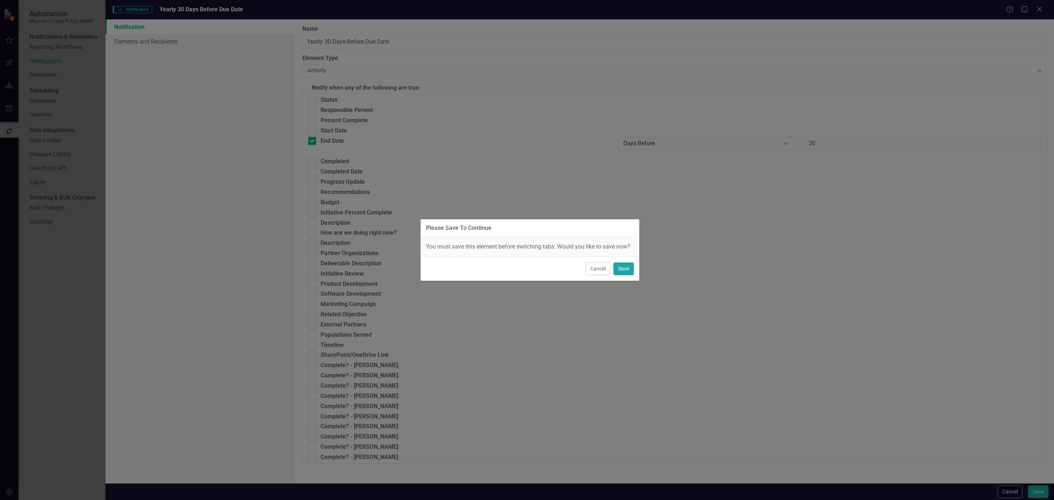
click at [616, 265] on button "Save" at bounding box center [624, 268] width 21 height 13
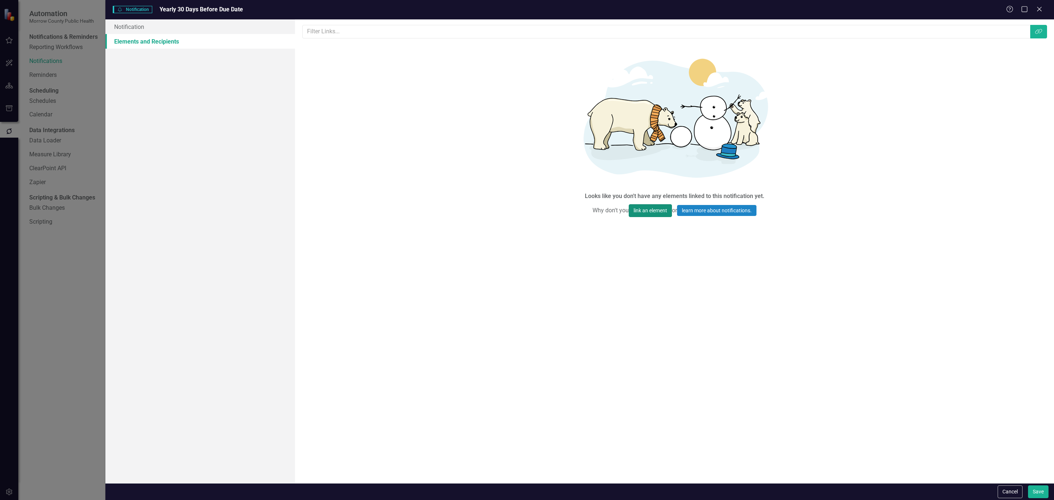
click at [658, 217] on button "link an element" at bounding box center [650, 210] width 43 height 13
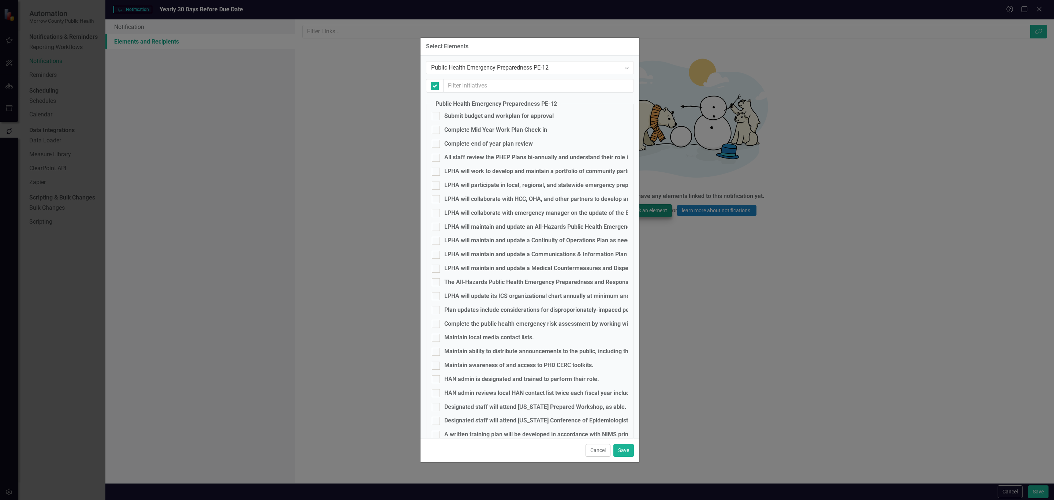
checkbox input "false"
click at [490, 65] on div "Public Health Emergency Preparedness PE-12" at bounding box center [526, 68] width 190 height 8
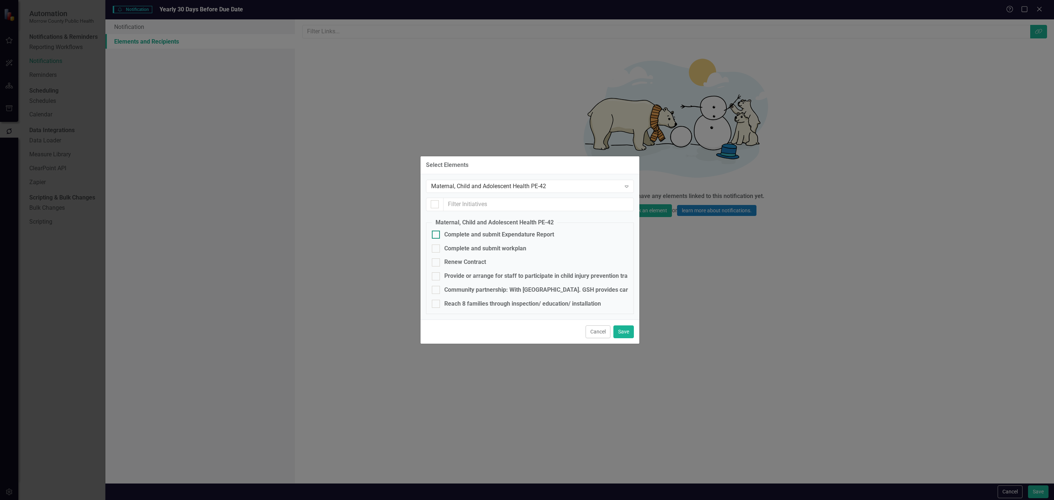
click at [468, 233] on div "Complete and submit Expendature Report" at bounding box center [499, 235] width 110 height 8
click at [437, 233] on input "Complete and submit Expendature Report" at bounding box center [434, 233] width 5 height 5
checkbox input "true"
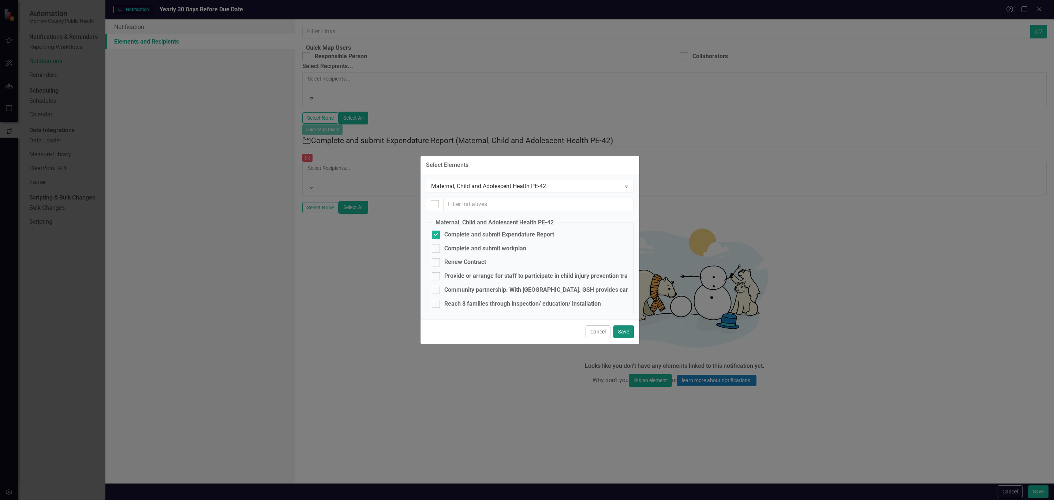
click at [623, 336] on button "Save" at bounding box center [624, 331] width 21 height 13
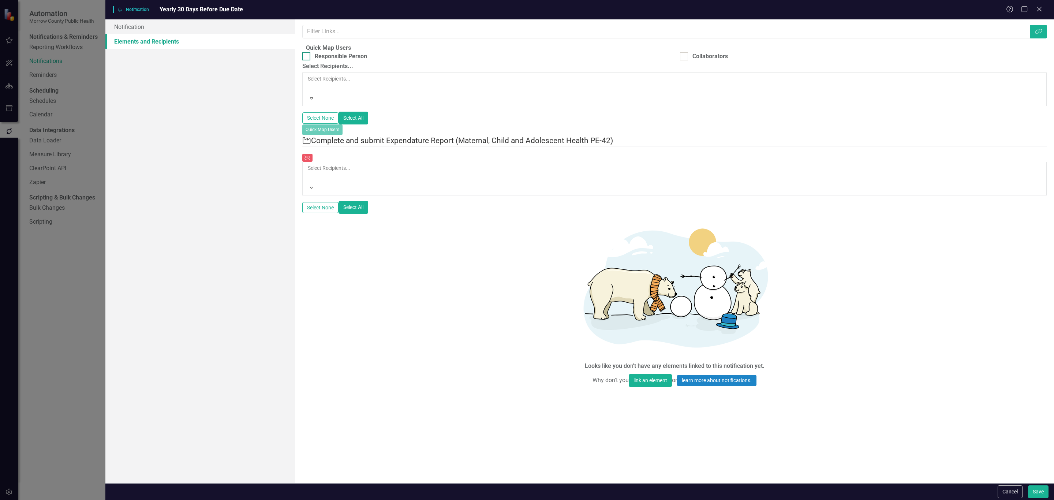
click at [310, 60] on div at bounding box center [306, 56] width 8 height 8
click at [307, 57] on input "Responsible Person" at bounding box center [304, 54] width 5 height 5
click at [337, 61] on div "Responsible Person" at bounding box center [341, 56] width 52 height 8
click at [307, 57] on input "Responsible Person" at bounding box center [304, 54] width 5 height 5
click at [309, 88] on div at bounding box center [308, 87] width 1 height 9
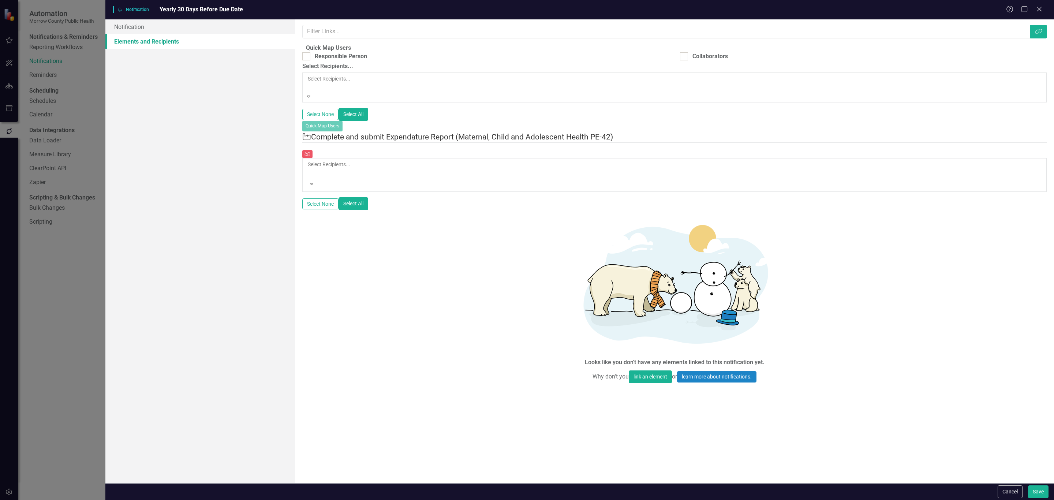
click at [309, 88] on div at bounding box center [308, 87] width 1 height 9
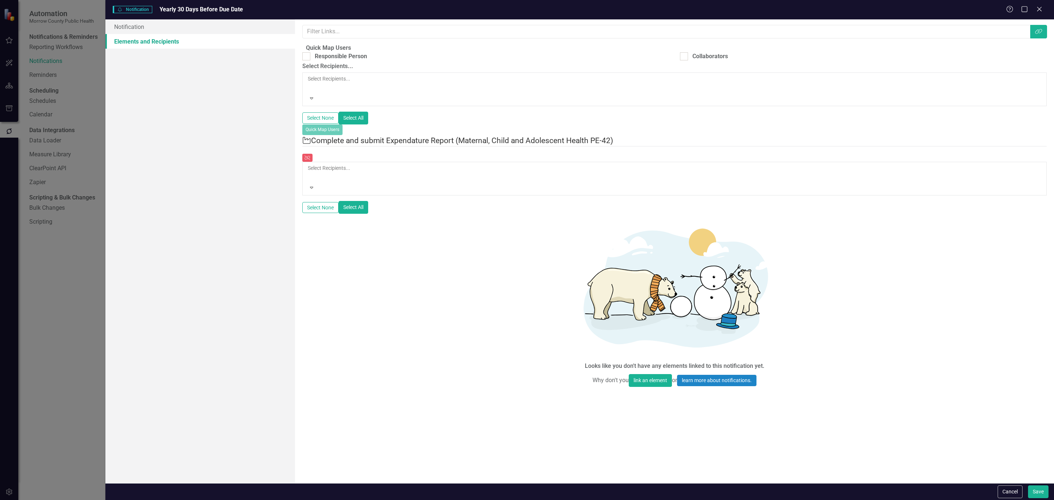
click at [340, 57] on fieldset "Quick Map Users Responsible Person Collaborators Select Recipients... Select Re…" at bounding box center [674, 89] width 745 height 91
click at [344, 61] on div "Responsible Person" at bounding box center [341, 56] width 52 height 8
click at [307, 57] on input "Responsible Person" at bounding box center [304, 54] width 5 height 5
checkbox input "true"
click at [309, 172] on div at bounding box center [308, 176] width 1 height 9
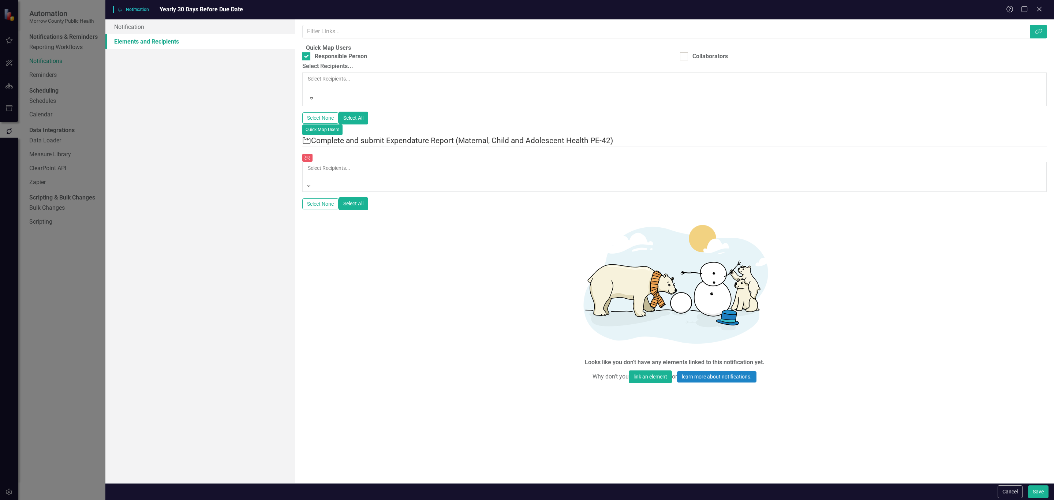
click at [309, 172] on div at bounding box center [308, 176] width 1 height 9
click at [343, 129] on button "Quick Map Users" at bounding box center [322, 129] width 40 height 10
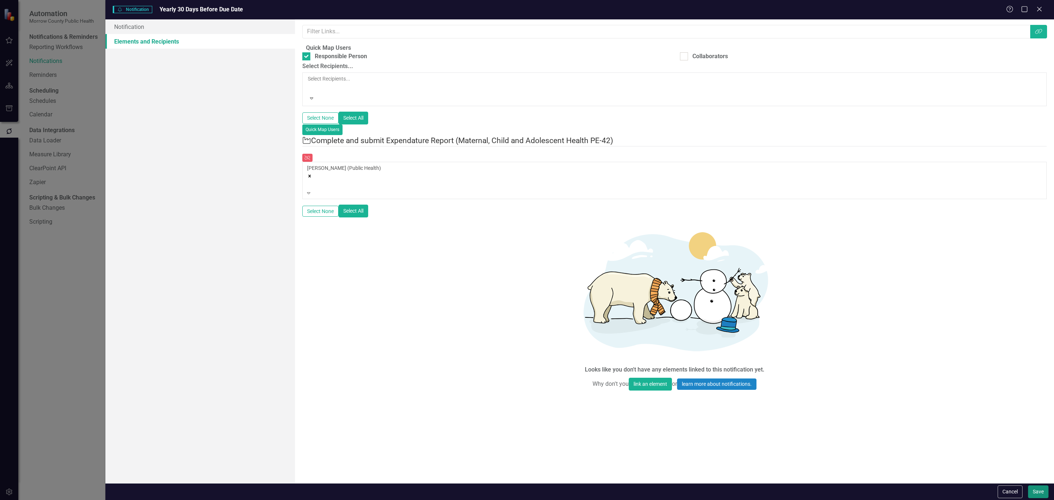
click at [1035, 488] on button "Save" at bounding box center [1038, 491] width 21 height 13
